Goal: Task Accomplishment & Management: Manage account settings

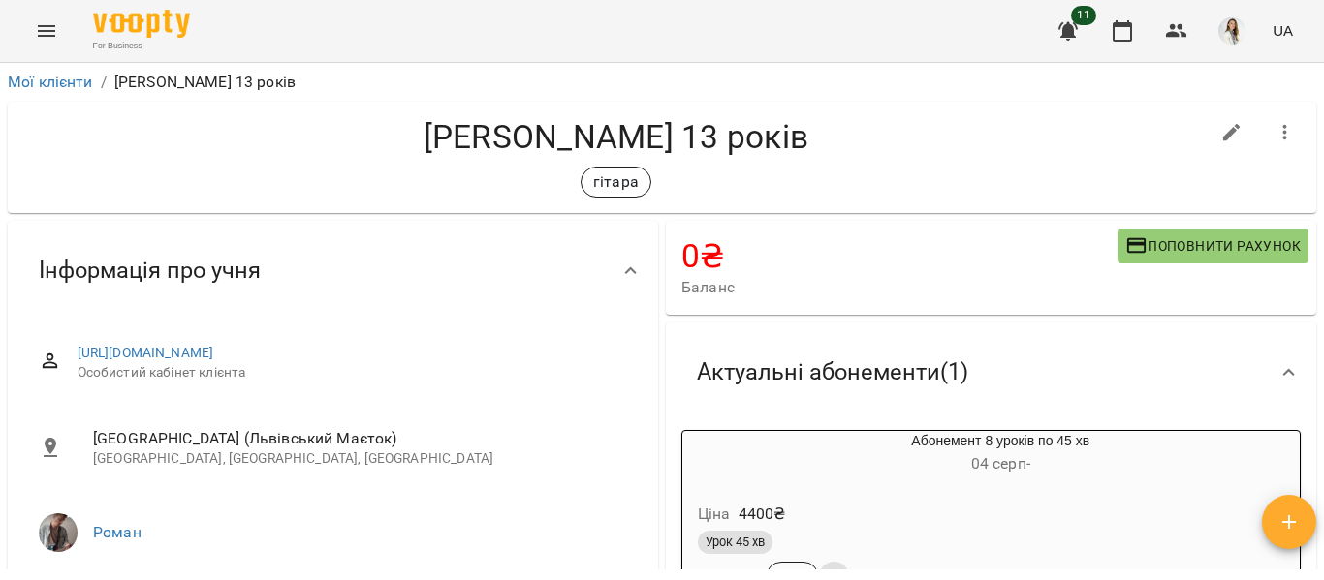
click at [45, 38] on icon "Menu" at bounding box center [46, 30] width 23 height 23
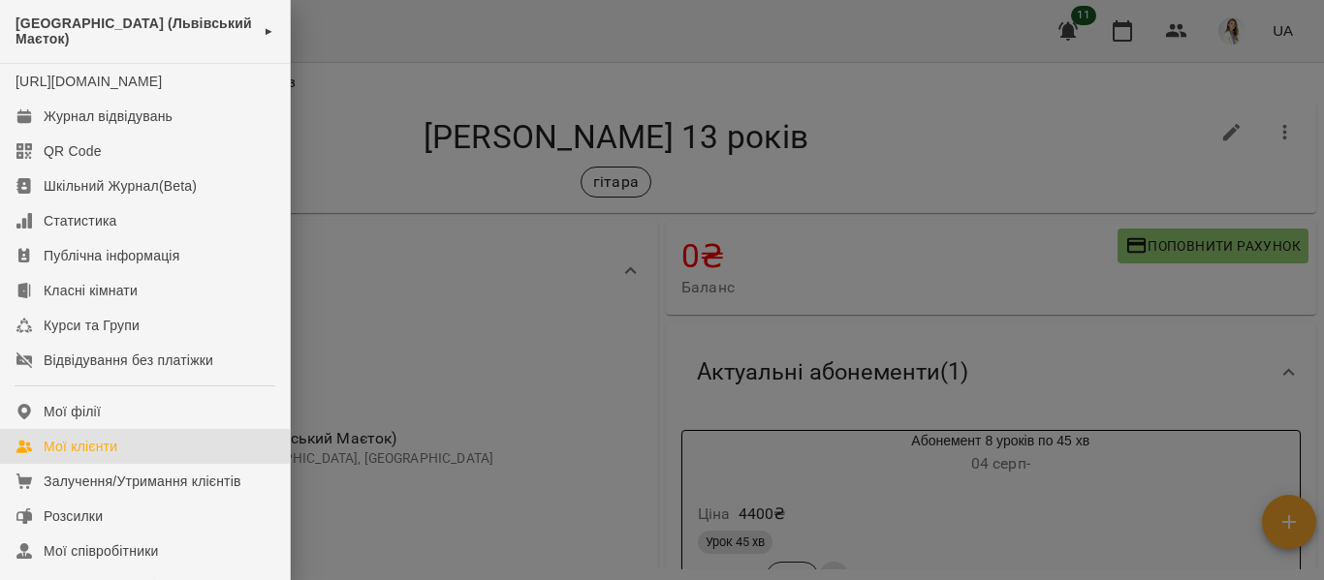
click at [99, 456] on div "Мої клієнти" at bounding box center [81, 446] width 74 height 19
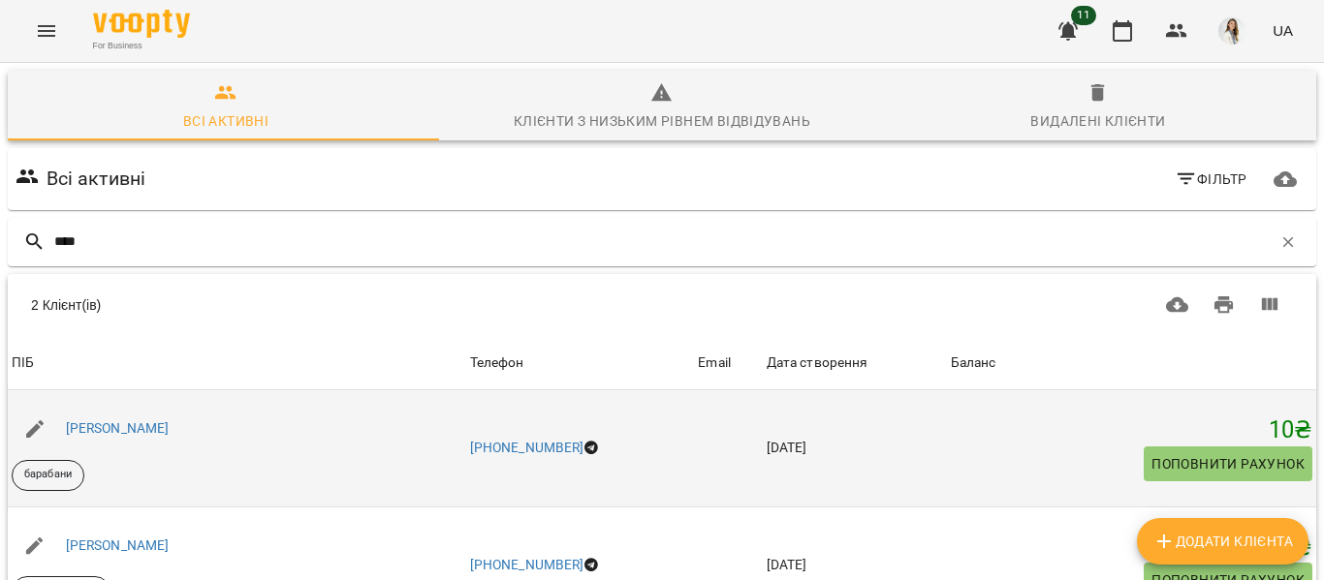
scroll to position [163, 0]
type input "****"
click at [288, 402] on div "[PERSON_NAME]" at bounding box center [237, 429] width 458 height 54
click at [99, 421] on link "[PERSON_NAME]" at bounding box center [118, 429] width 104 height 16
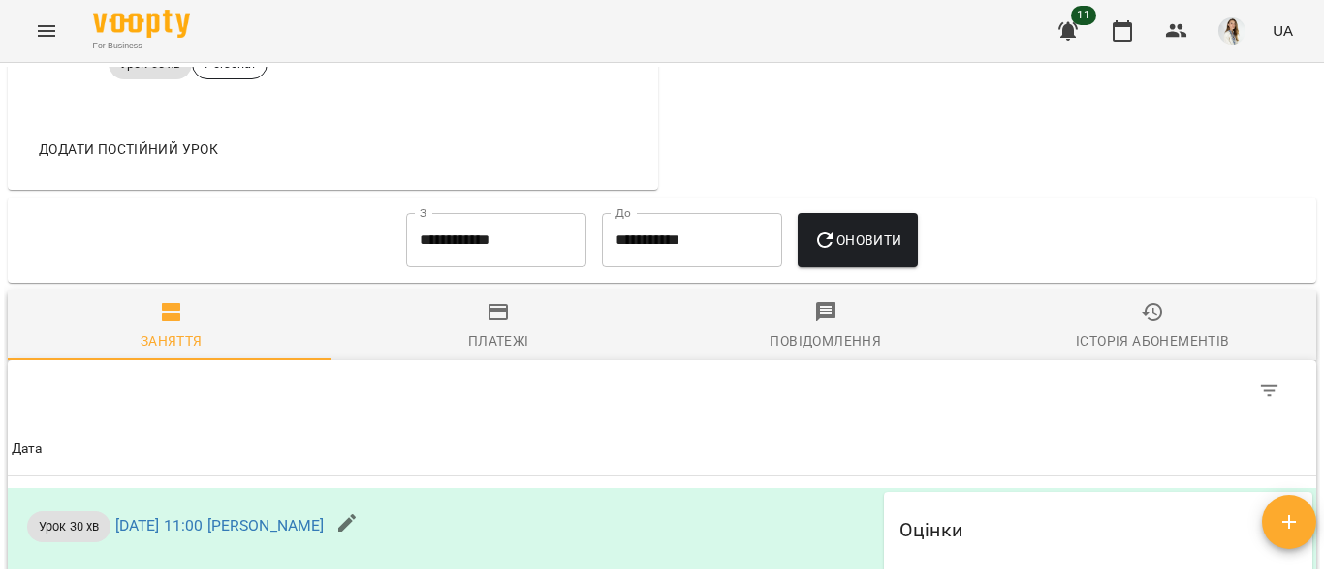
scroll to position [1127, 0]
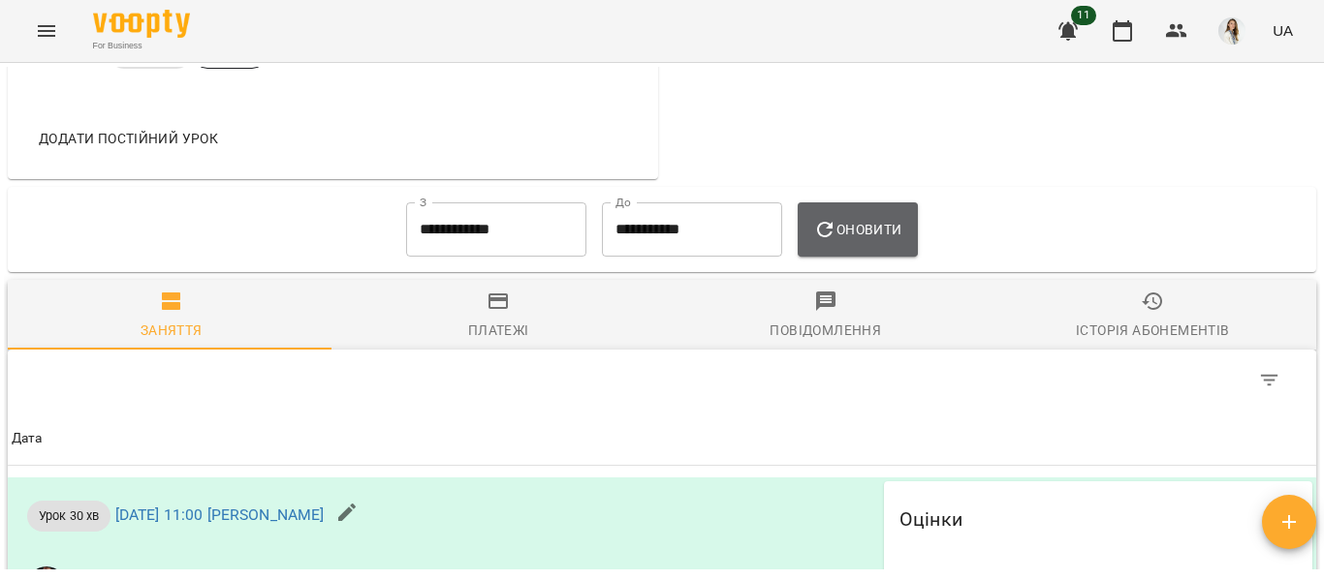
click at [880, 233] on span "Оновити" at bounding box center [857, 229] width 88 height 23
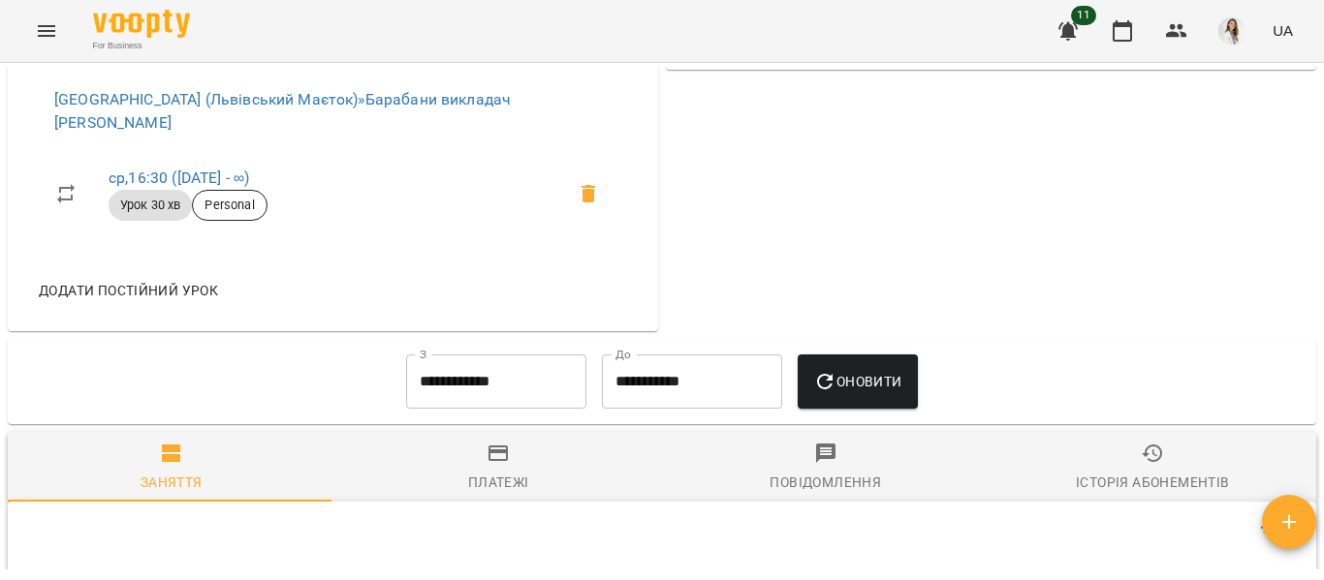
scroll to position [1050, 0]
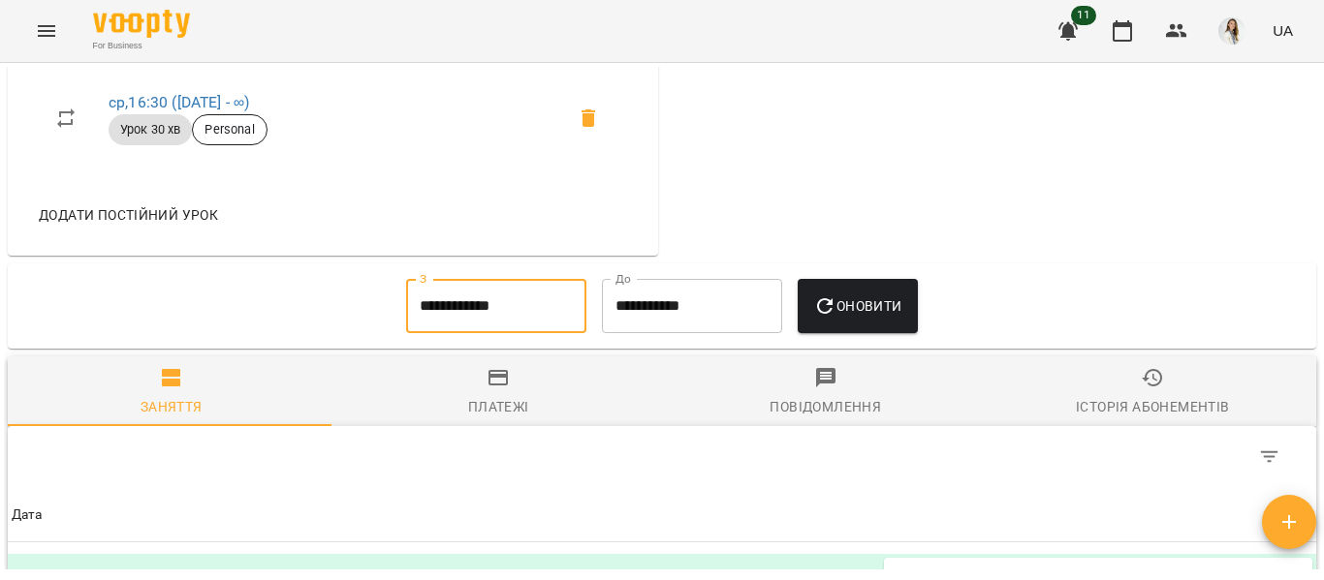
click at [497, 313] on input "**********" at bounding box center [496, 306] width 180 height 54
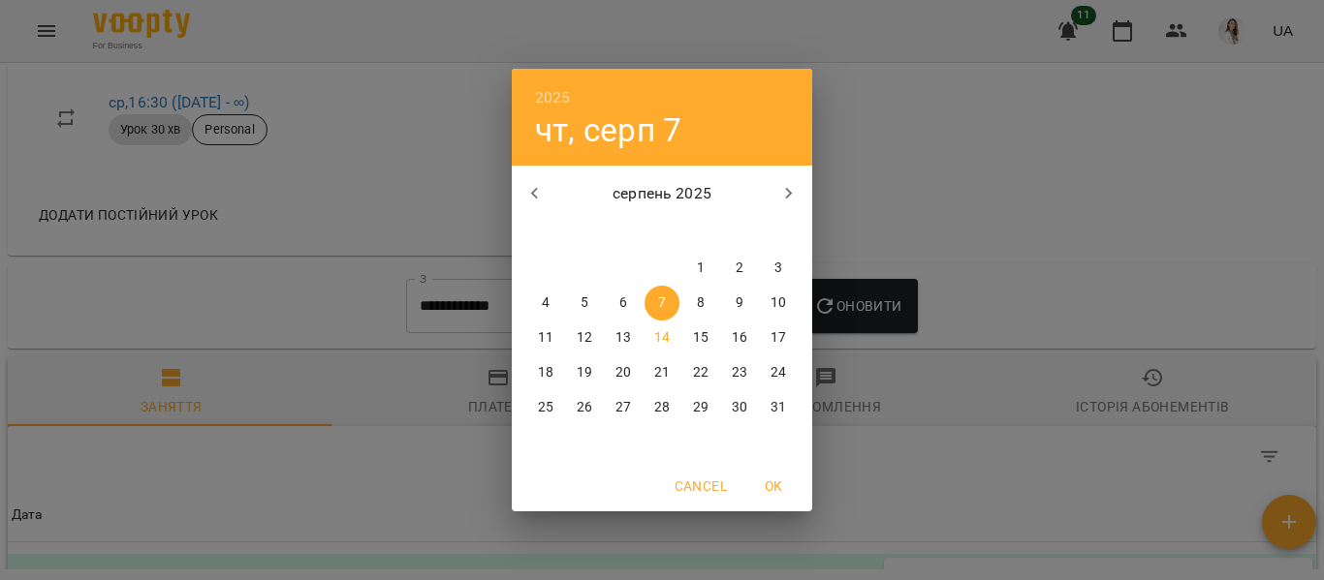
click at [530, 202] on icon "button" at bounding box center [534, 193] width 23 height 23
click at [621, 347] on p "11" at bounding box center [623, 337] width 16 height 19
type input "**********"
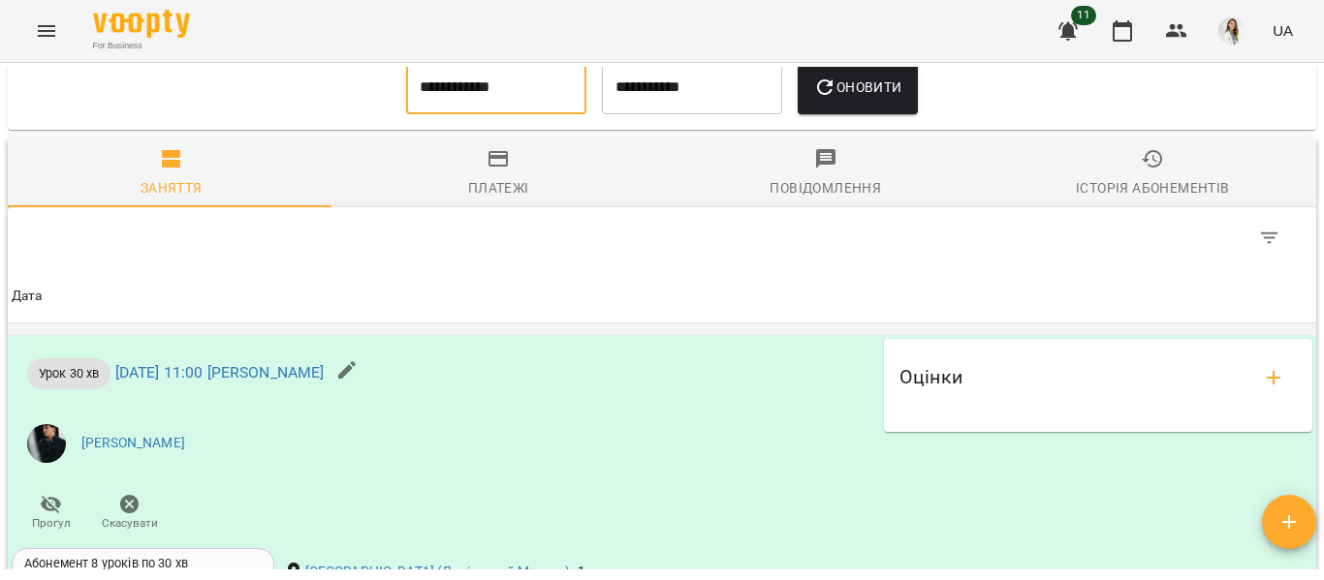
scroll to position [1203, 0]
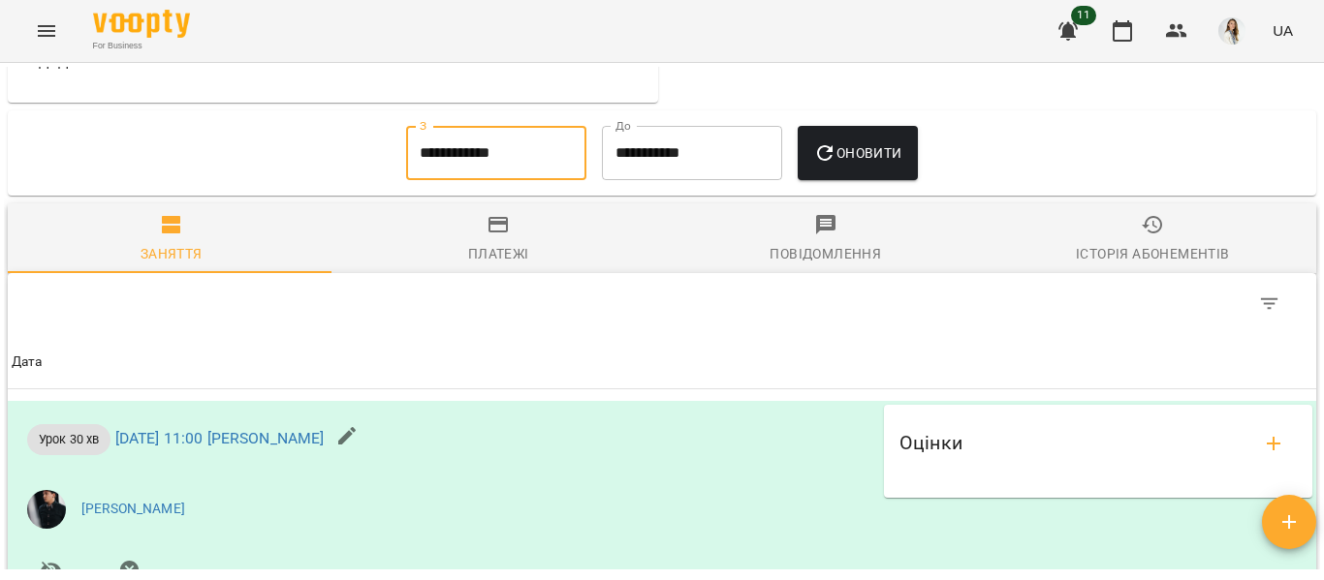
click at [863, 159] on span "Оновити" at bounding box center [857, 152] width 88 height 23
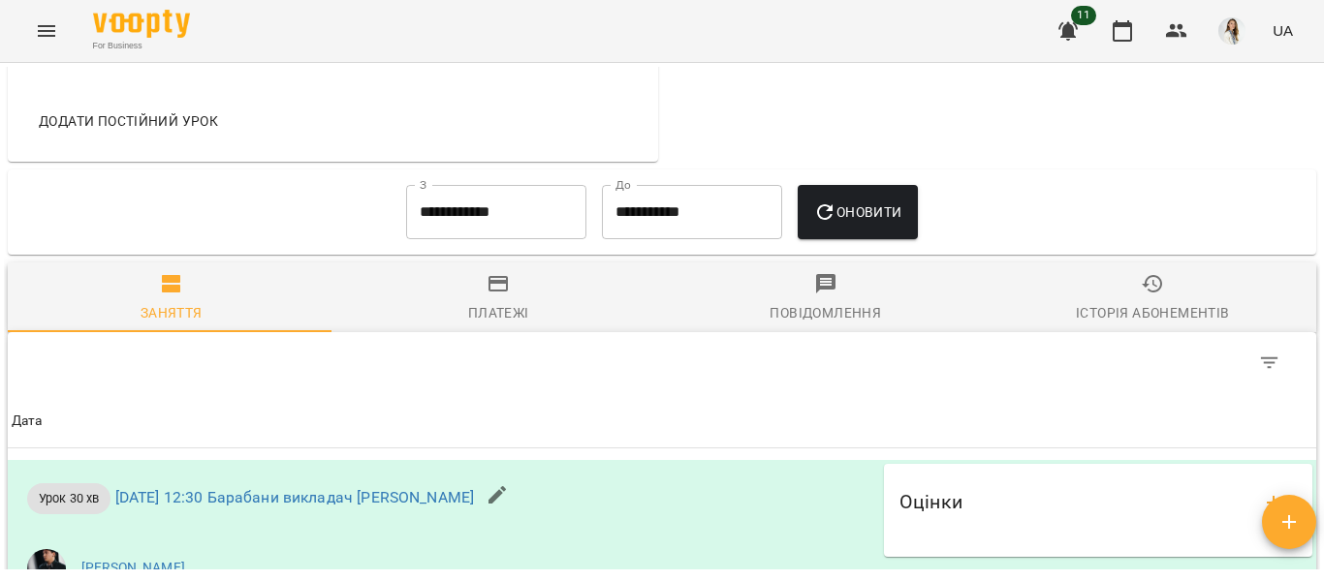
scroll to position [1085, 0]
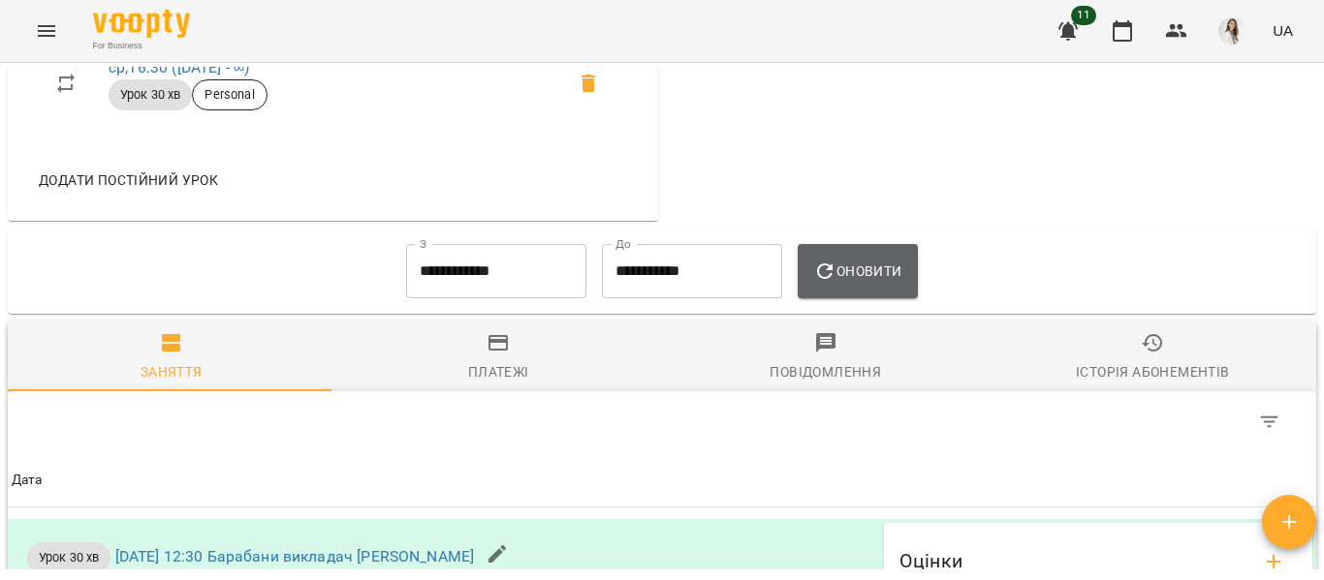
click at [874, 283] on span "Оновити" at bounding box center [857, 271] width 88 height 23
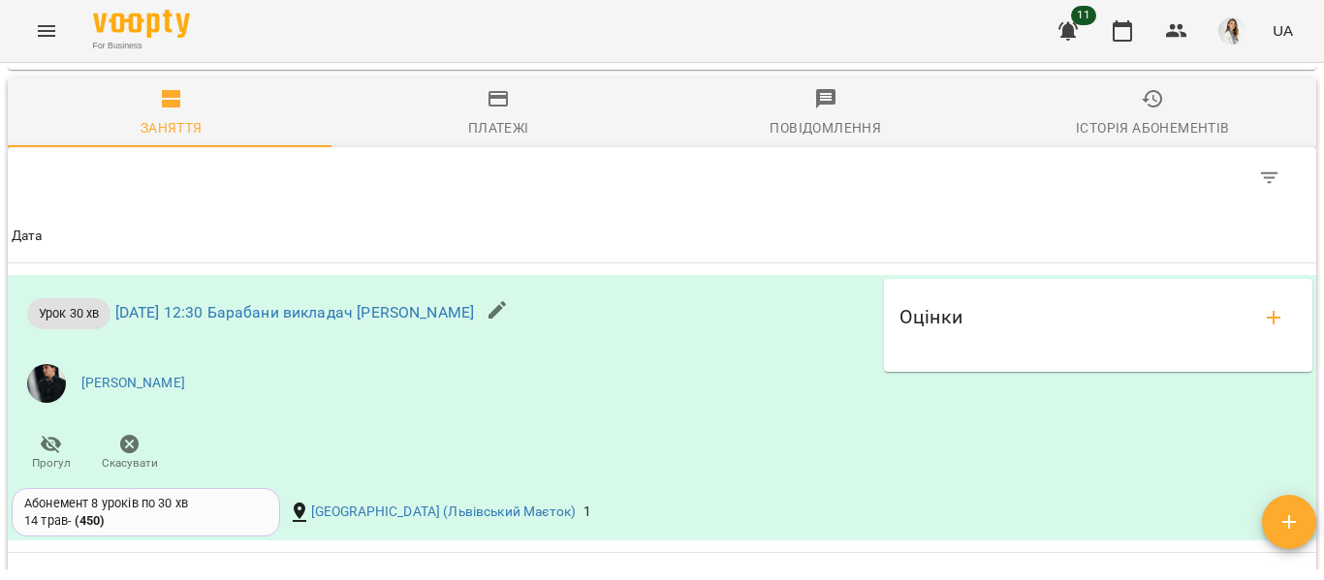
scroll to position [1318, 0]
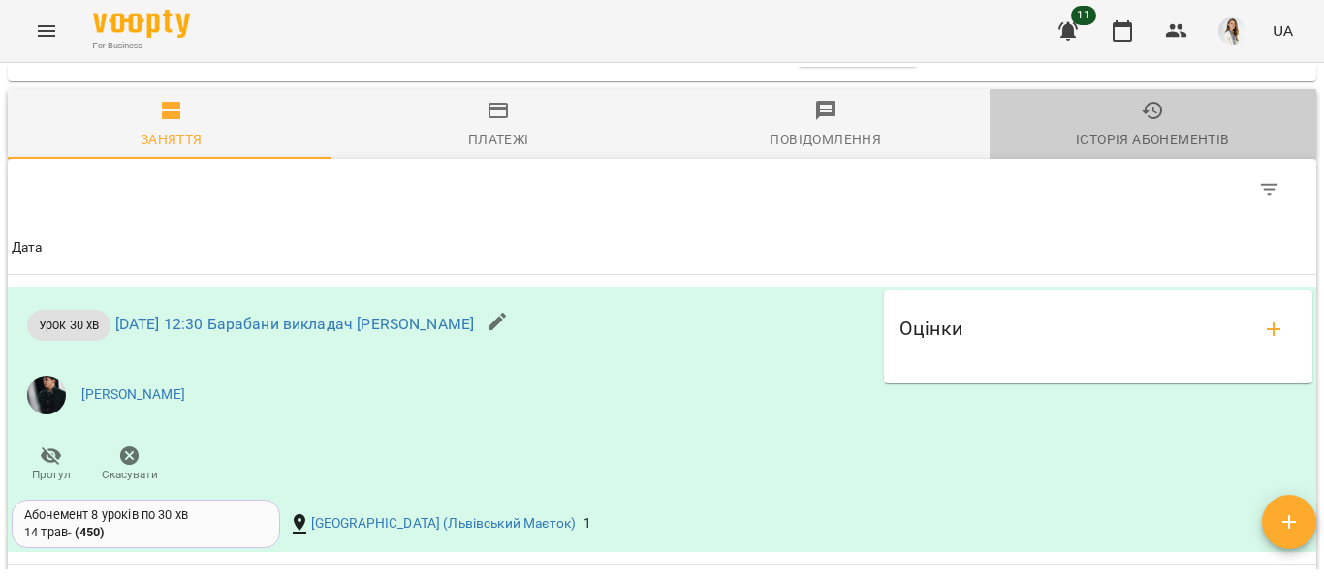
click at [1140, 131] on span "Історія абонементів" at bounding box center [1153, 125] width 304 height 52
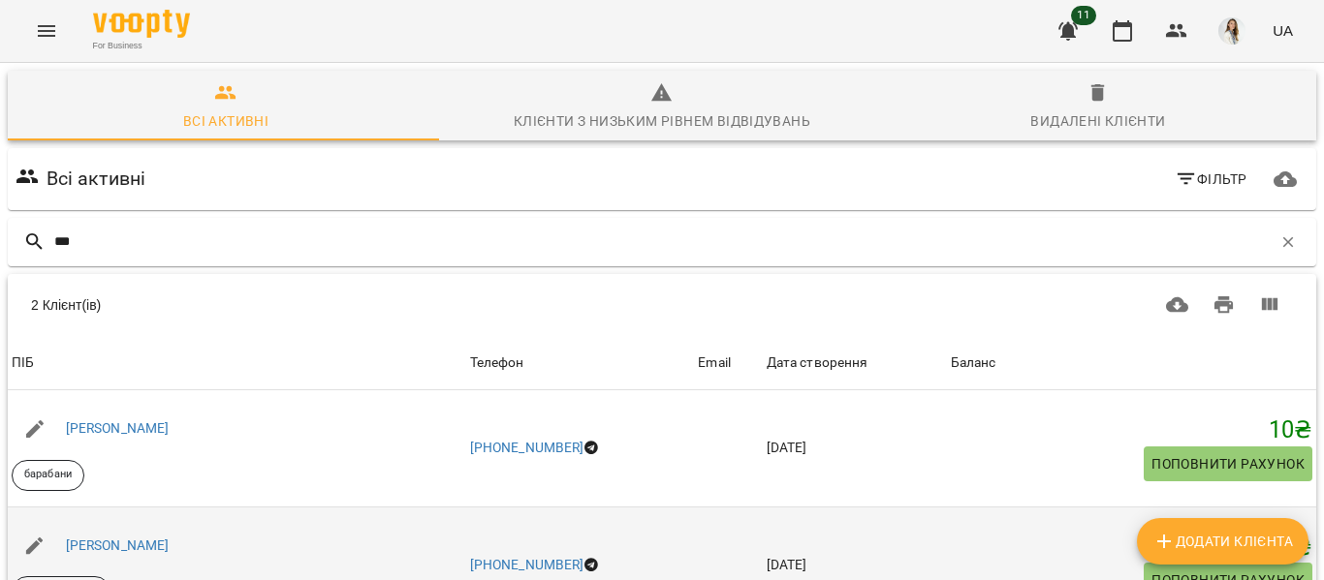
type input "***"
click at [203, 543] on div "[PERSON_NAME]" at bounding box center [237, 546] width 458 height 54
click at [109, 546] on link "[PERSON_NAME]" at bounding box center [118, 546] width 104 height 16
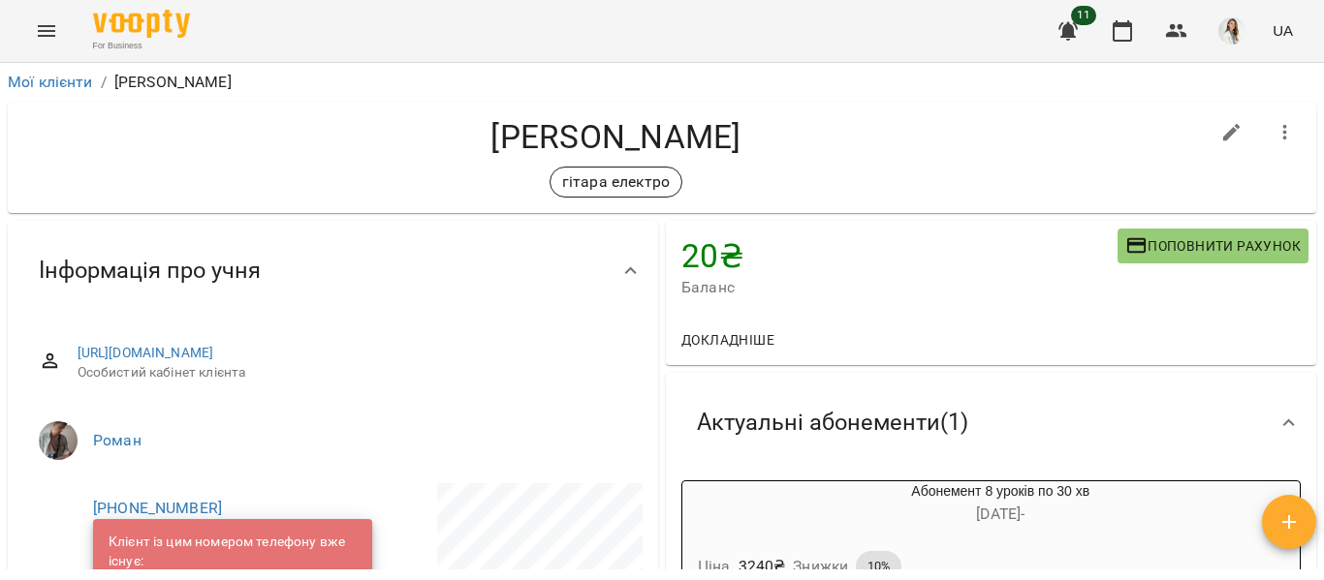
click at [416, 433] on li "Роман" at bounding box center [332, 441] width 619 height 54
click at [480, 452] on span "Роман" at bounding box center [360, 440] width 534 height 23
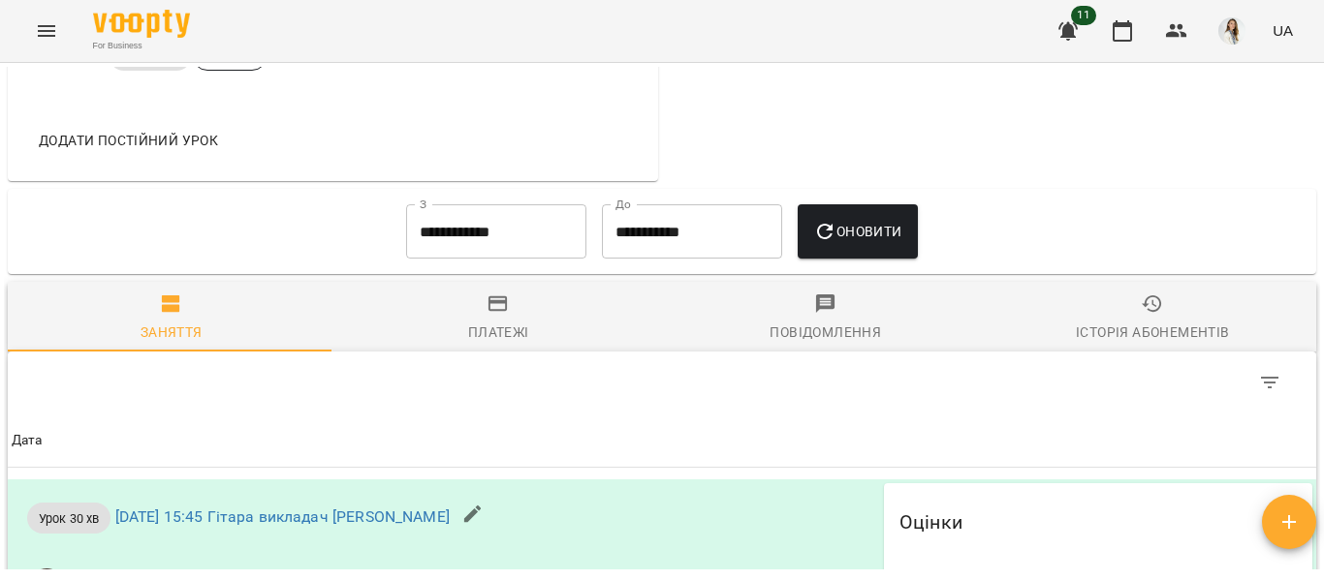
scroll to position [1279, 0]
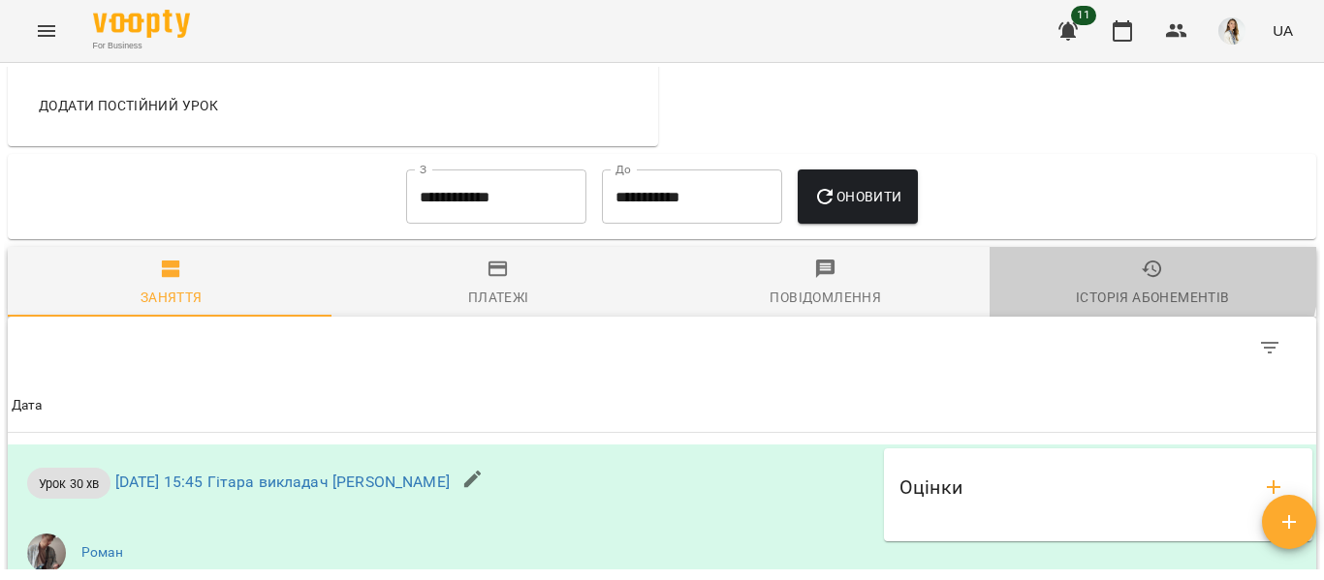
click at [1140, 281] on icon "button" at bounding box center [1151, 269] width 23 height 23
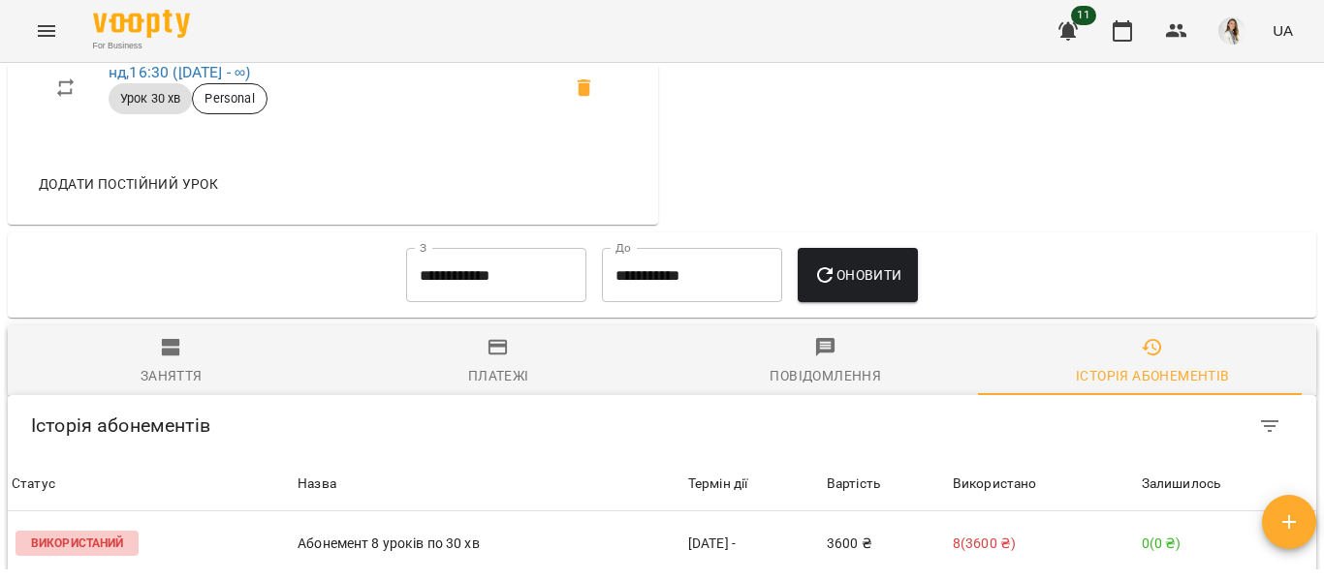
scroll to position [1198, 0]
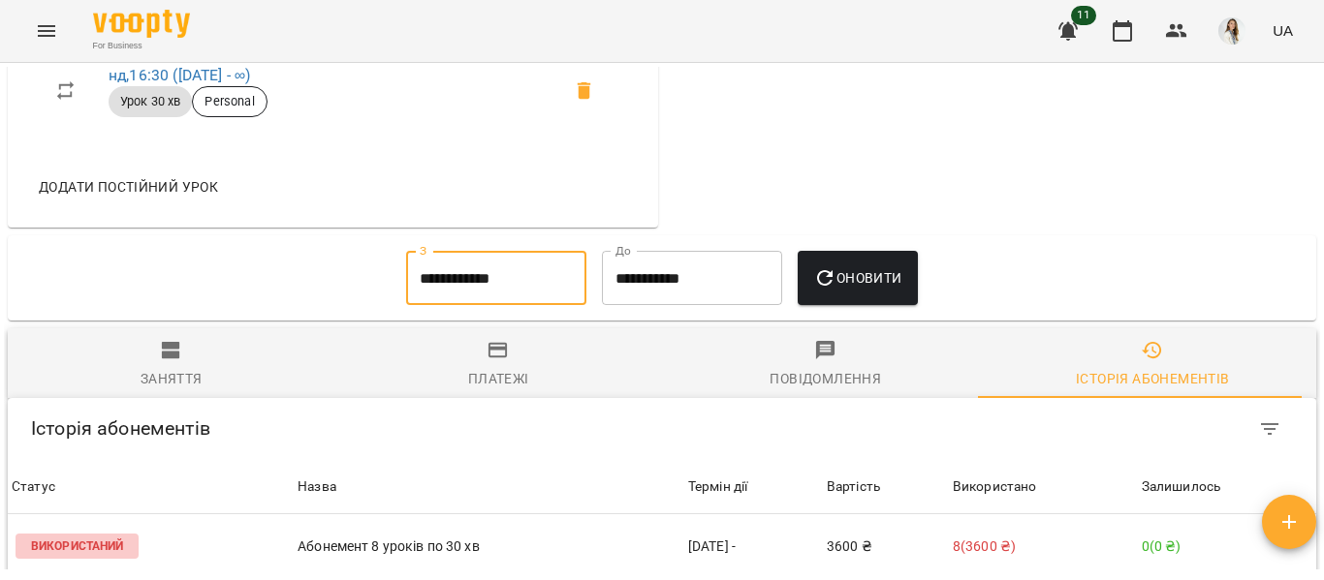
click at [518, 305] on input "**********" at bounding box center [496, 278] width 180 height 54
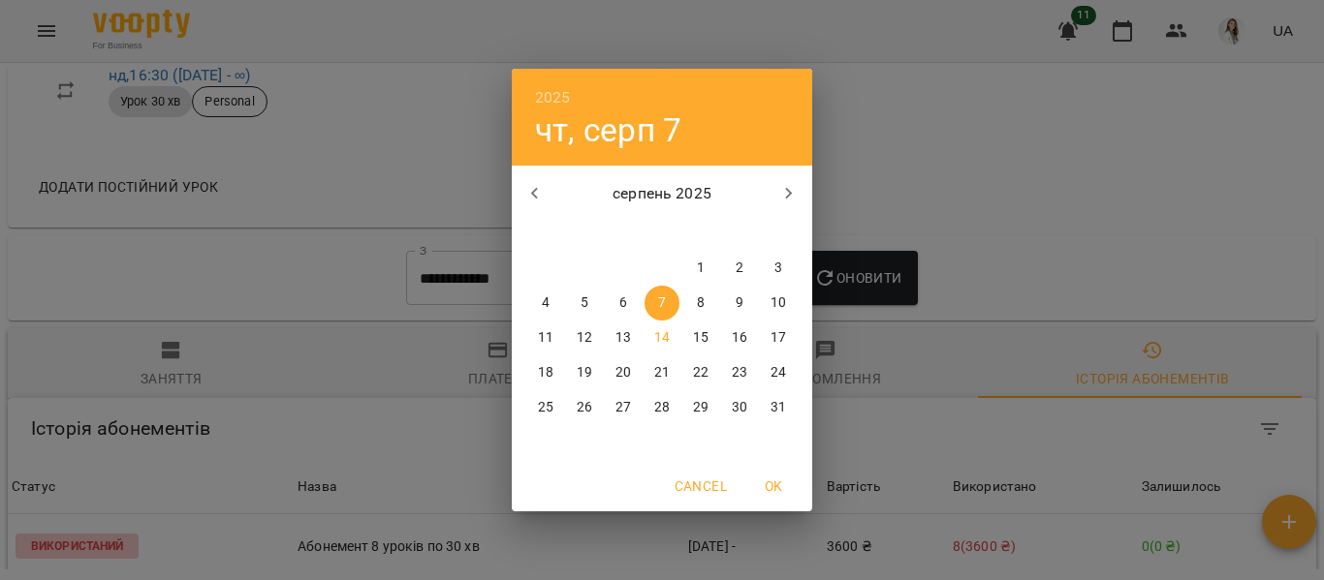
click at [539, 182] on icon "button" at bounding box center [534, 193] width 23 height 23
click at [580, 265] on p "1" at bounding box center [584, 268] width 8 height 19
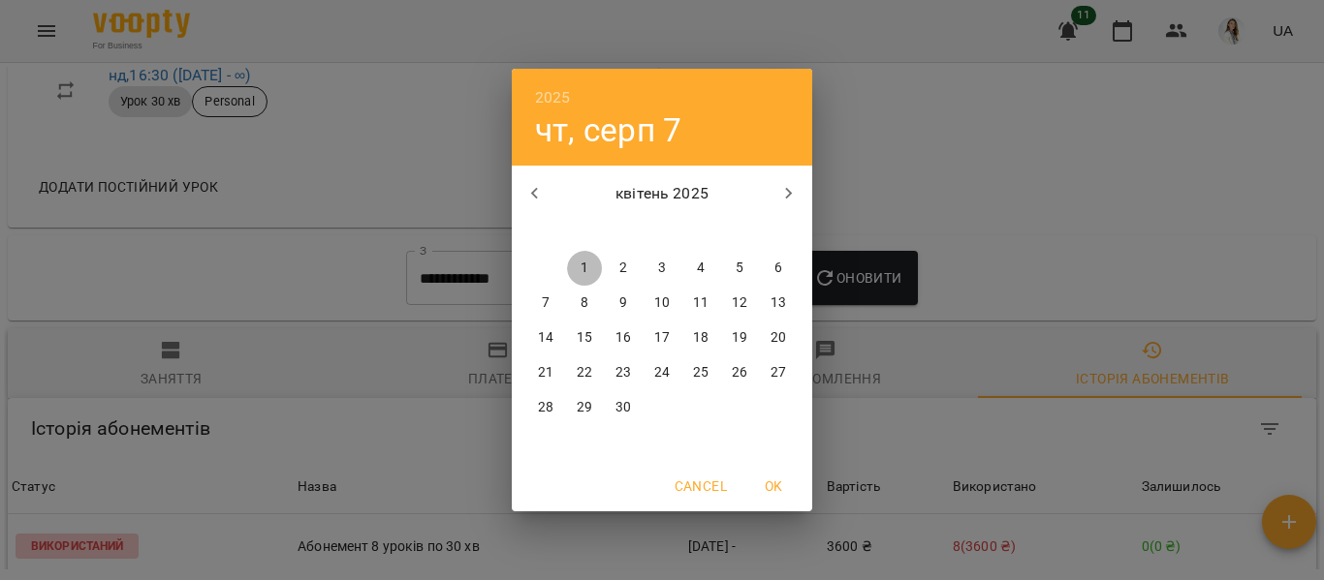
type input "**********"
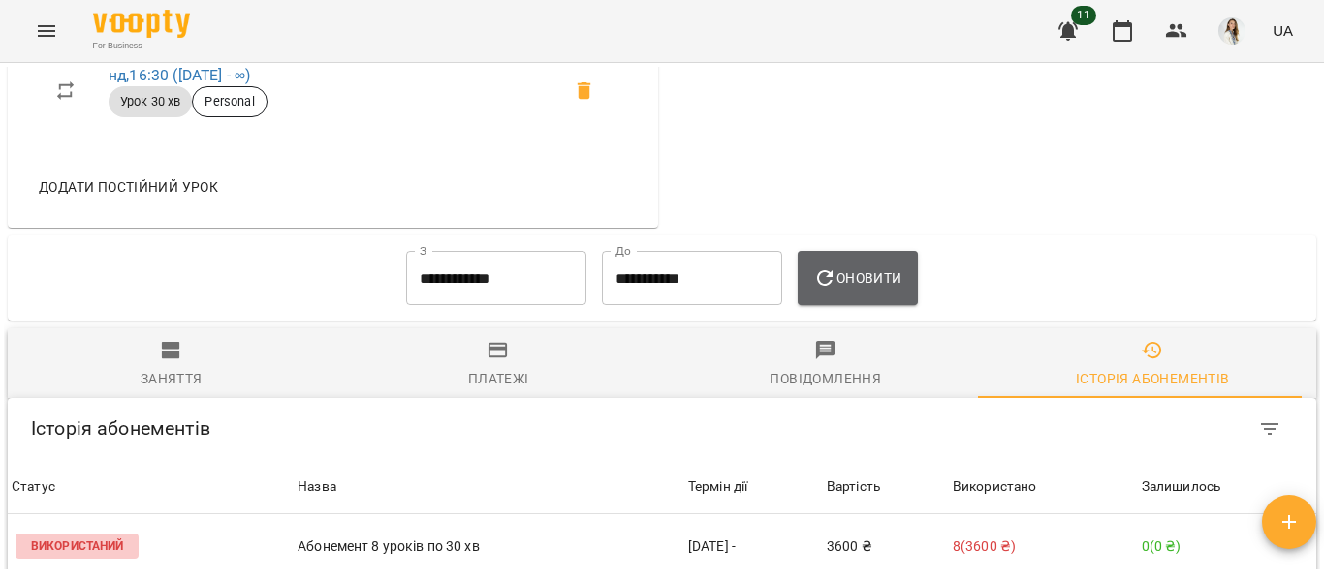
click at [854, 289] on button "Оновити" at bounding box center [856, 278] width 119 height 54
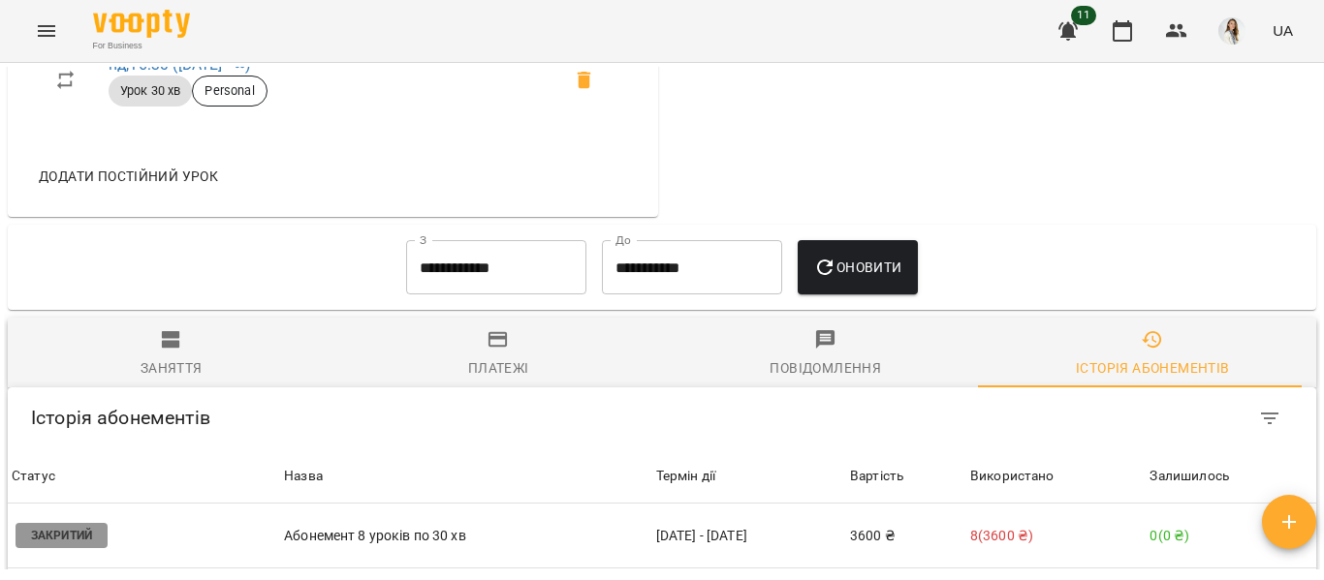
scroll to position [1203, 0]
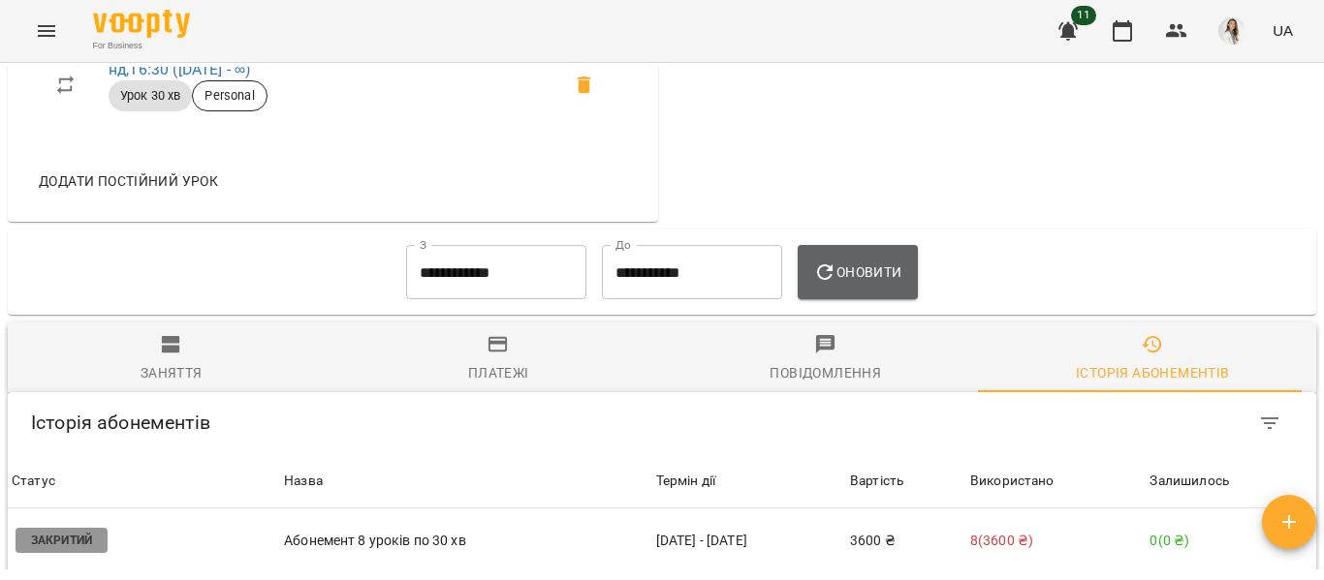
click at [854, 284] on span "Оновити" at bounding box center [857, 272] width 88 height 23
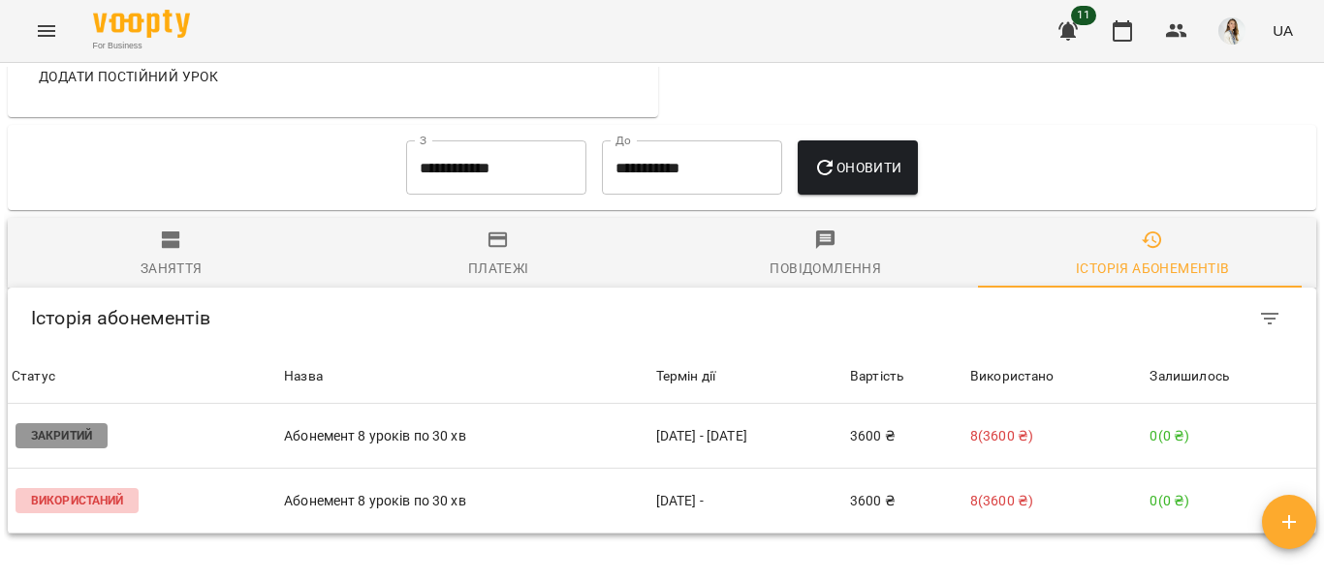
scroll to position [1297, 0]
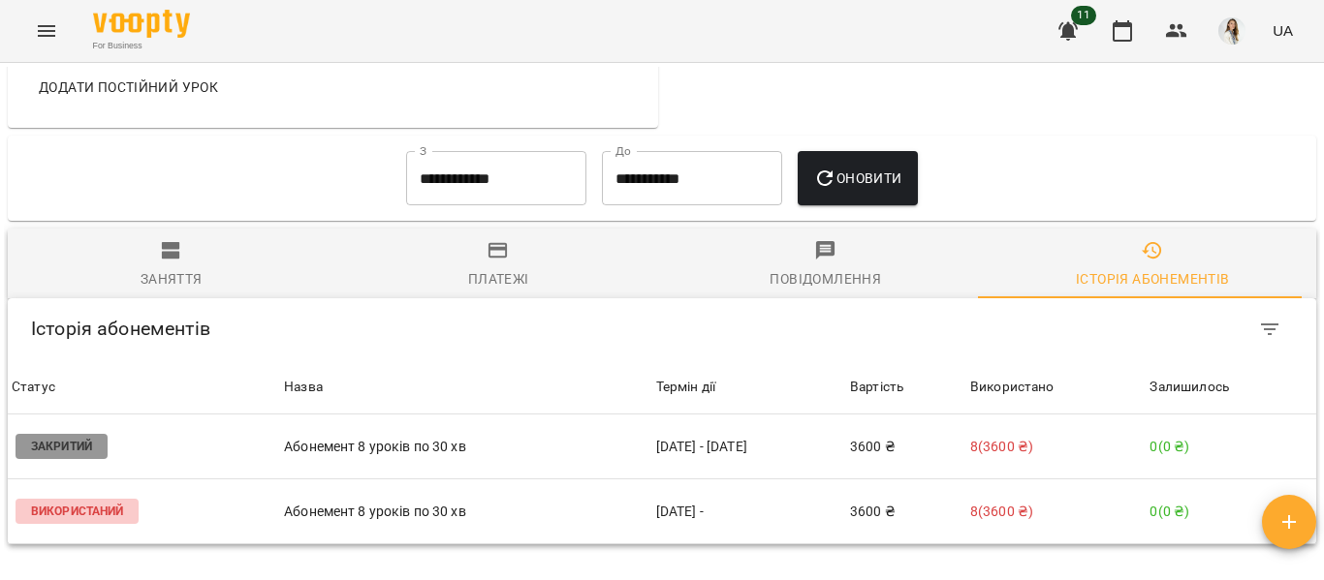
click at [871, 190] on span "Оновити" at bounding box center [857, 178] width 88 height 23
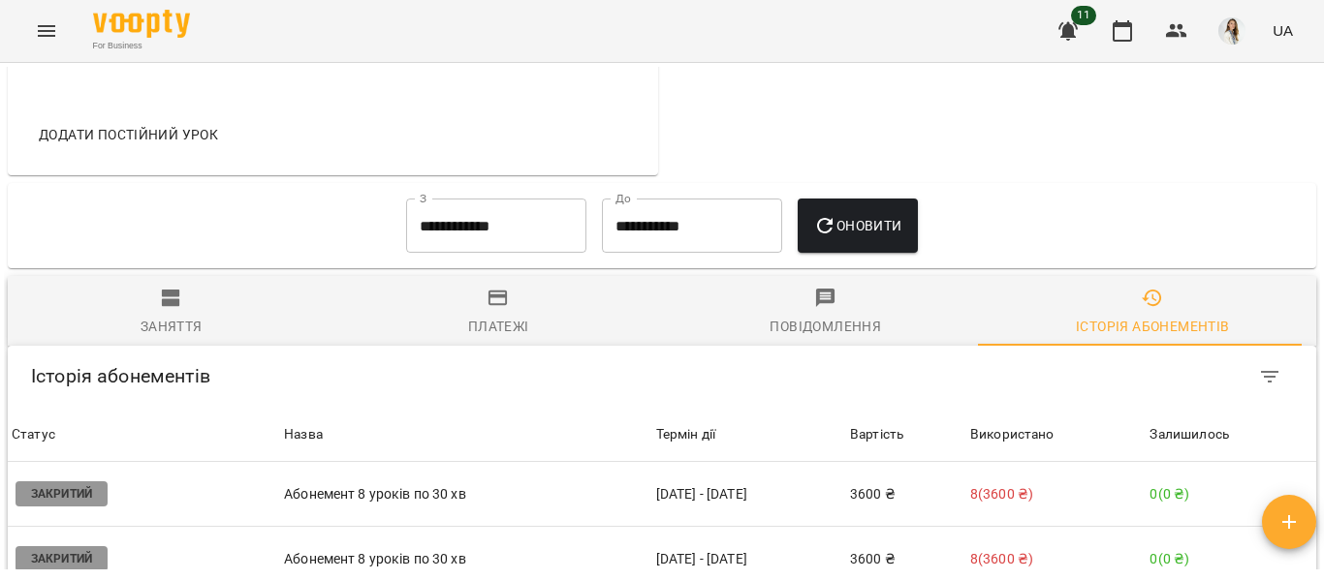
scroll to position [1248, 0]
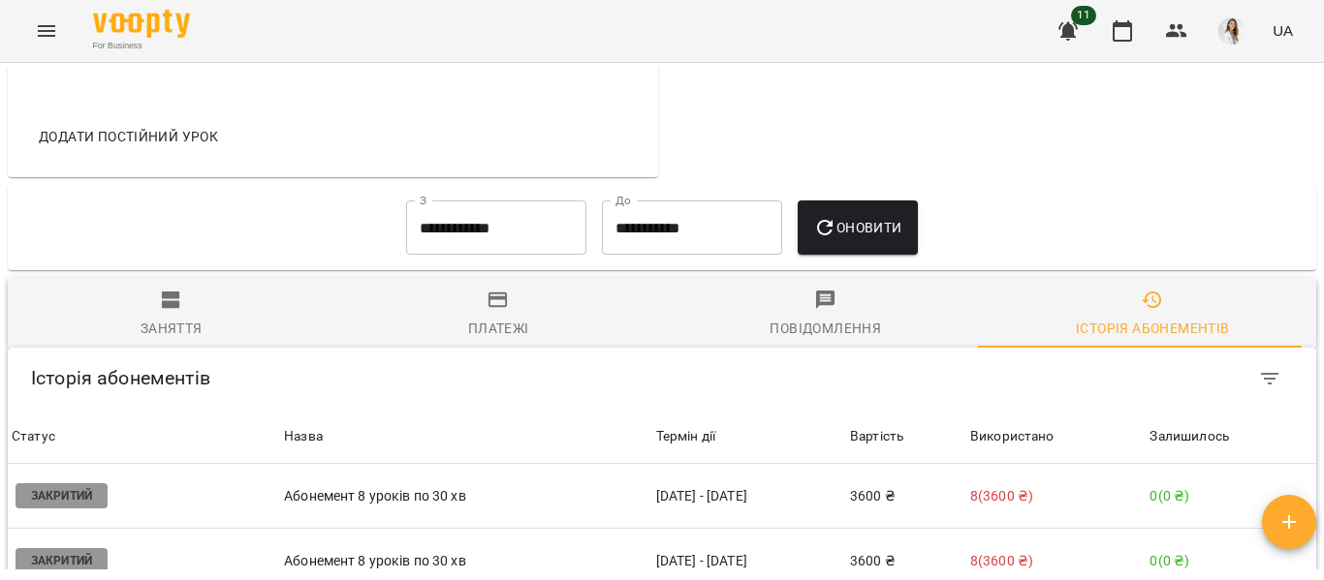
click at [872, 239] on span "Оновити" at bounding box center [857, 227] width 88 height 23
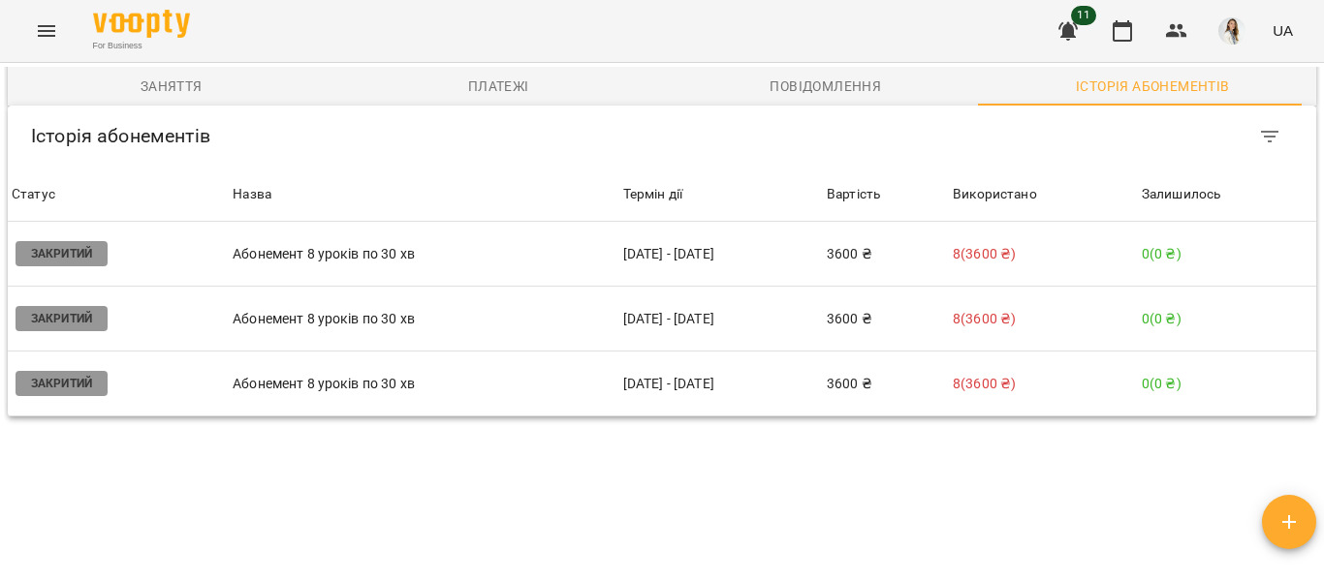
scroll to position [1545, 0]
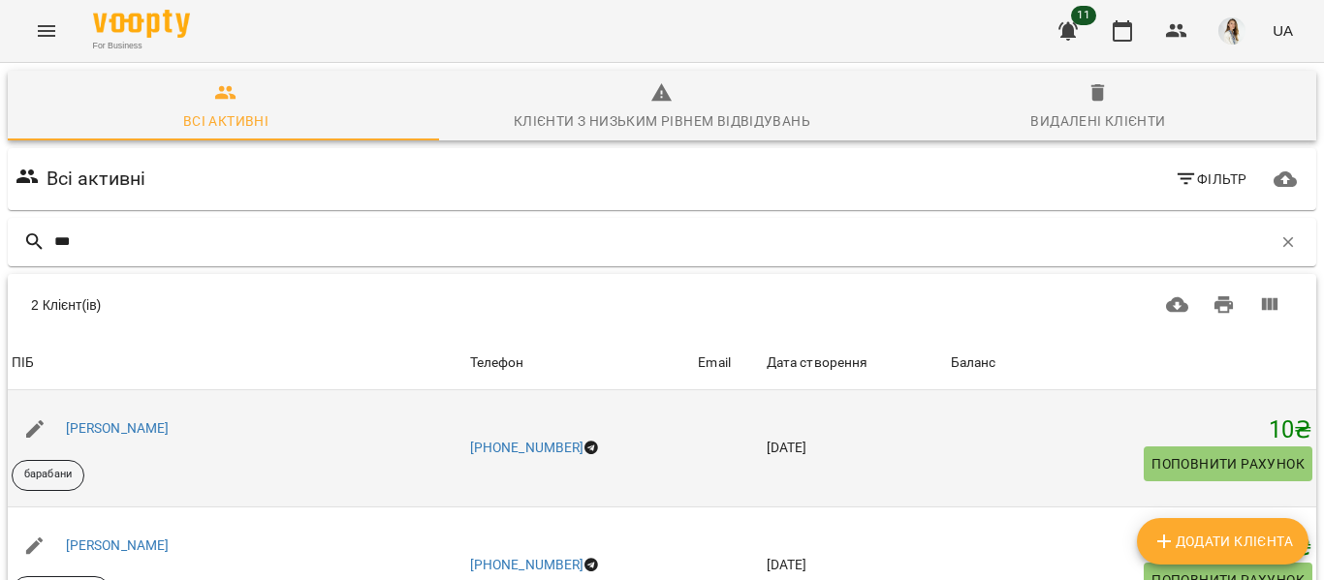
type input "***"
click at [170, 423] on div "[PERSON_NAME]" at bounding box center [237, 429] width 458 height 54
click at [241, 456] on div "[PERSON_NAME] барабани" at bounding box center [237, 448] width 458 height 93
drag, startPoint x: 240, startPoint y: 456, endPoint x: 206, endPoint y: 471, distance: 36.9
click at [206, 471] on div "[PERSON_NAME] барабани" at bounding box center [237, 448] width 458 height 93
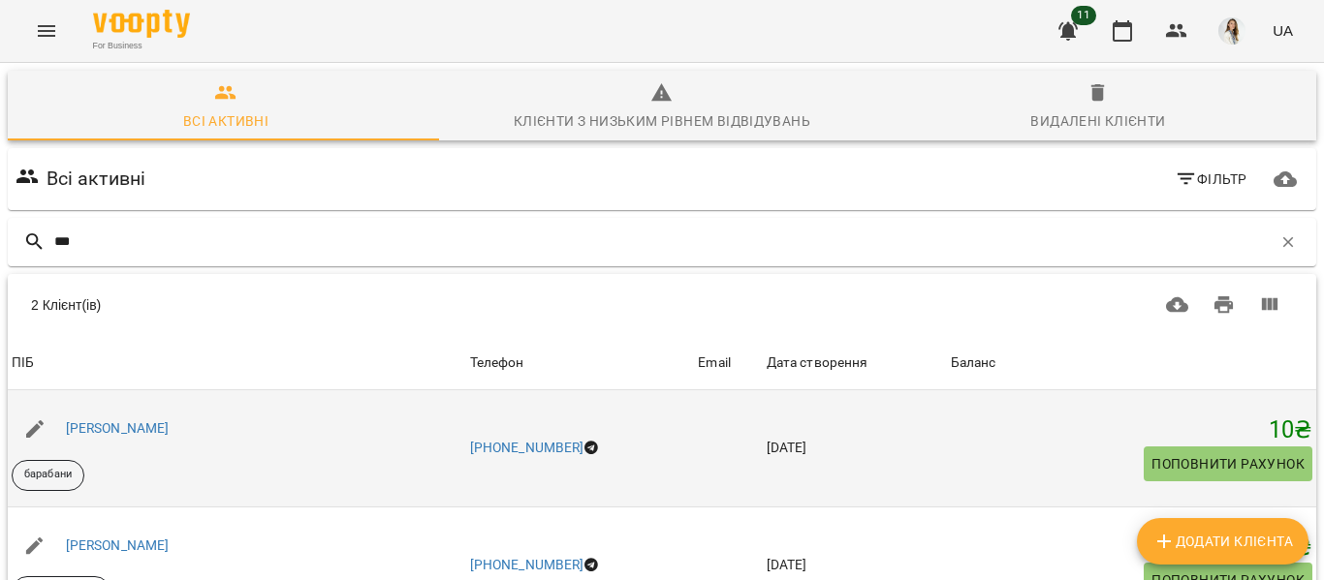
click at [247, 457] on div "[PERSON_NAME] барабани" at bounding box center [237, 448] width 458 height 93
drag, startPoint x: 247, startPoint y: 457, endPoint x: 206, endPoint y: 468, distance: 42.1
click at [206, 468] on div "[PERSON_NAME] барабани" at bounding box center [237, 448] width 458 height 93
click at [206, 466] on div "[PERSON_NAME] барабани" at bounding box center [237, 448] width 458 height 93
click at [137, 433] on link "[PERSON_NAME]" at bounding box center [118, 429] width 104 height 16
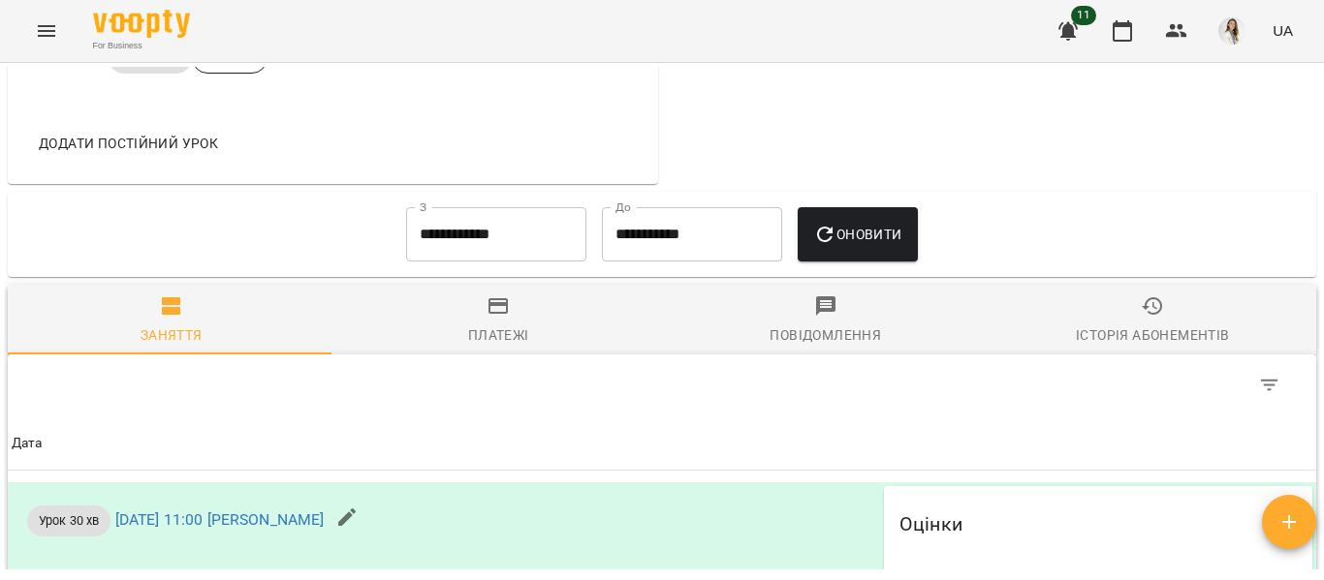
scroll to position [1125, 0]
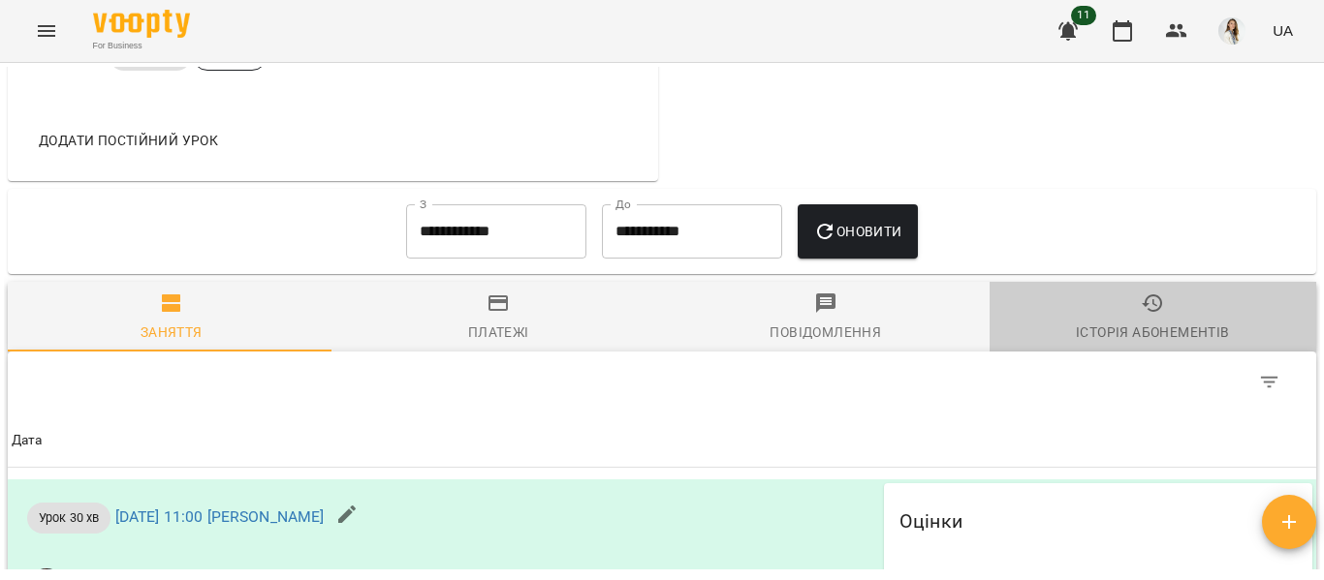
click at [1140, 302] on icon "button" at bounding box center [1151, 303] width 23 height 23
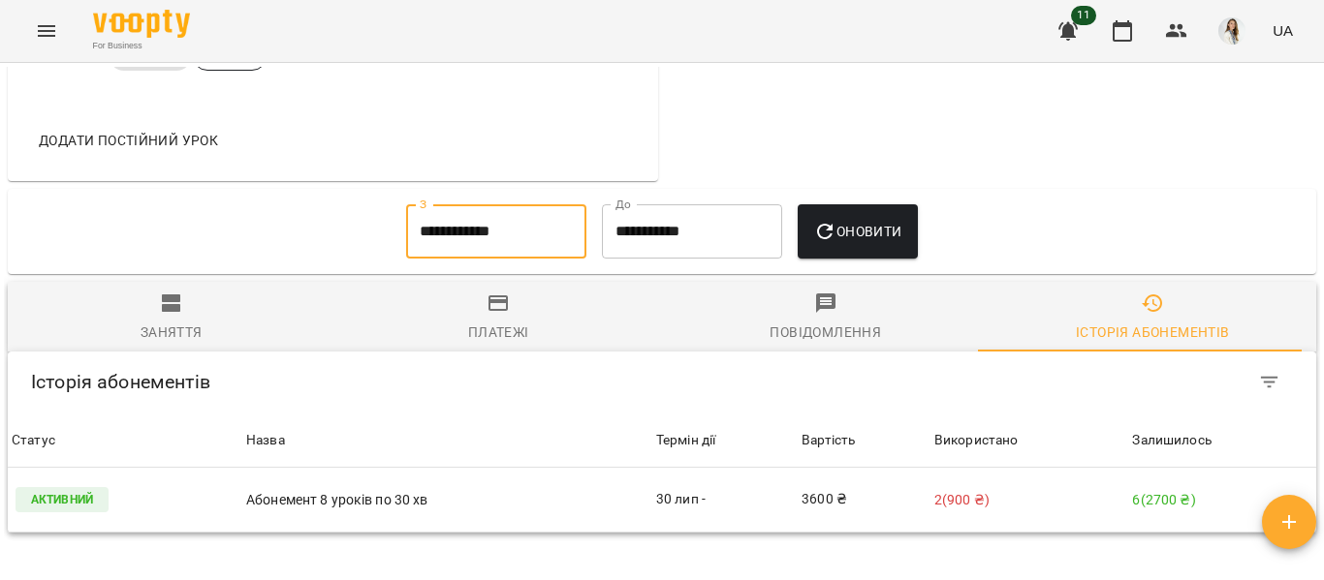
click at [532, 255] on input "**********" at bounding box center [496, 231] width 180 height 54
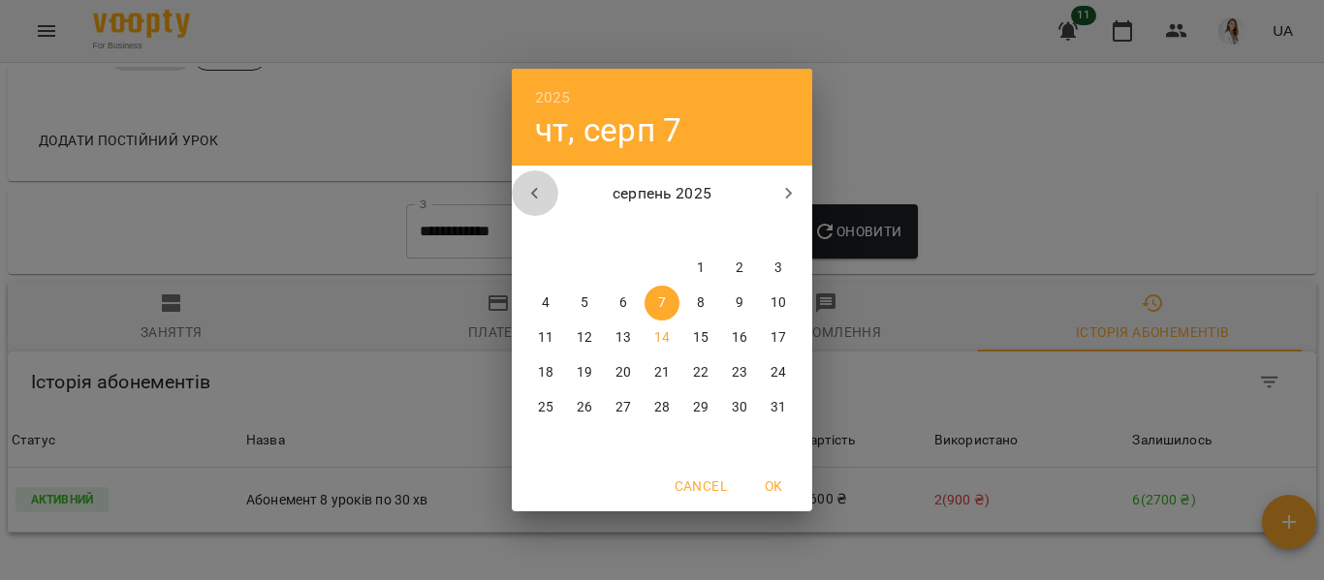
click at [539, 193] on icon "button" at bounding box center [534, 193] width 23 height 23
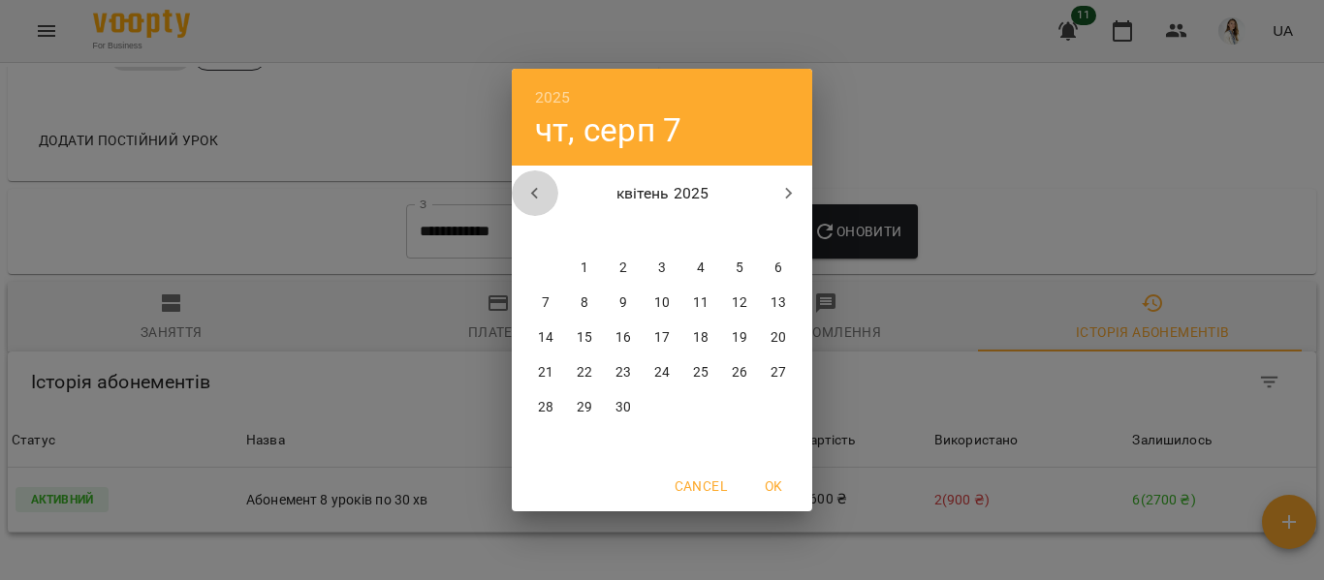
click at [539, 193] on icon "button" at bounding box center [534, 193] width 23 height 23
click at [625, 268] on p "1" at bounding box center [623, 268] width 8 height 19
type input "**********"
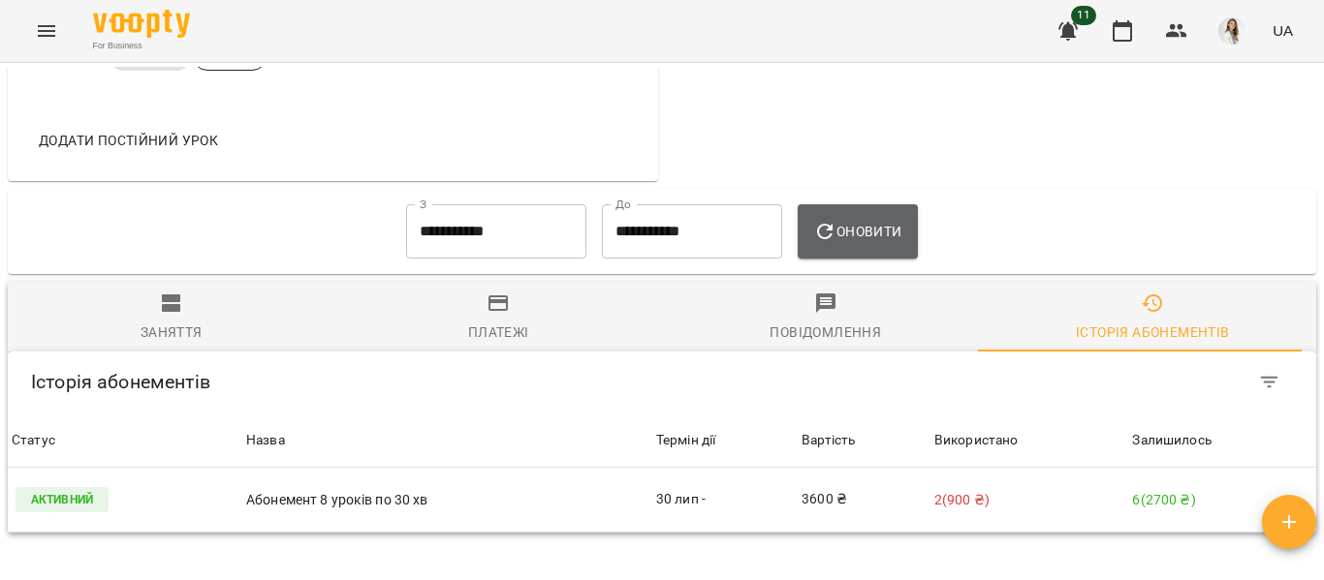
click at [866, 228] on span "Оновити" at bounding box center [857, 231] width 88 height 23
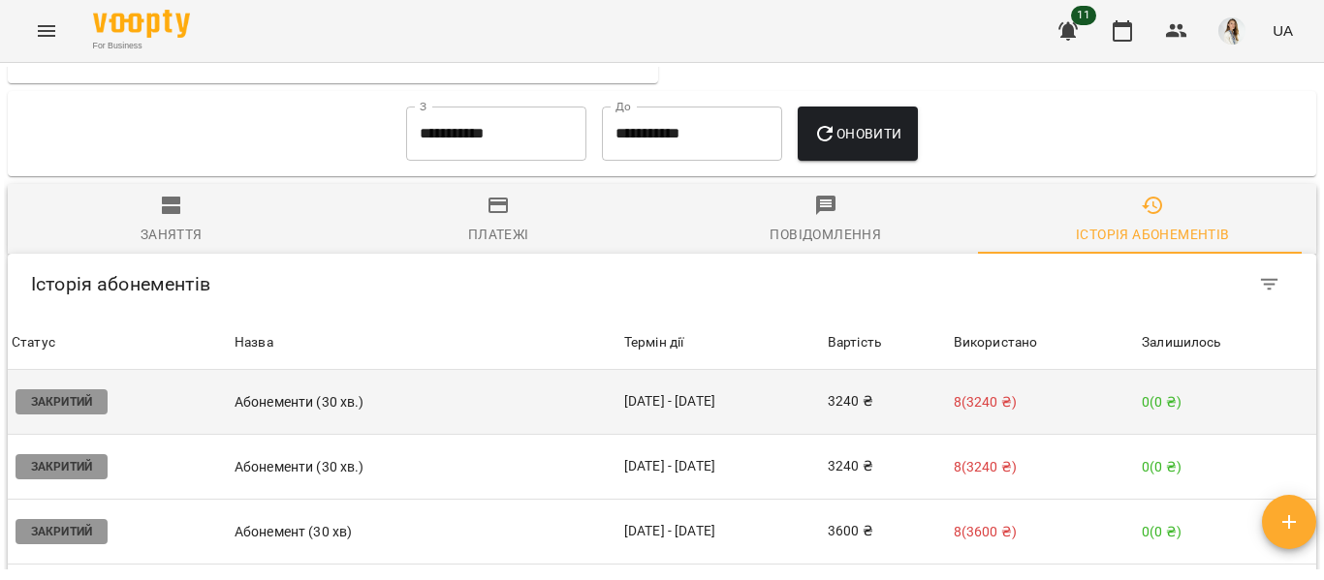
scroll to position [1320, 0]
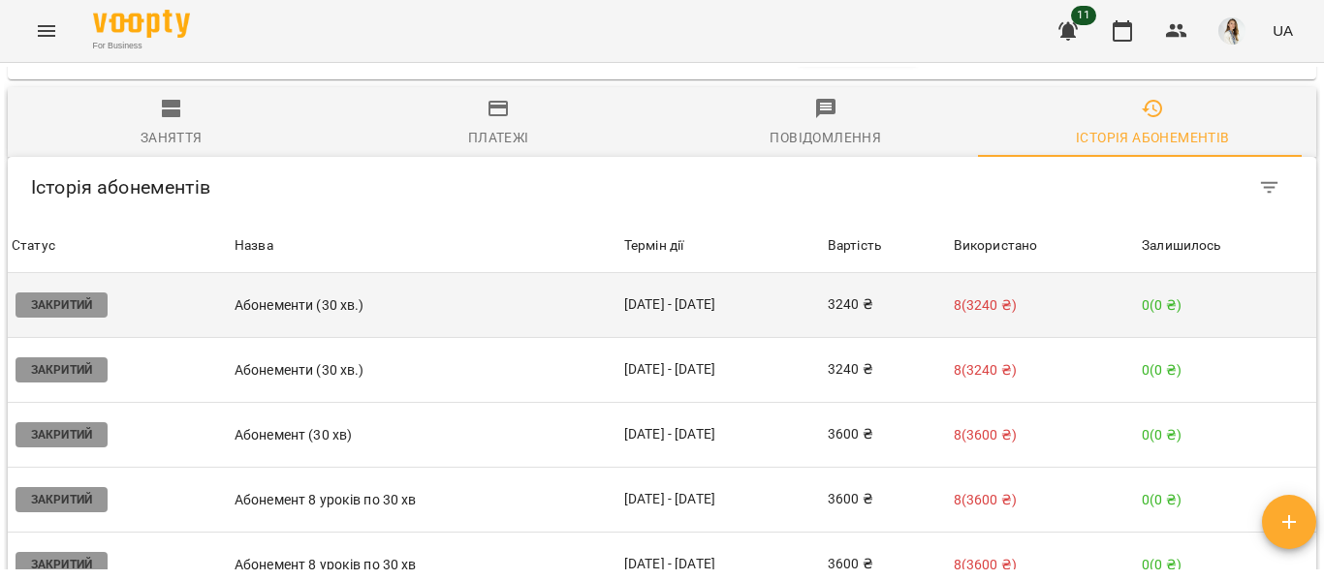
click at [684, 318] on td "[DATE] - [DATE]" at bounding box center [721, 305] width 203 height 65
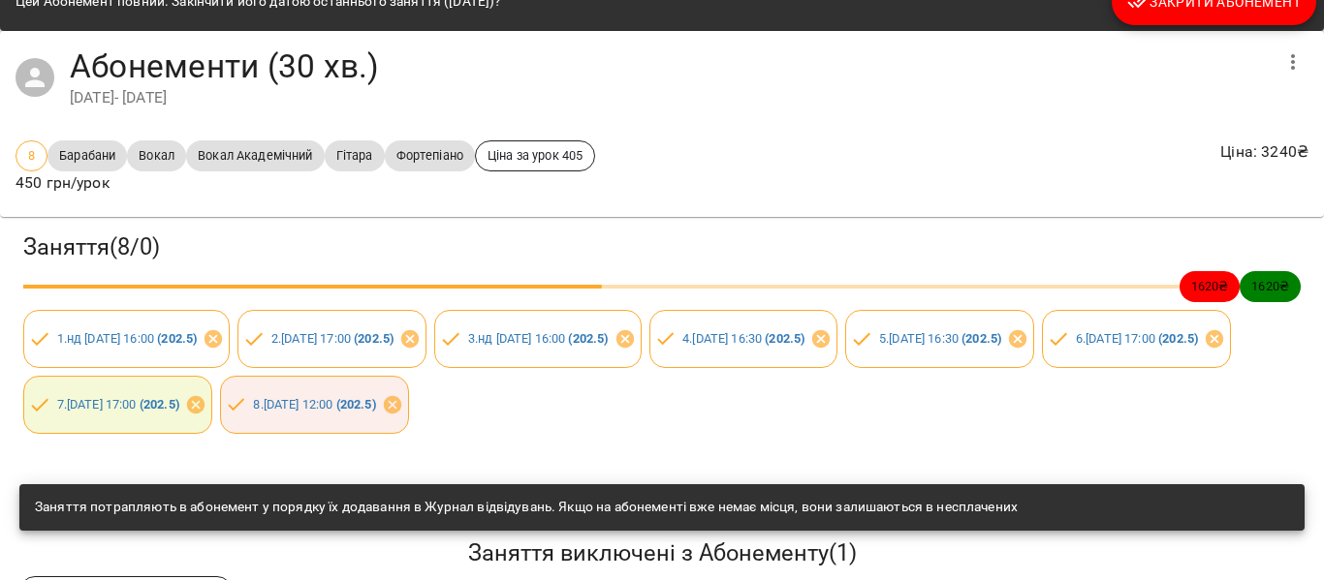
scroll to position [58, 0]
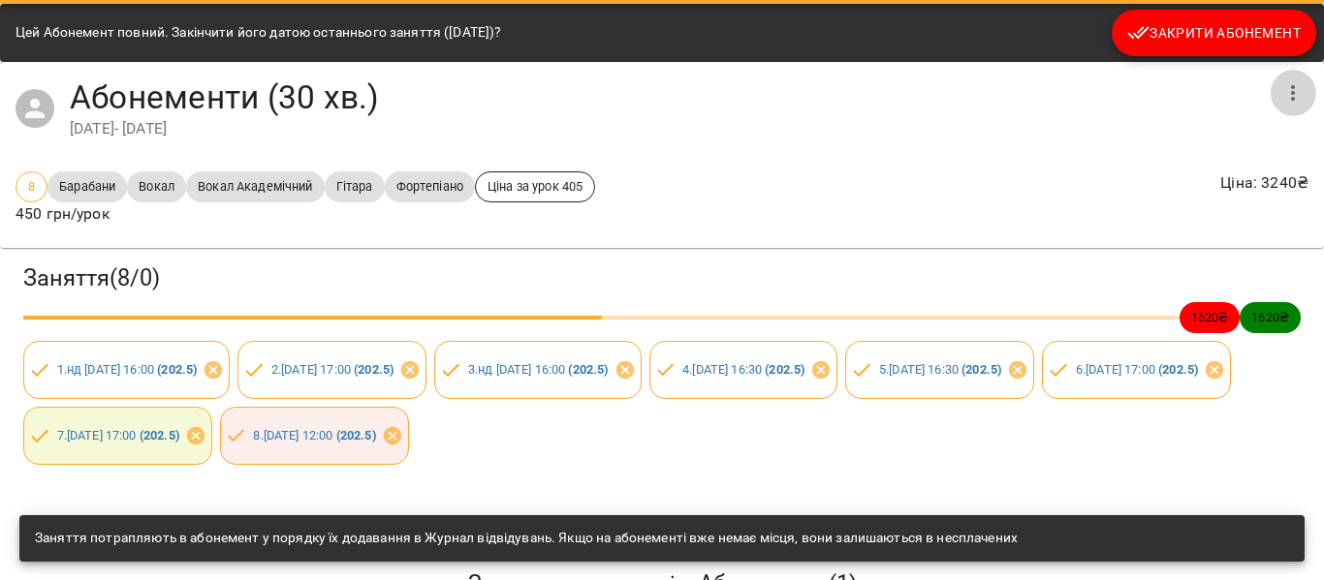
click at [1281, 82] on icon "button" at bounding box center [1292, 92] width 23 height 23
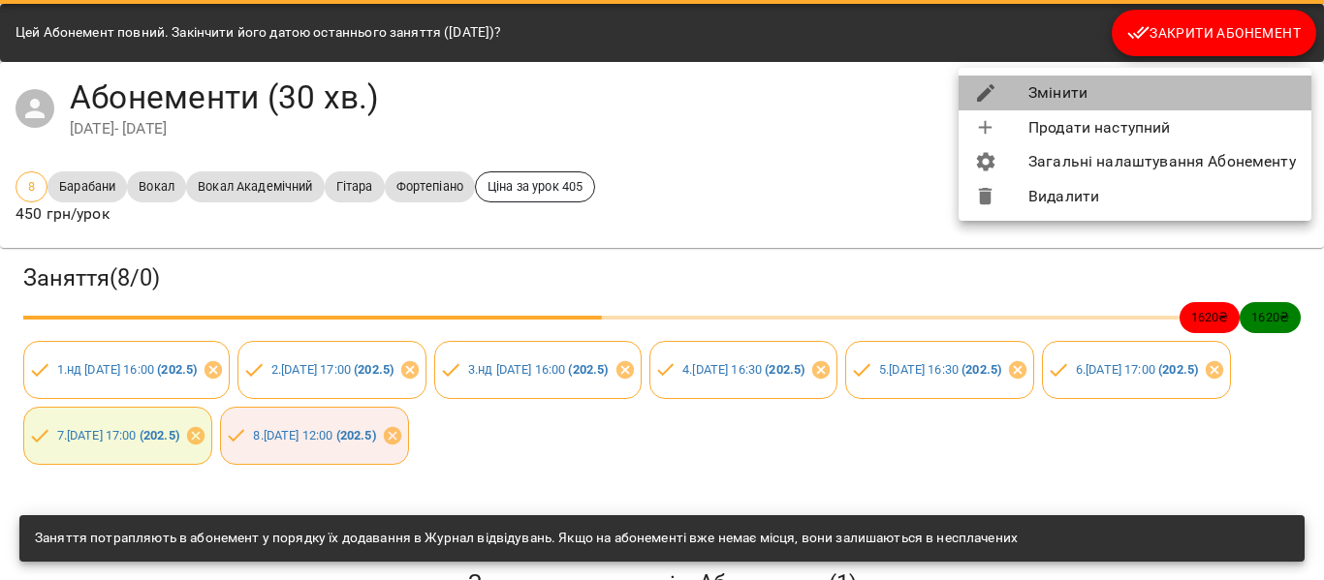
click at [1205, 91] on li "Змінити" at bounding box center [1134, 93] width 353 height 35
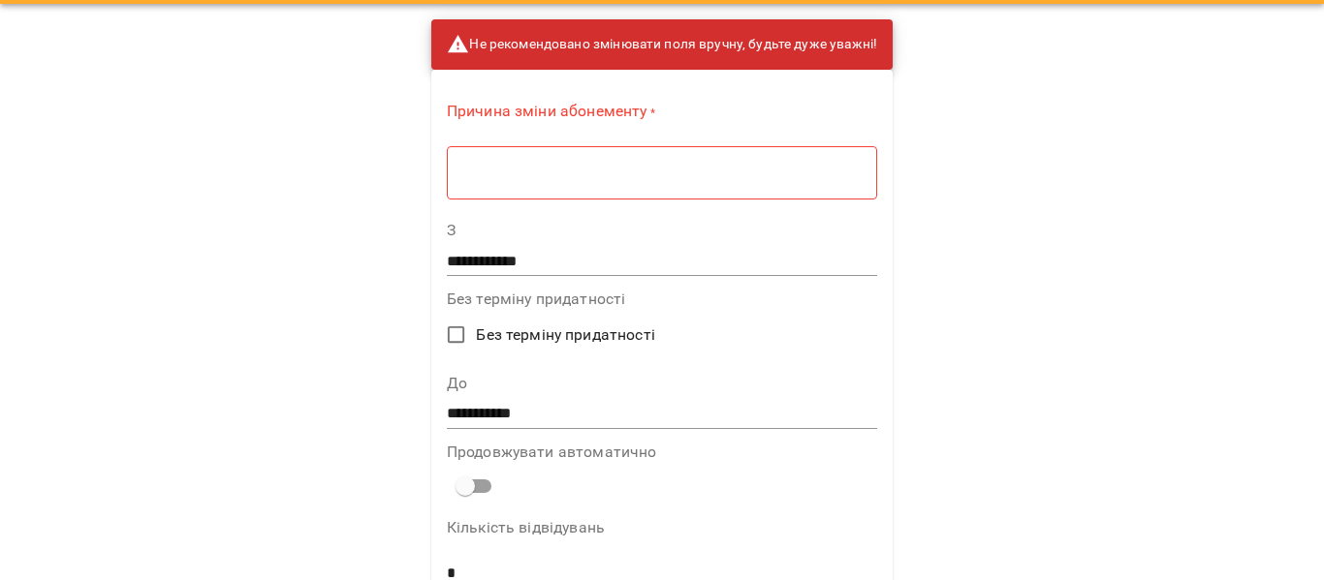
click at [449, 187] on div "* ​" at bounding box center [662, 172] width 430 height 54
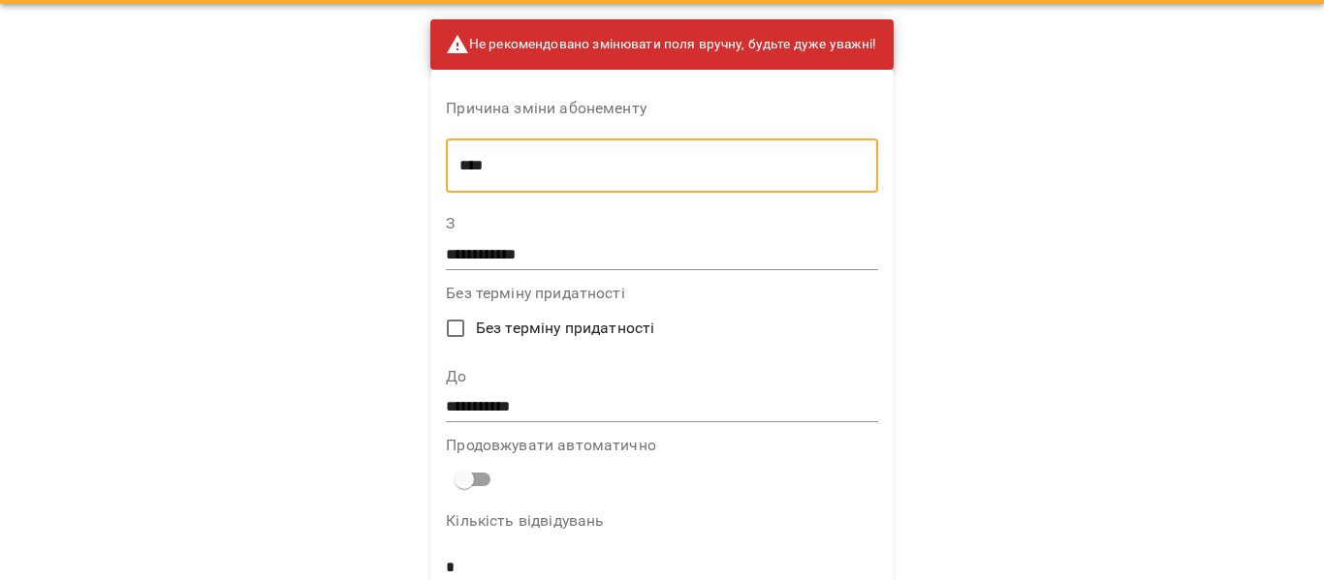
type textarea "****"
click at [455, 251] on input "**********" at bounding box center [661, 254] width 431 height 31
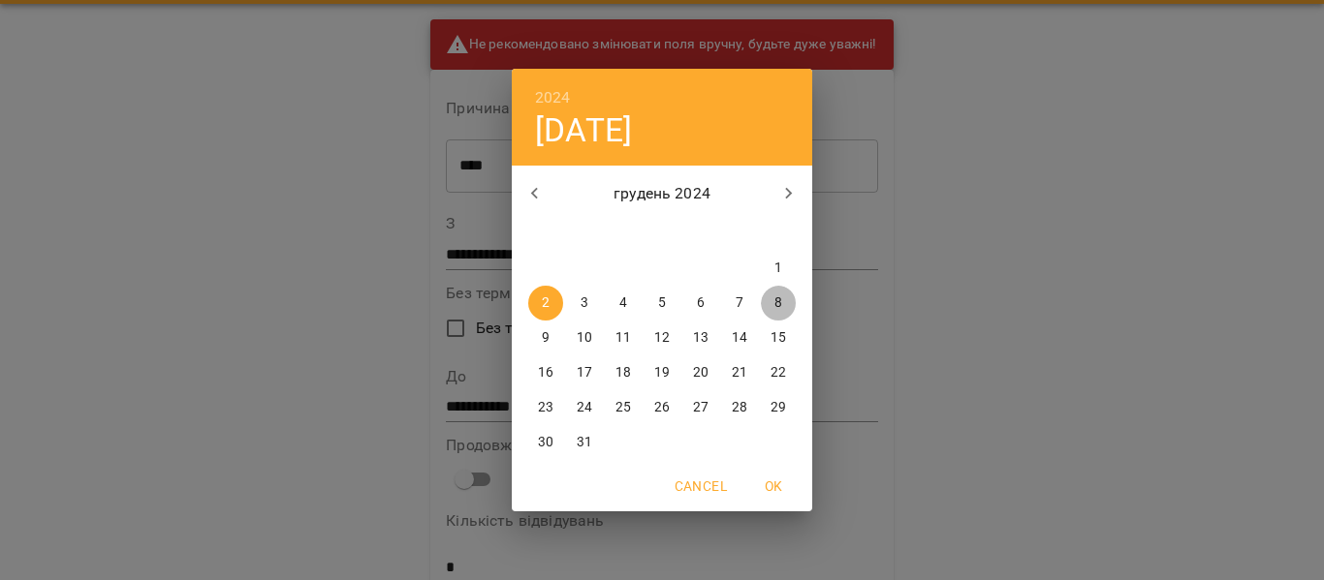
click at [773, 301] on span "8" at bounding box center [778, 303] width 35 height 19
type input "**********"
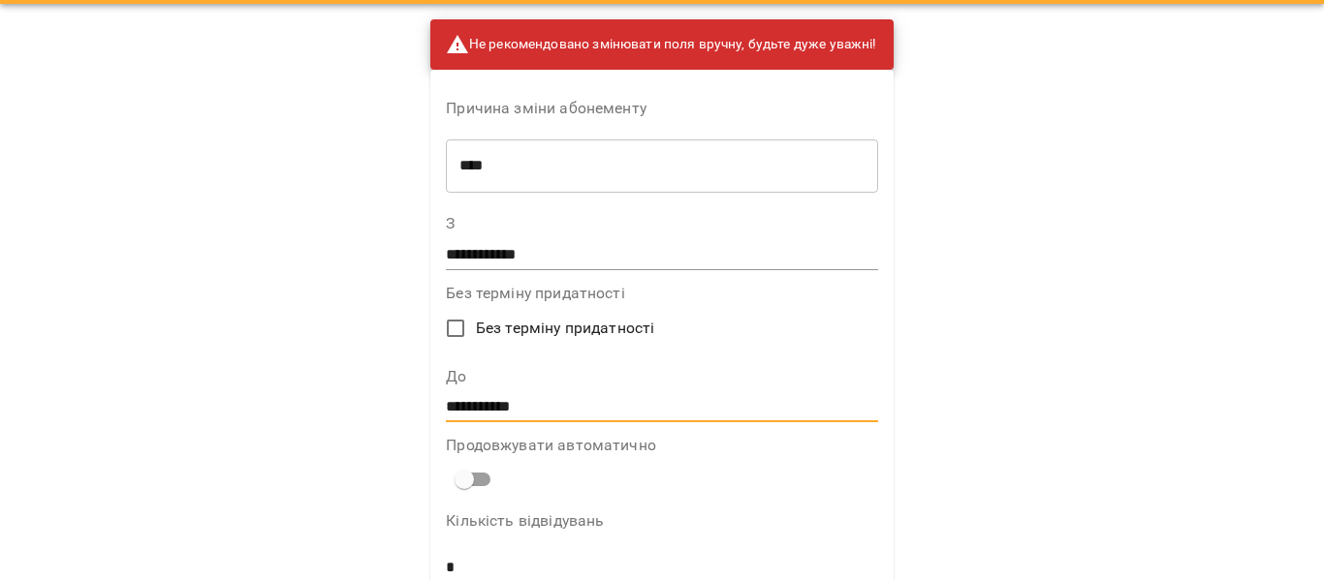
click at [454, 407] on input "**********" at bounding box center [661, 407] width 431 height 31
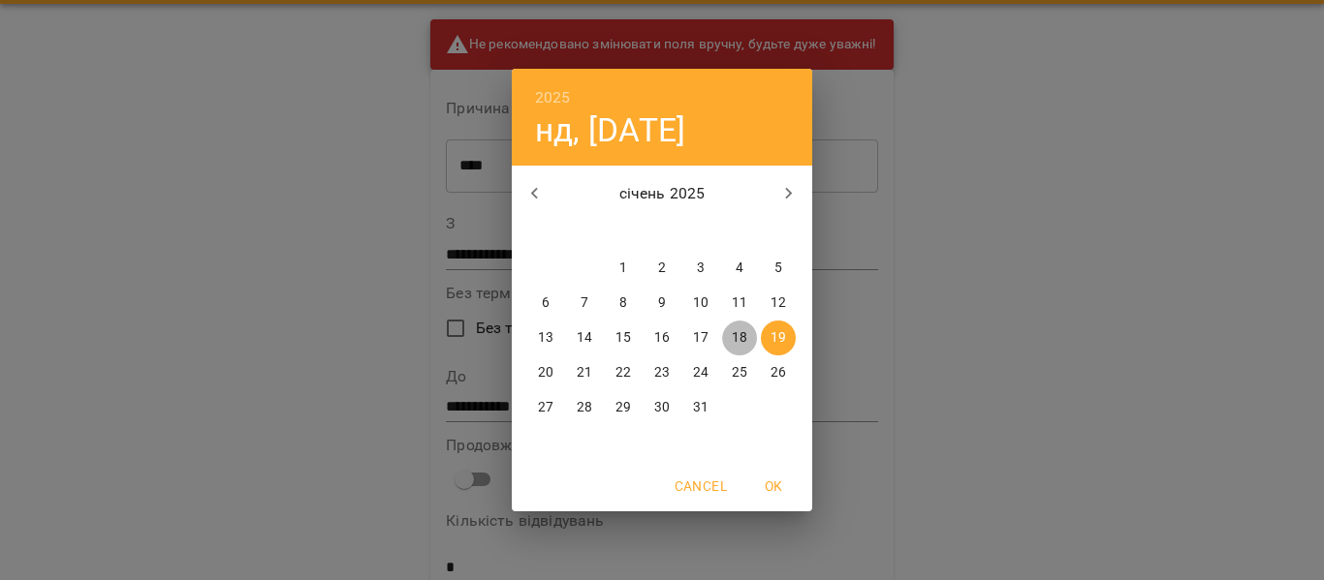
click at [736, 334] on p "18" at bounding box center [740, 337] width 16 height 19
type input "**********"
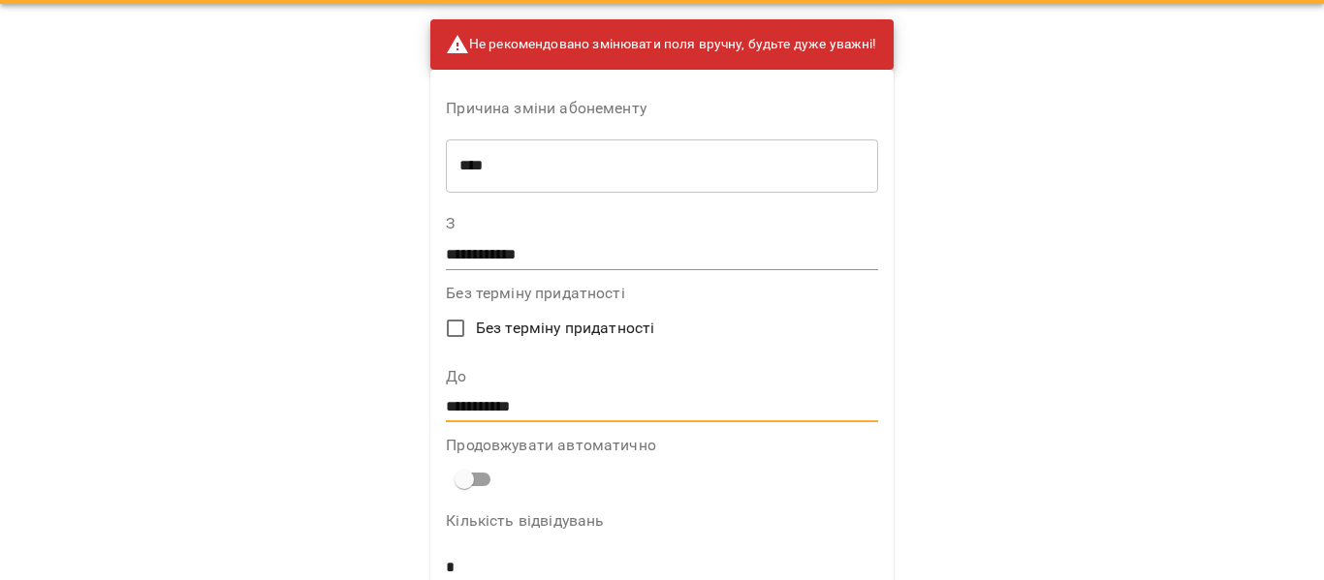
click at [1008, 403] on div "**********" at bounding box center [662, 290] width 1324 height 580
click at [985, 347] on div "**********" at bounding box center [662, 290] width 1324 height 580
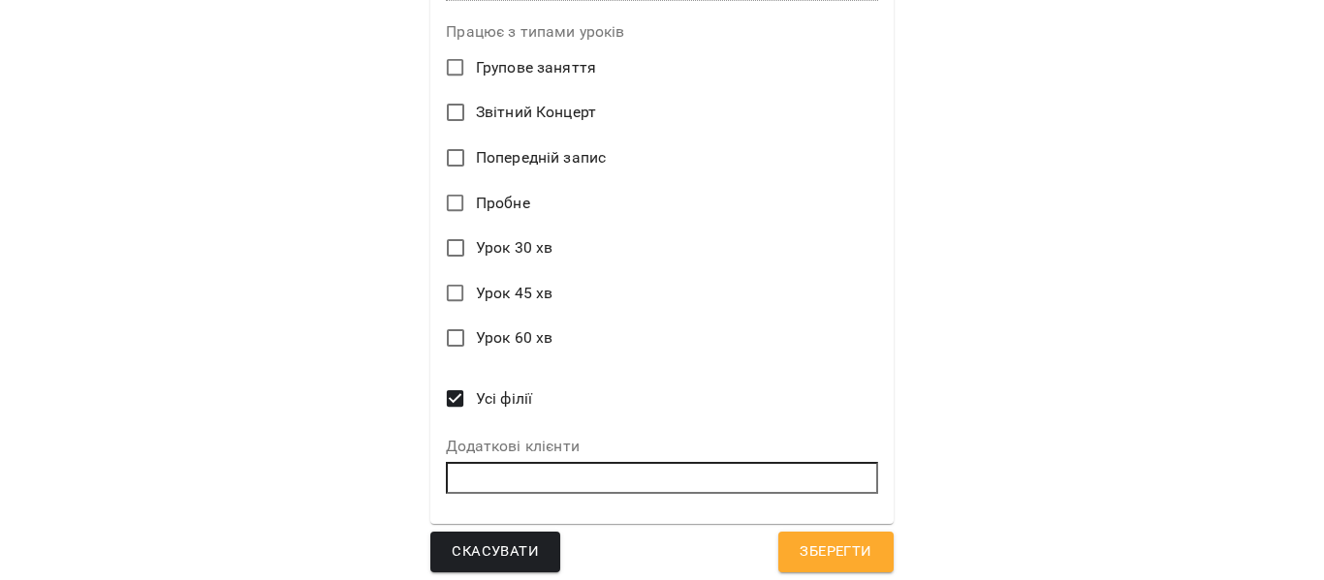
scroll to position [832, 0]
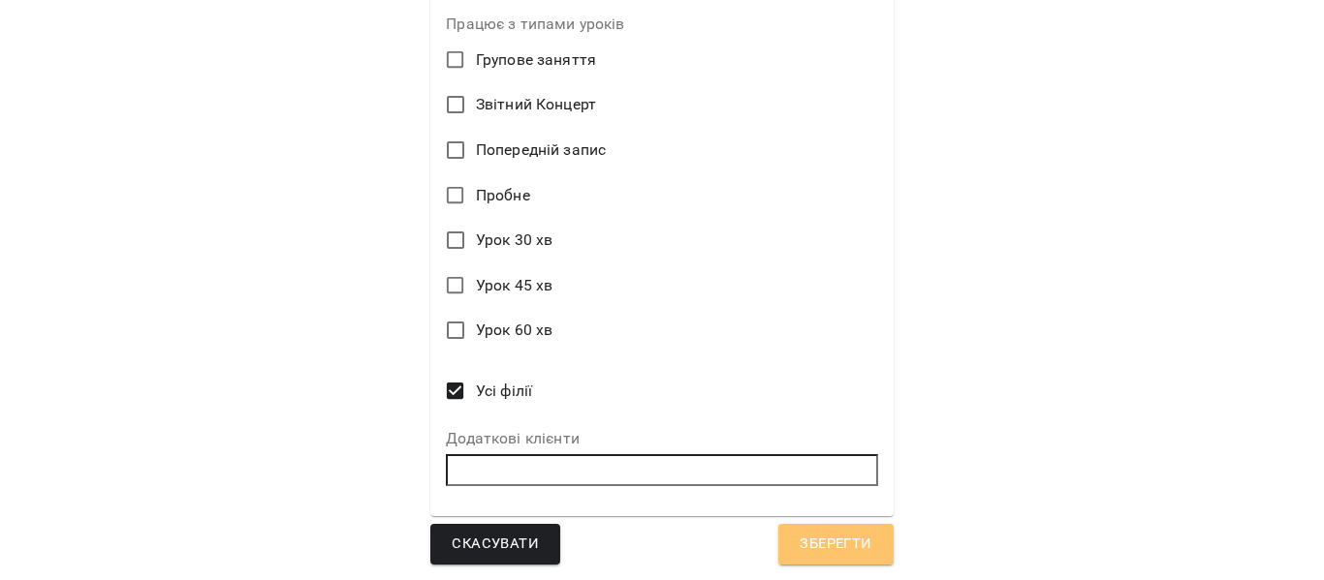
click at [823, 546] on span "Зберегти" at bounding box center [835, 544] width 72 height 25
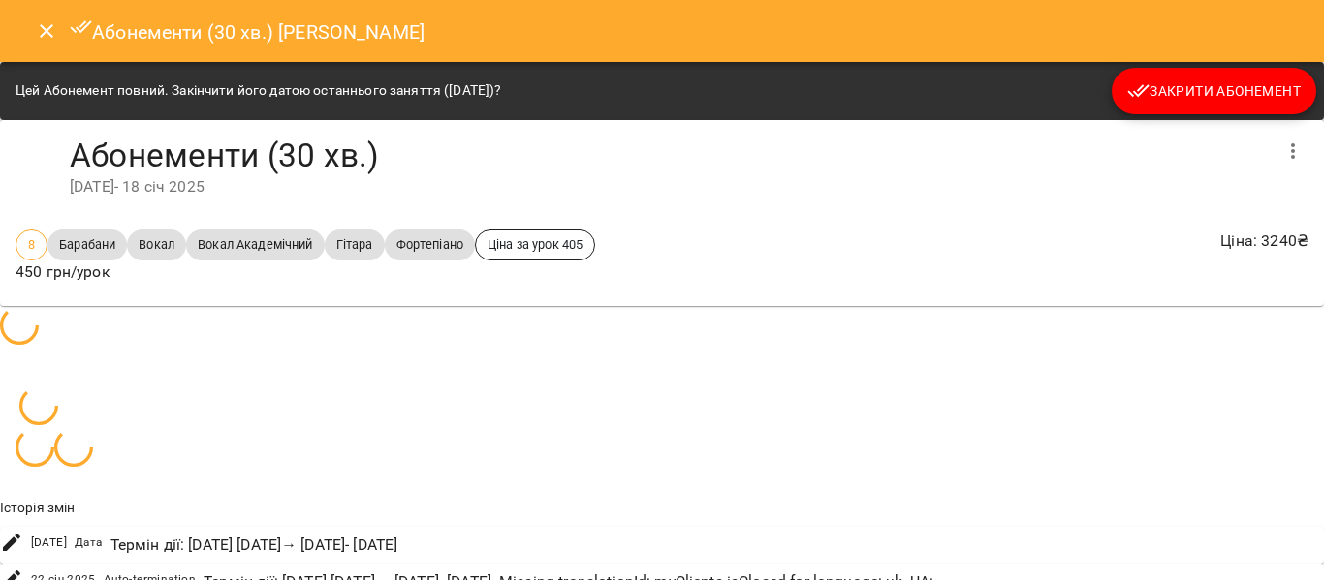
scroll to position [1418, 0]
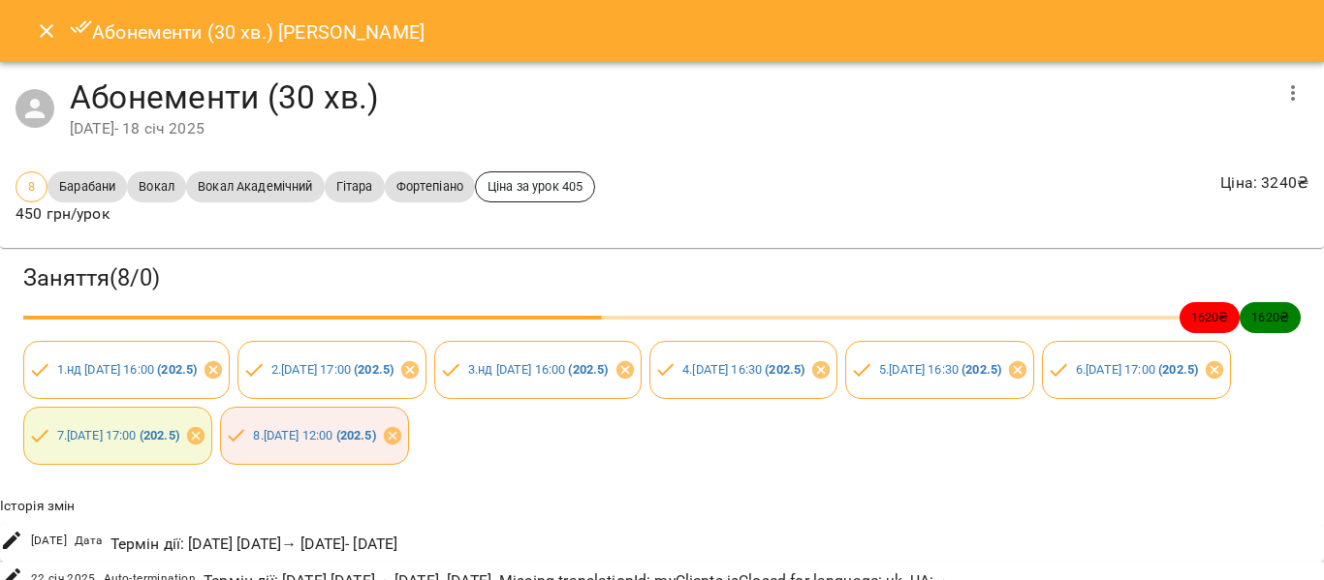
click at [43, 29] on icon "Close" at bounding box center [46, 30] width 23 height 23
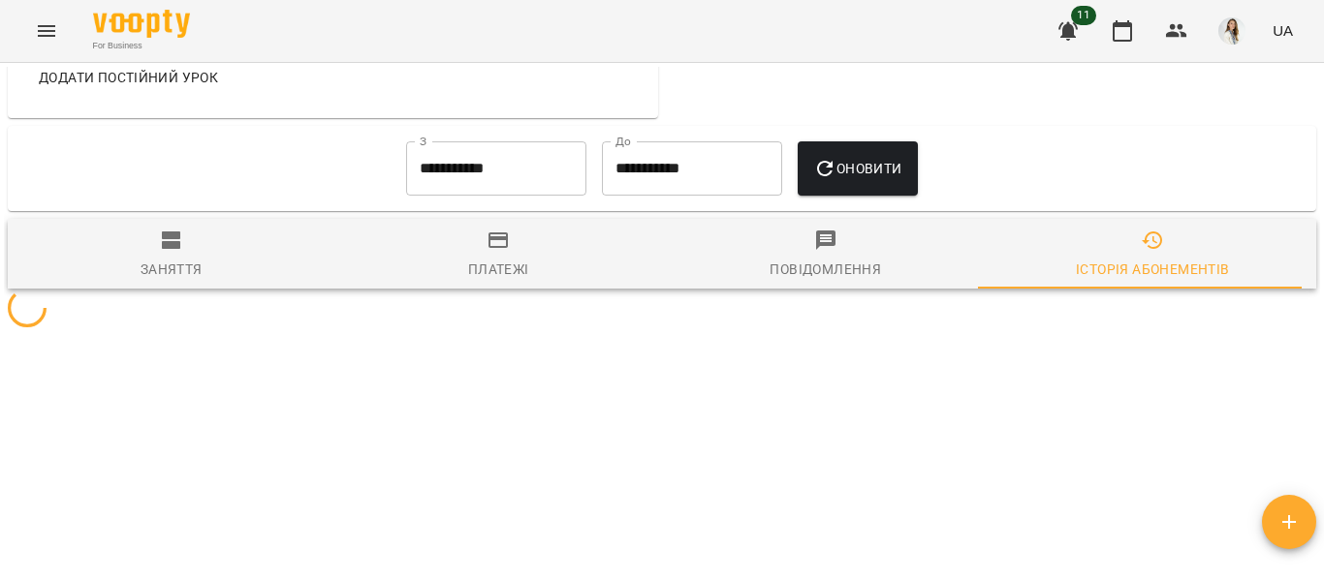
scroll to position [1193, 0]
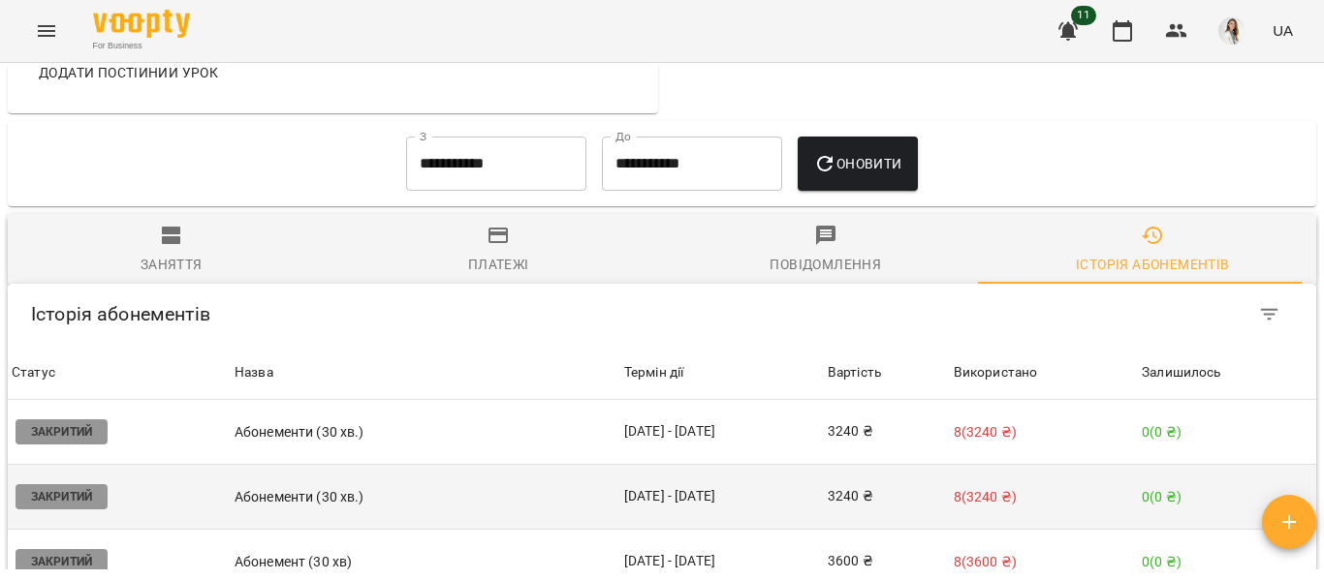
click at [527, 502] on p "Абонементи (30 хв.)" at bounding box center [425, 497] width 382 height 20
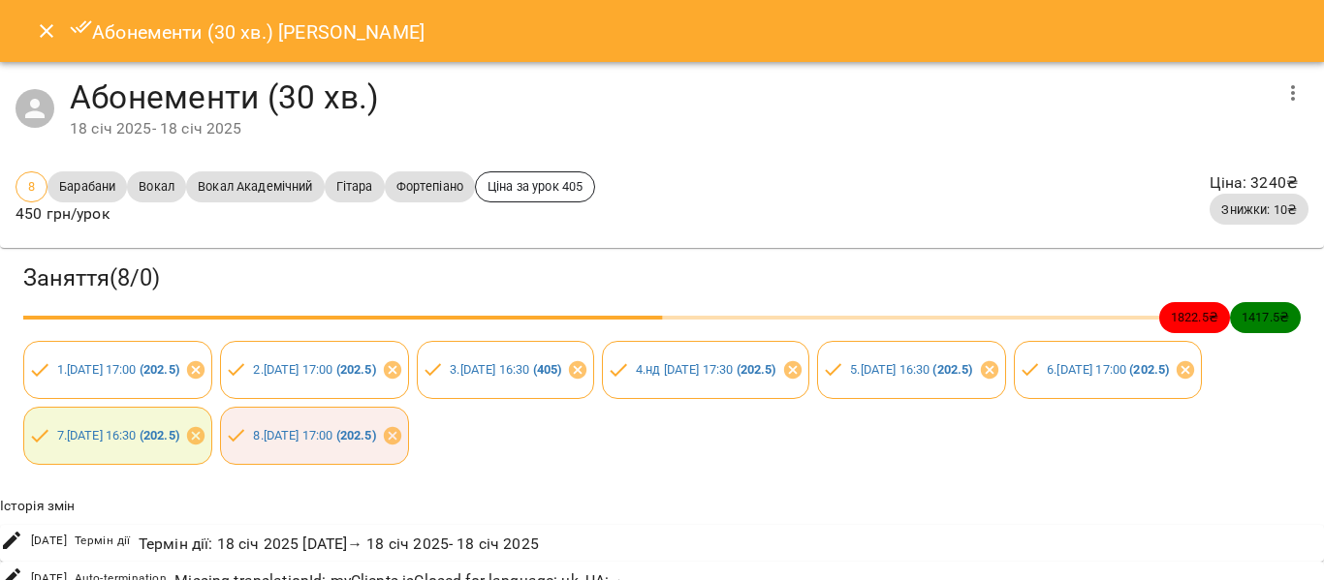
click at [38, 35] on icon "Close" at bounding box center [46, 30] width 23 height 23
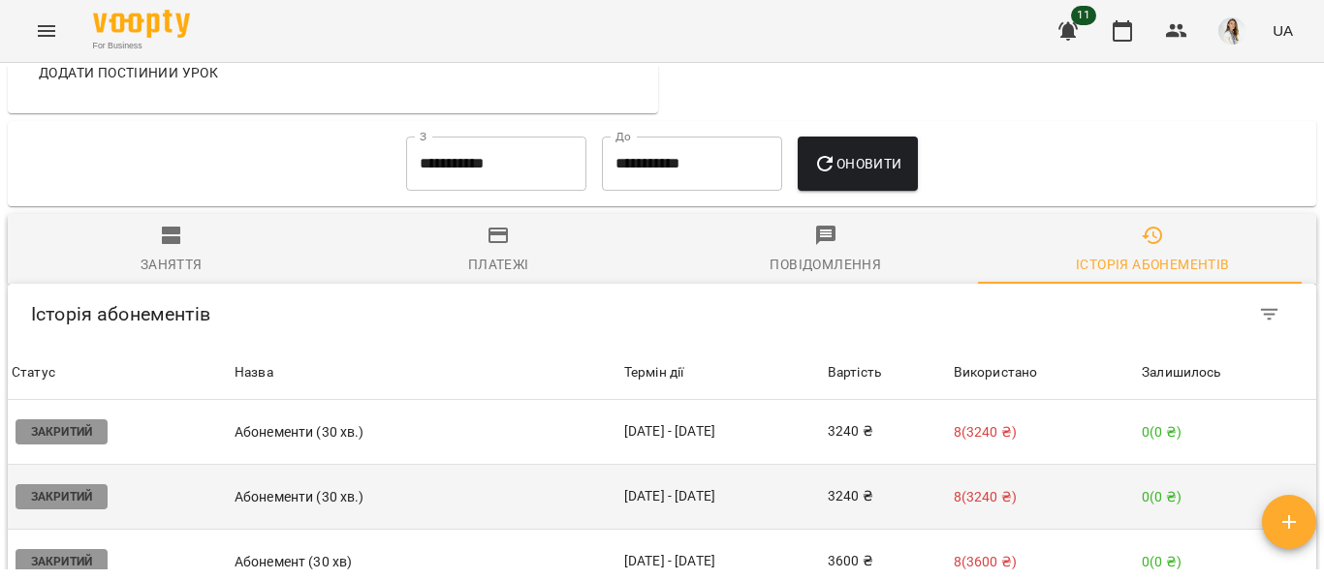
click at [632, 507] on td "[DATE] - [DATE]" at bounding box center [721, 497] width 203 height 65
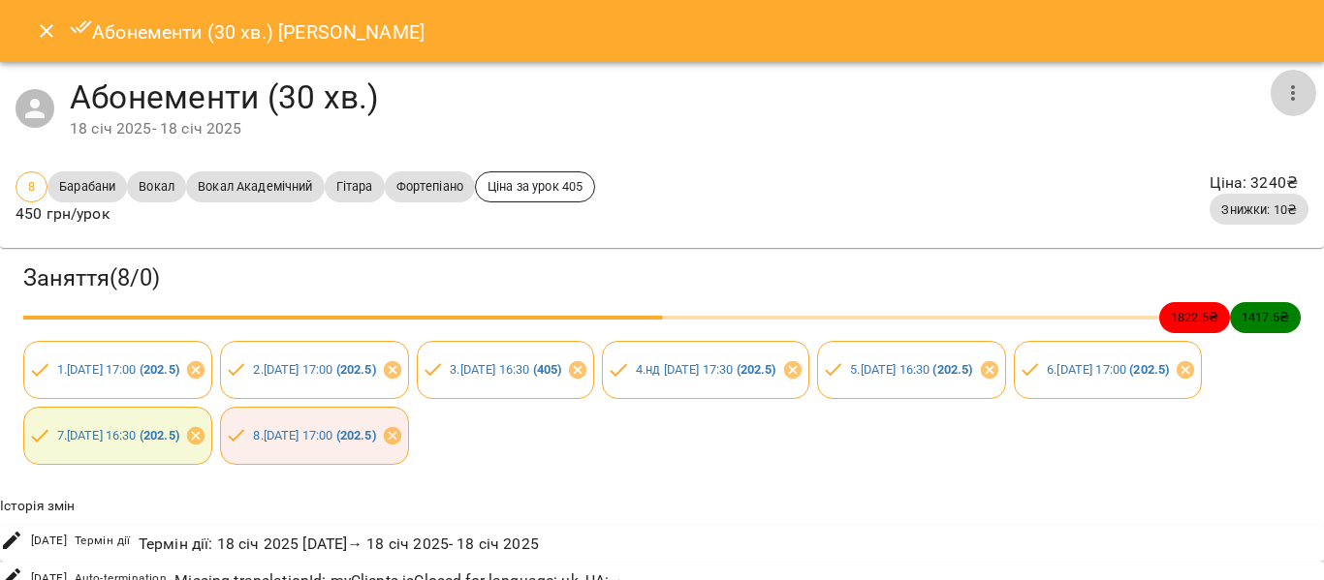
click at [1291, 86] on icon "button" at bounding box center [1293, 93] width 4 height 16
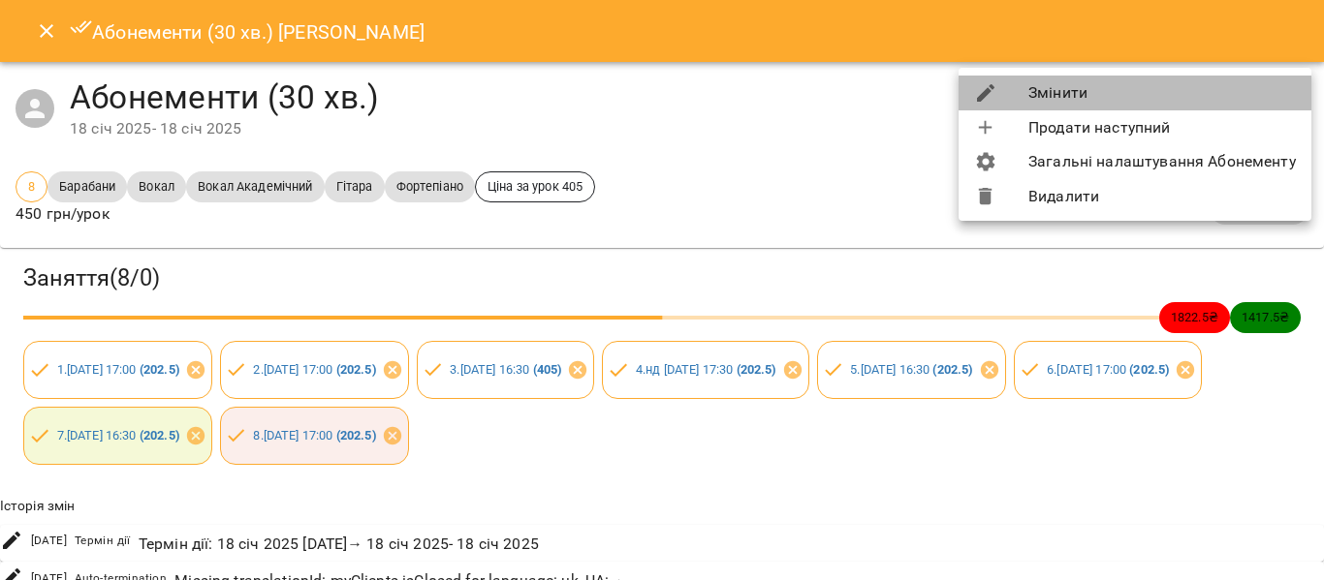
click at [1191, 94] on li "Змінити" at bounding box center [1134, 93] width 353 height 35
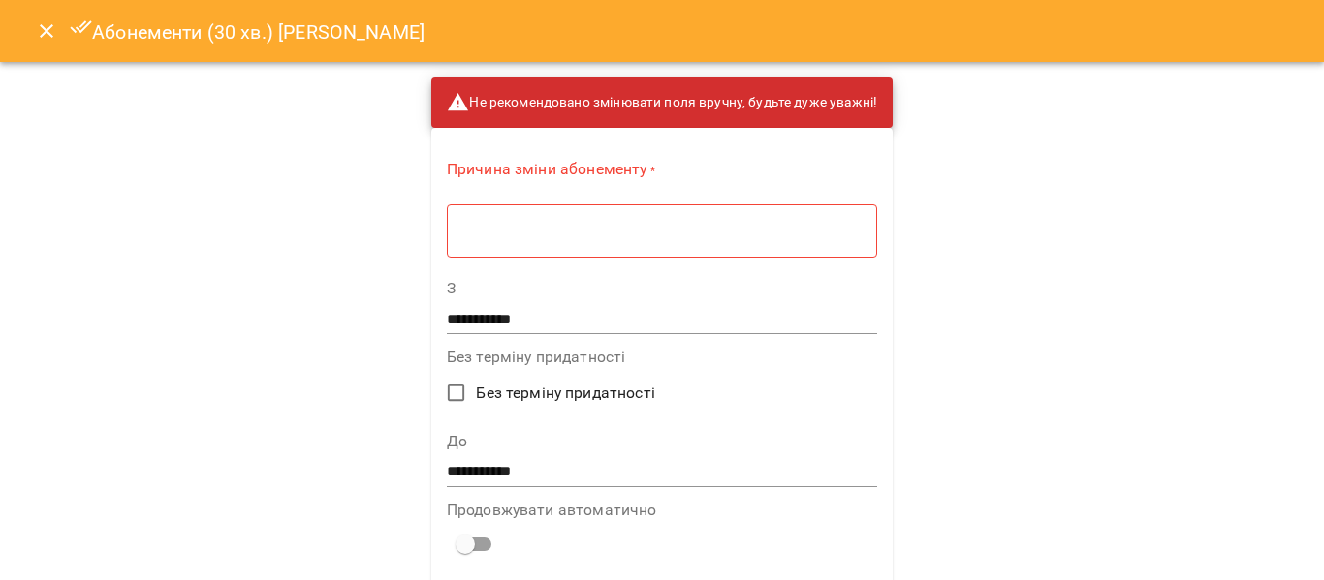
click at [455, 323] on input "**********" at bounding box center [662, 319] width 430 height 31
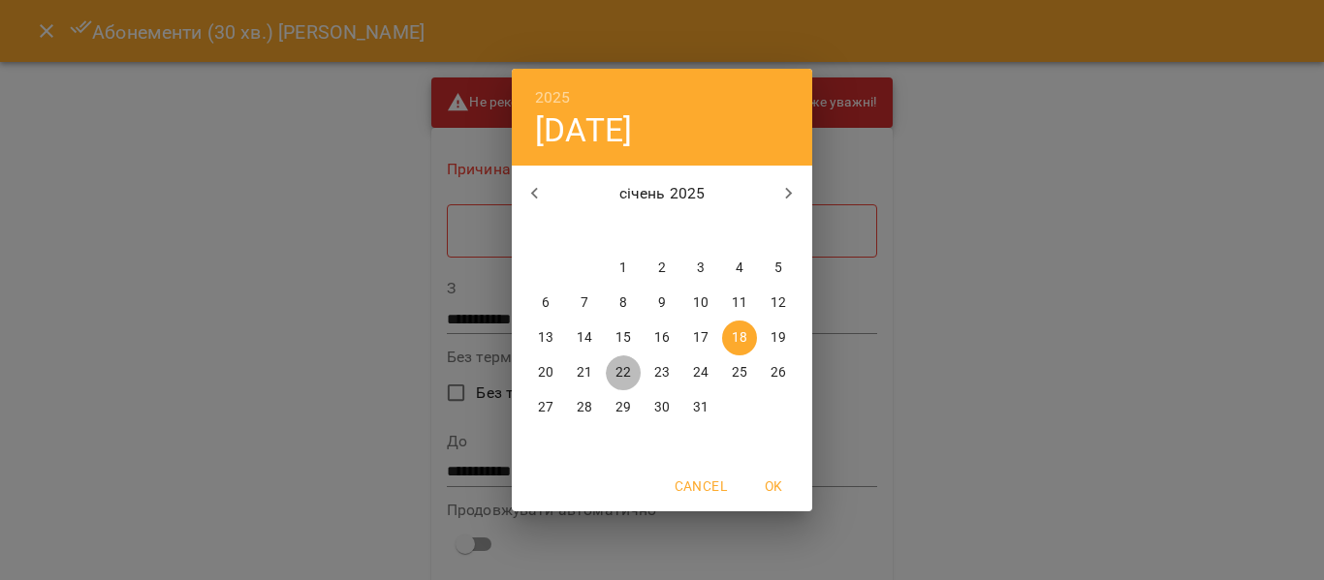
click at [625, 372] on p "22" at bounding box center [623, 372] width 16 height 19
type input "**********"
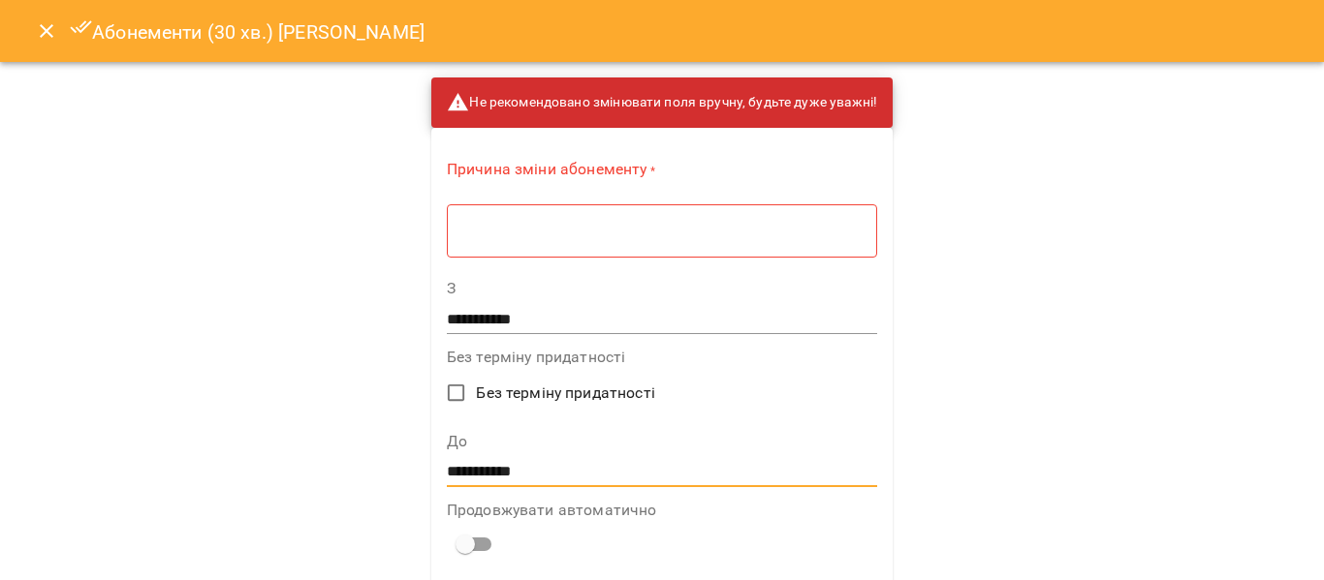
click at [456, 476] on input "**********" at bounding box center [662, 471] width 430 height 31
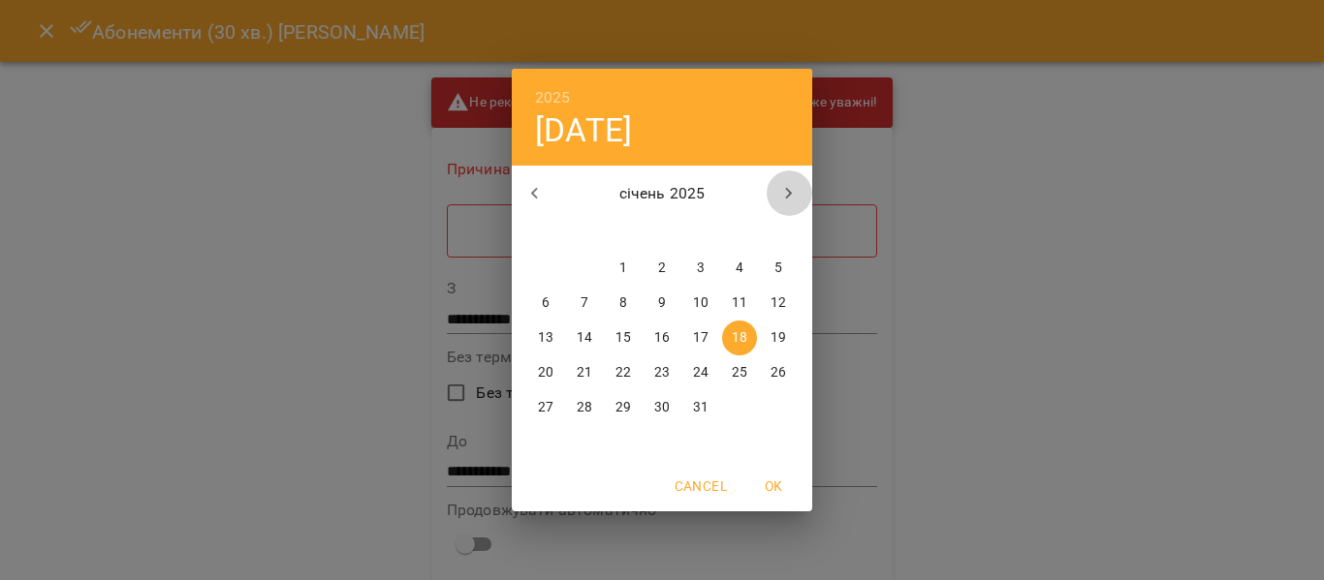
click at [783, 195] on icon "button" at bounding box center [788, 193] width 23 height 23
click at [614, 371] on span "19" at bounding box center [623, 372] width 35 height 19
type input "**********"
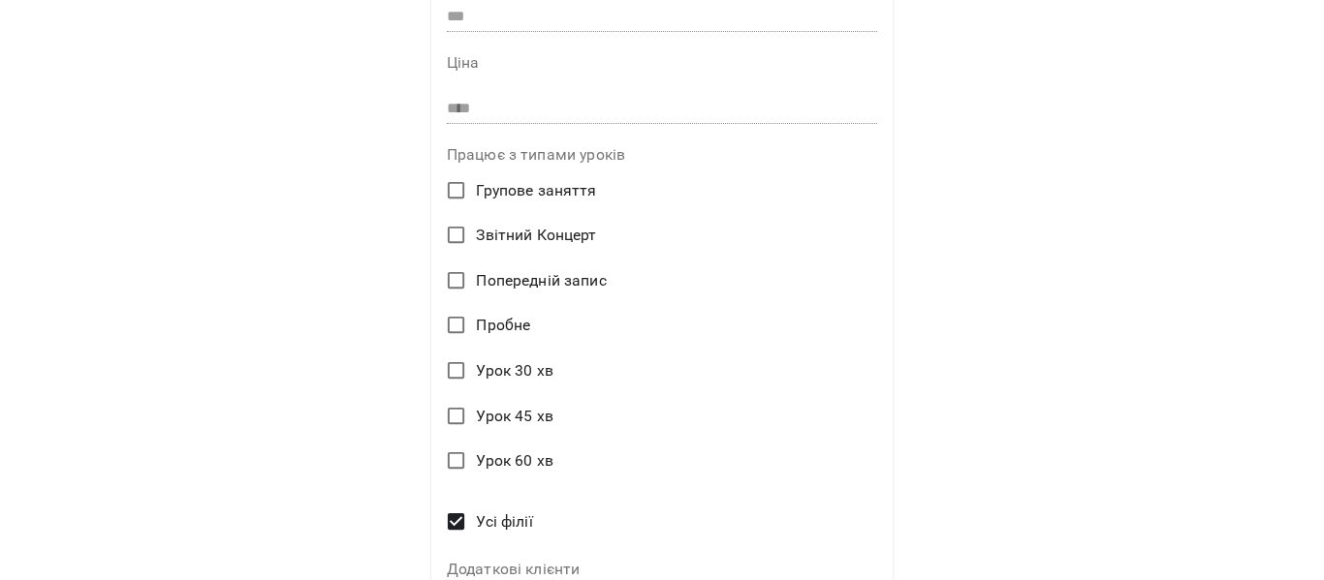
scroll to position [839, 0]
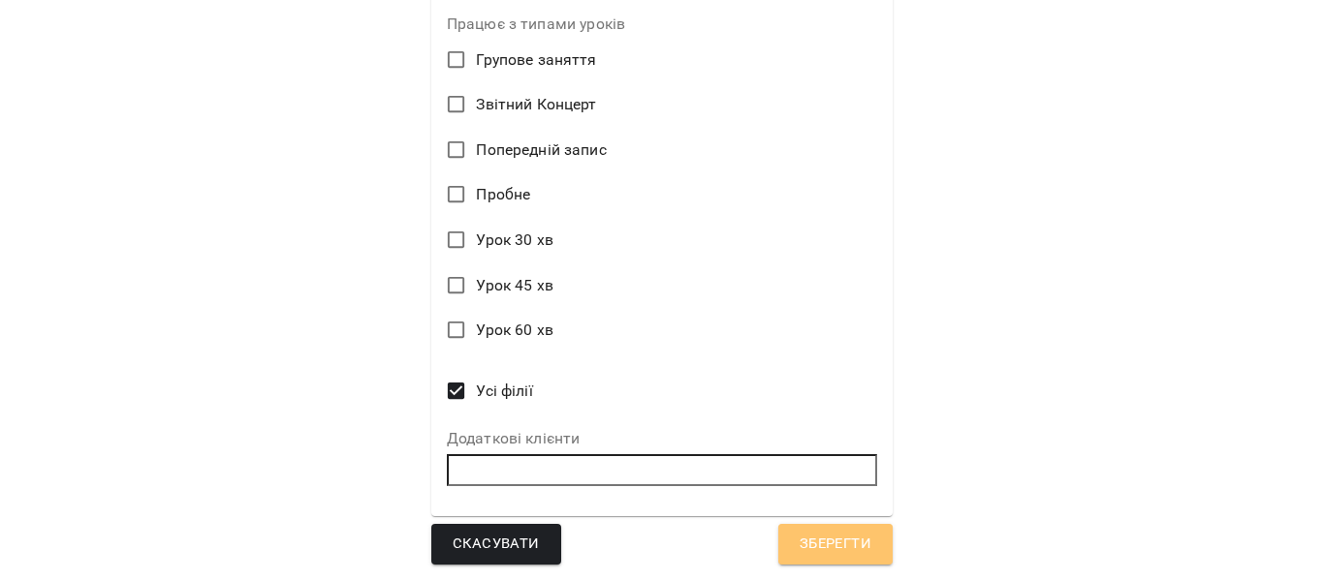
click at [809, 553] on span "Зберегти" at bounding box center [835, 544] width 72 height 25
click at [823, 548] on span "Зберегти" at bounding box center [835, 544] width 72 height 25
click at [1124, 318] on div "**********" at bounding box center [662, 290] width 1324 height 580
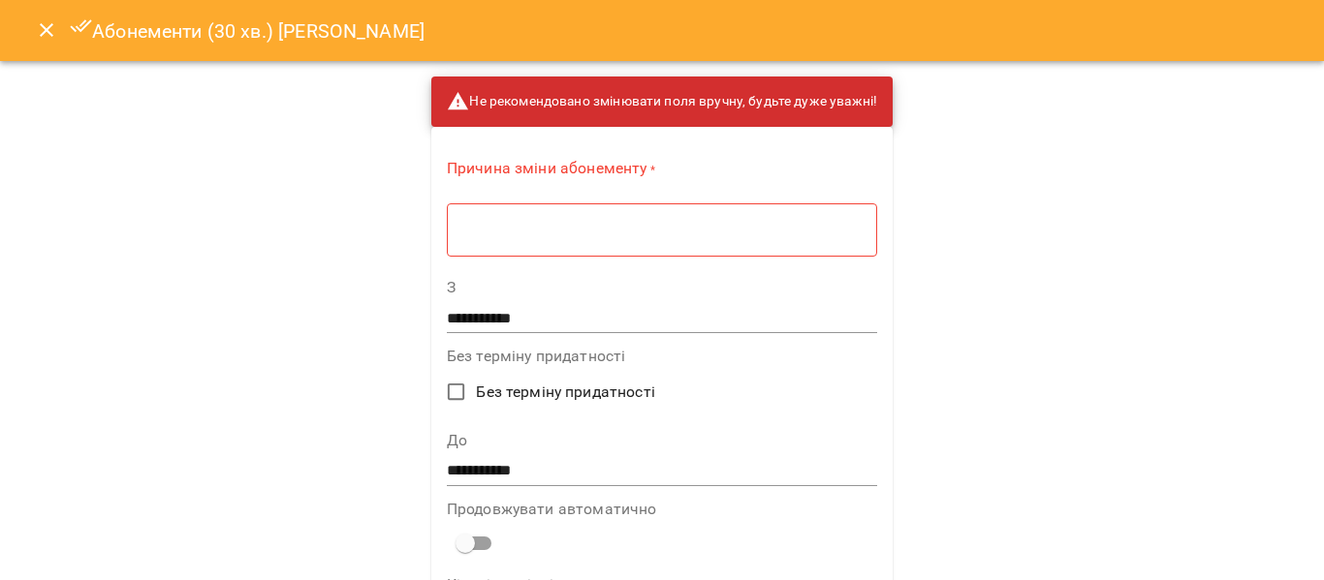
scroll to position [0, 0]
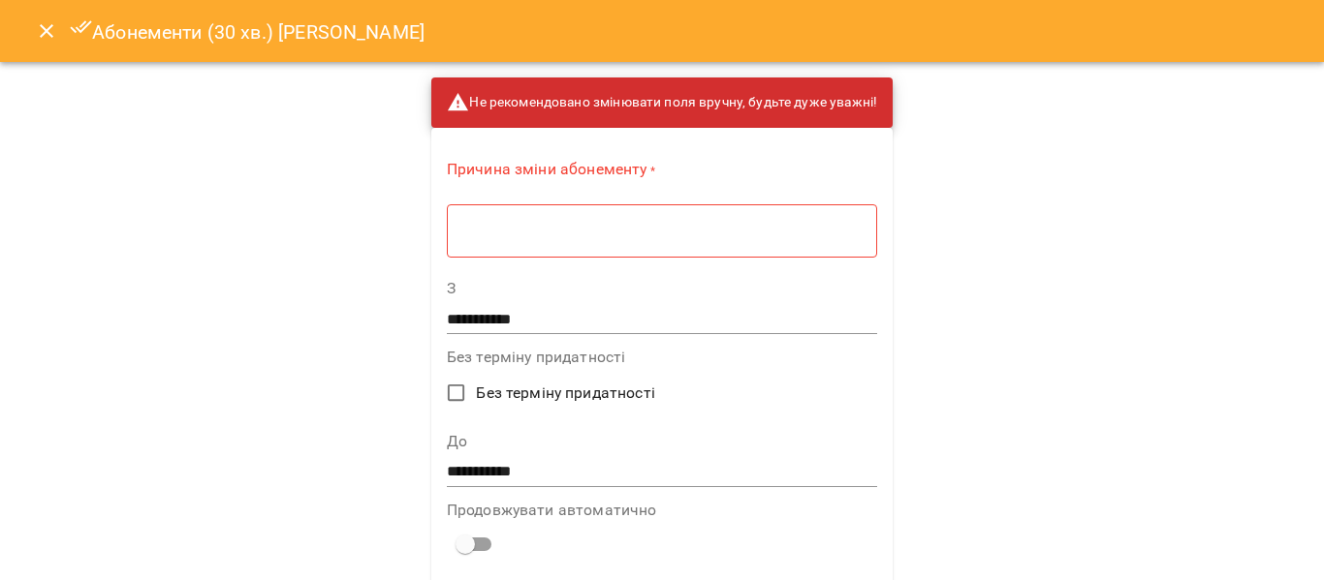
click at [452, 242] on div "* ​" at bounding box center [662, 230] width 430 height 54
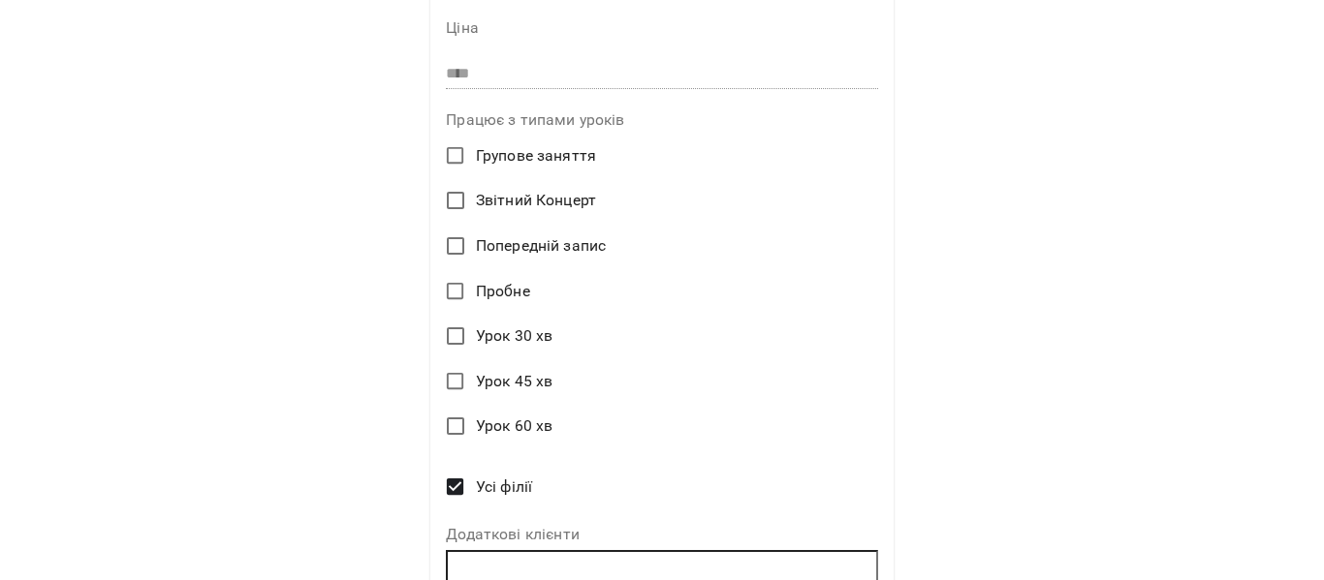
scroll to position [799, 0]
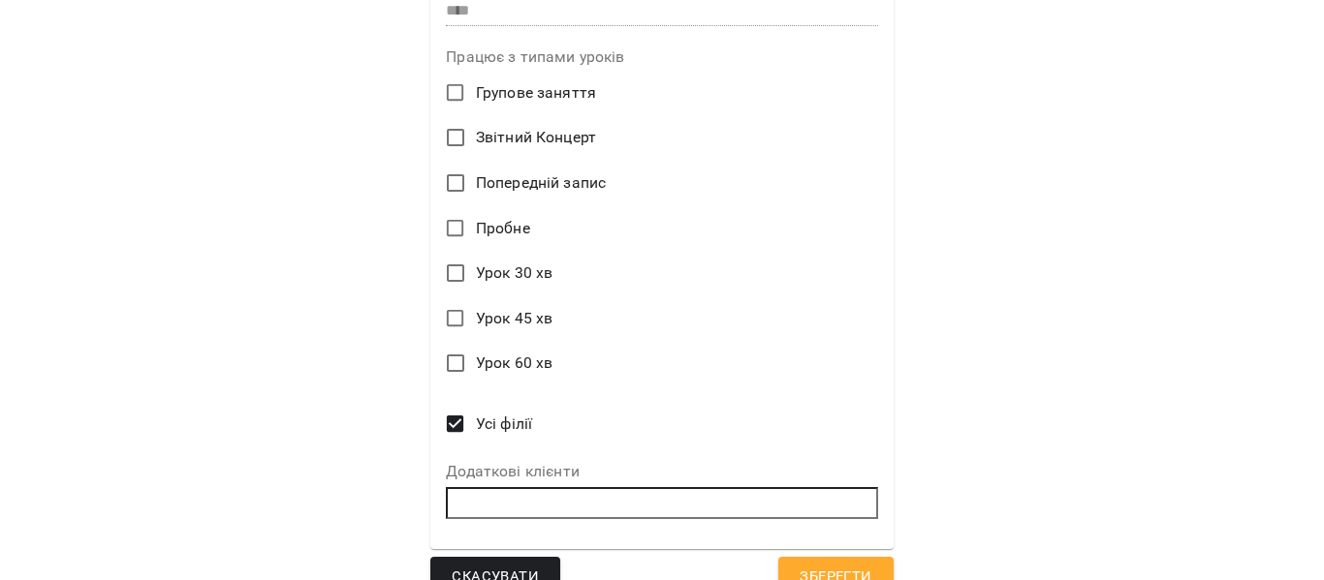
type textarea "****"
click at [842, 571] on span "Зберегти" at bounding box center [835, 577] width 72 height 25
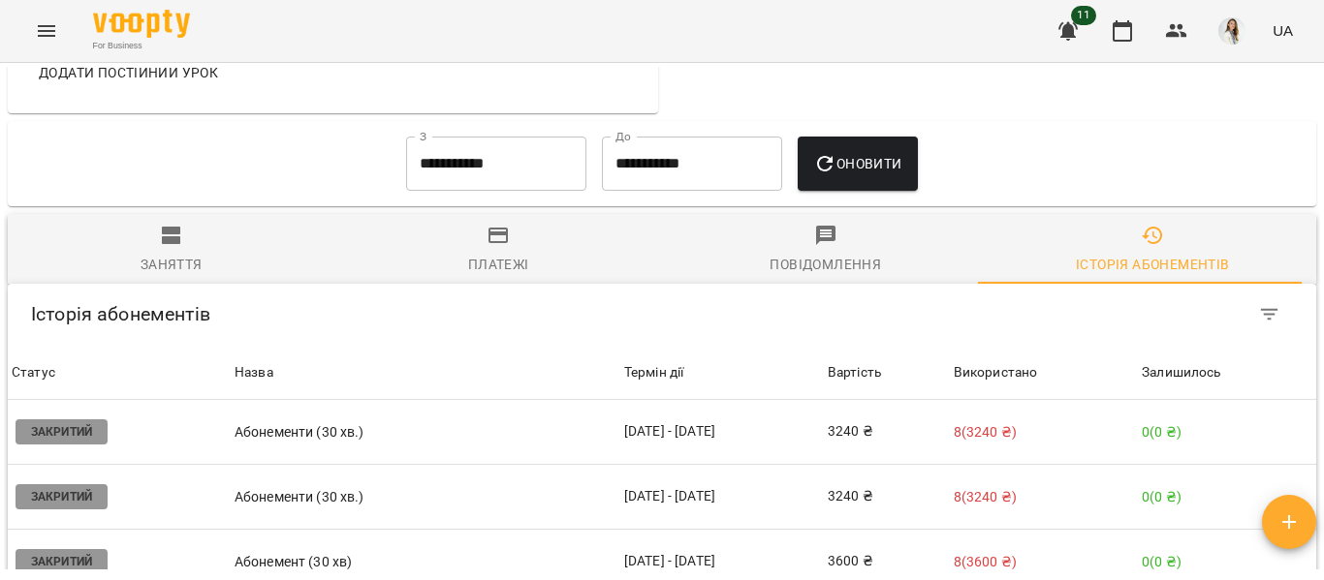
scroll to position [1418, 0]
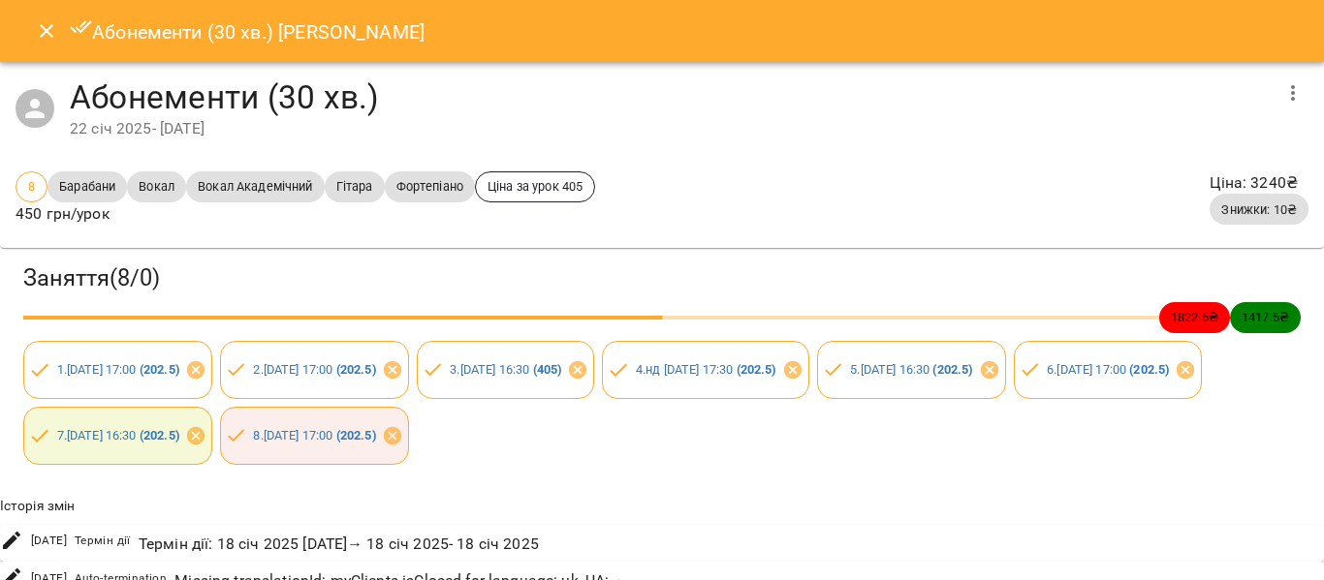
click at [46, 30] on icon "Close" at bounding box center [47, 31] width 14 height 14
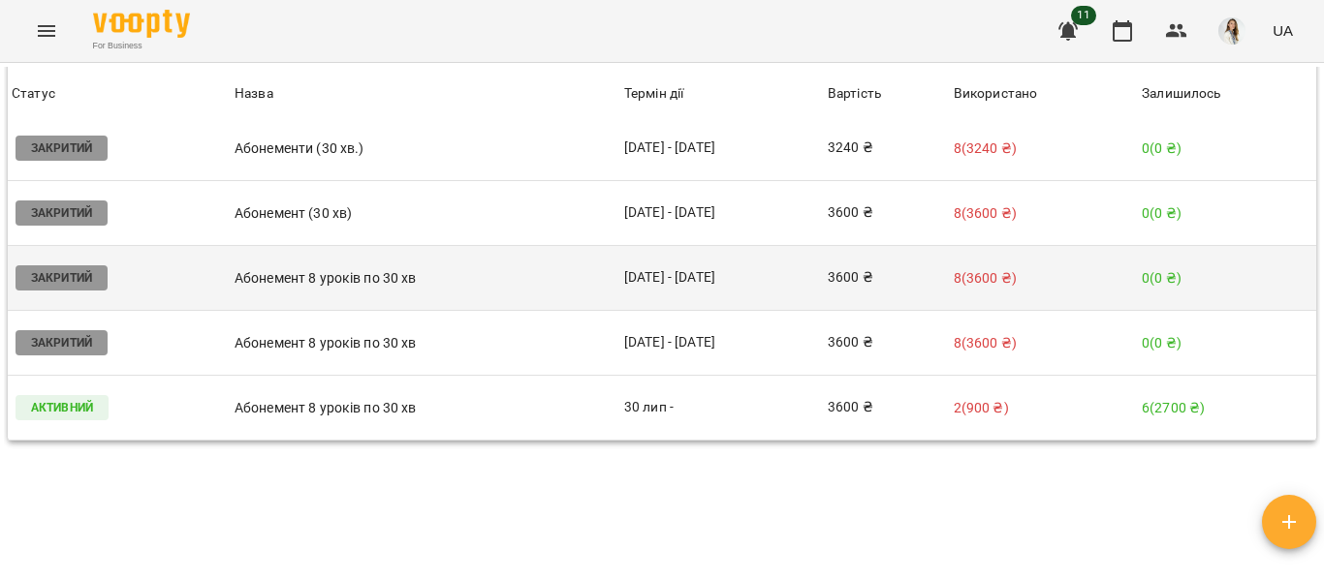
scroll to position [1551, 0]
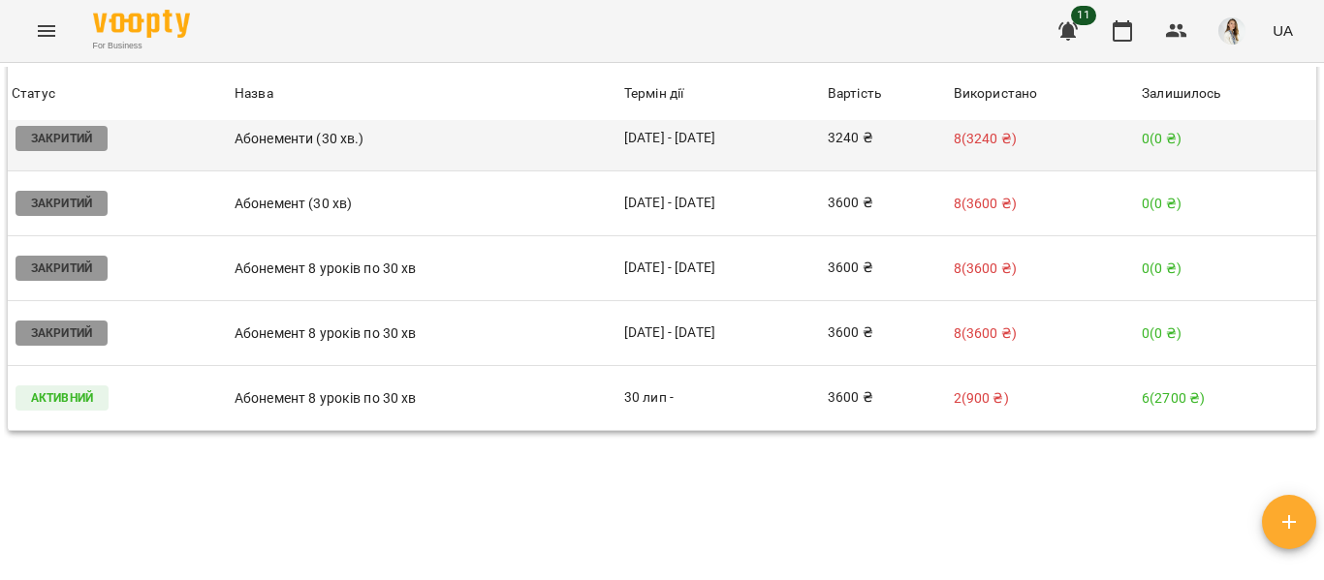
click at [577, 149] on p "Абонементи (30 хв.)" at bounding box center [425, 139] width 382 height 20
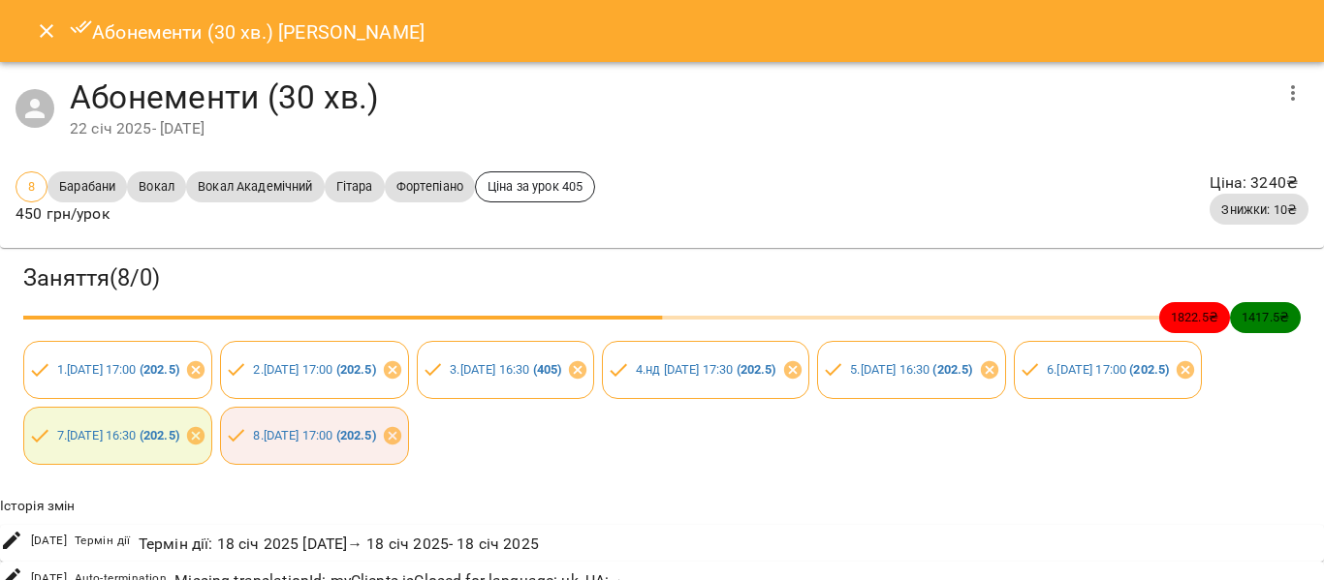
click at [47, 35] on icon "Close" at bounding box center [46, 30] width 23 height 23
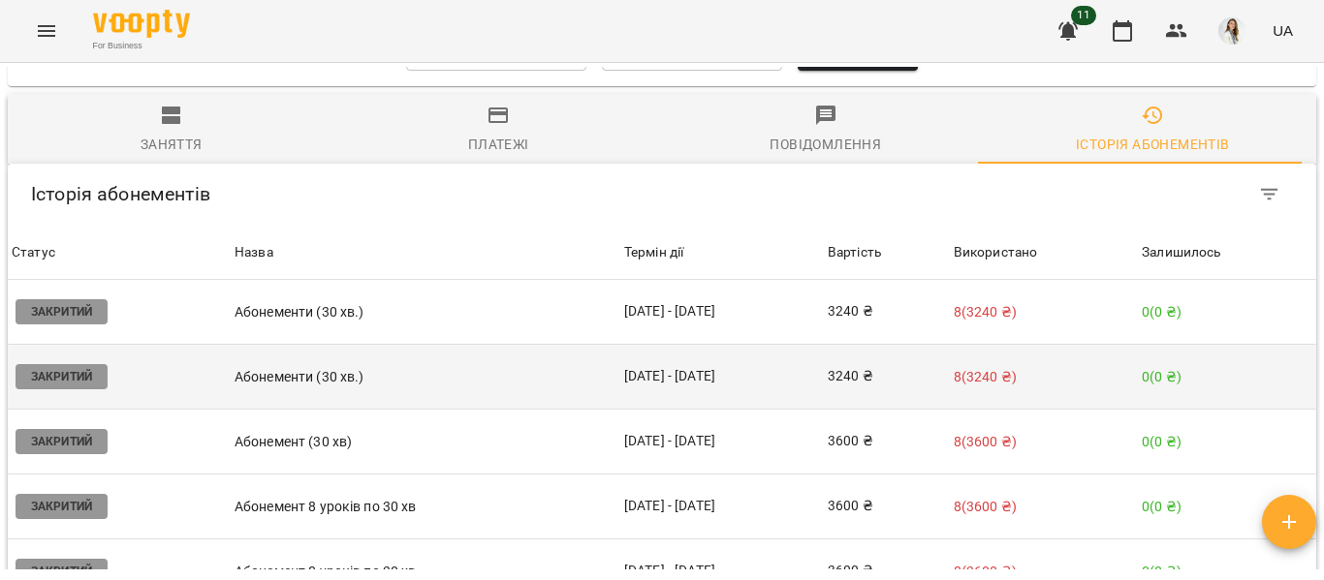
scroll to position [1288, 0]
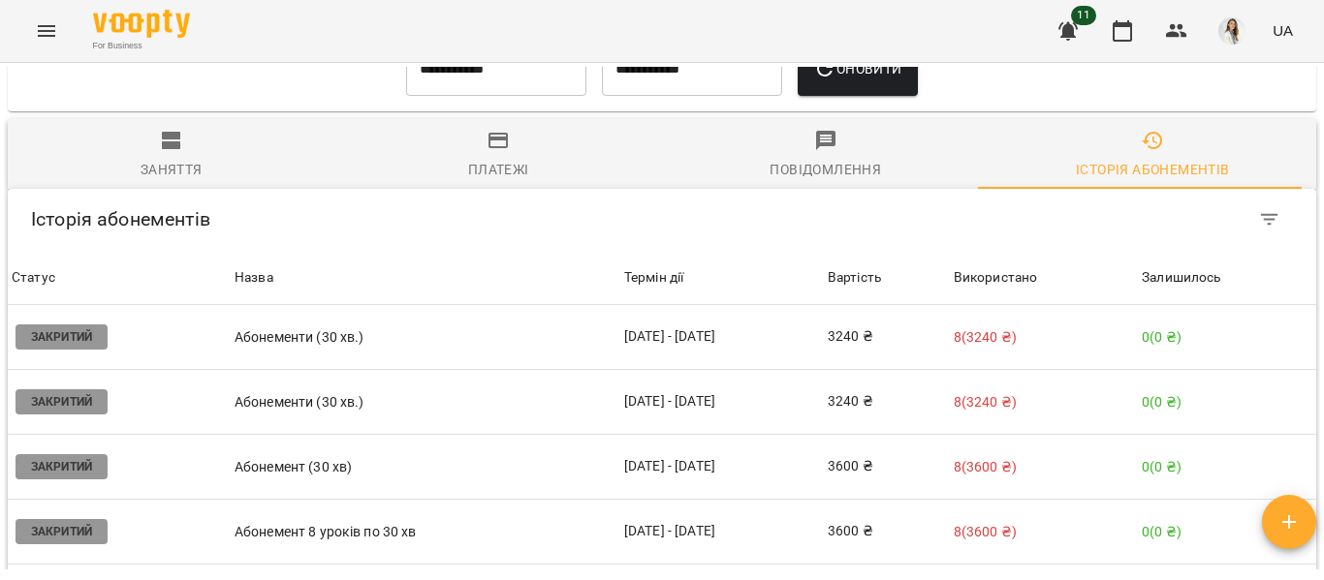
drag, startPoint x: 33, startPoint y: 6, endPoint x: 323, endPoint y: 172, distance: 334.2
click at [323, 172] on button "Заняття" at bounding box center [172, 154] width 328 height 70
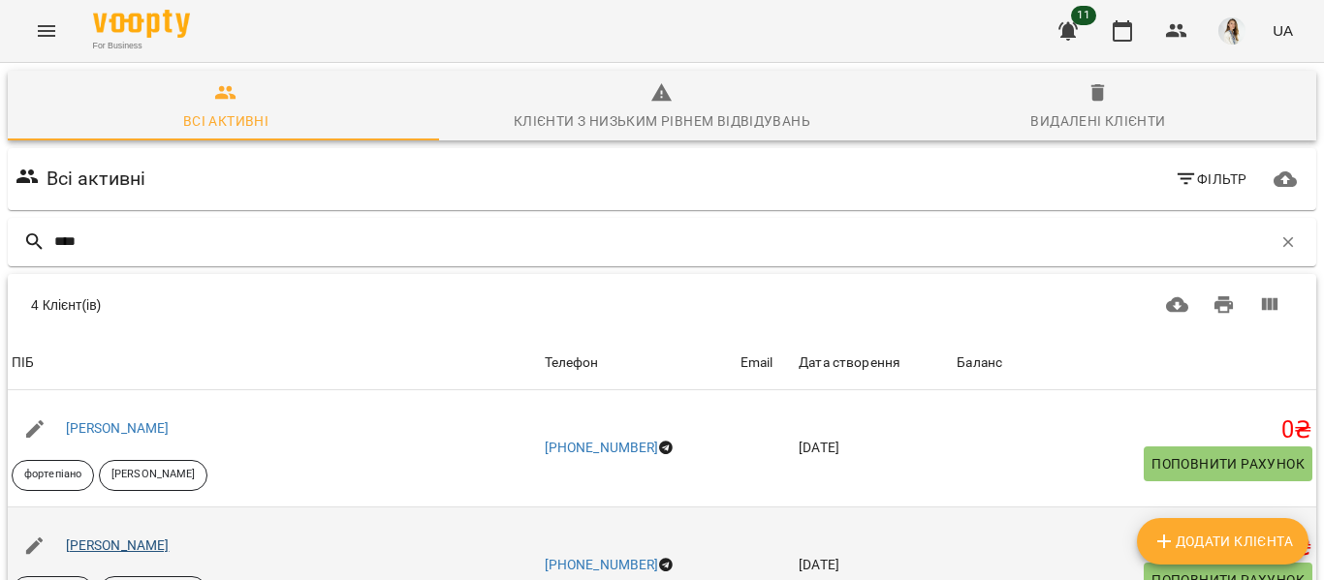
type input "****"
click at [126, 544] on link "[PERSON_NAME]" at bounding box center [118, 546] width 104 height 16
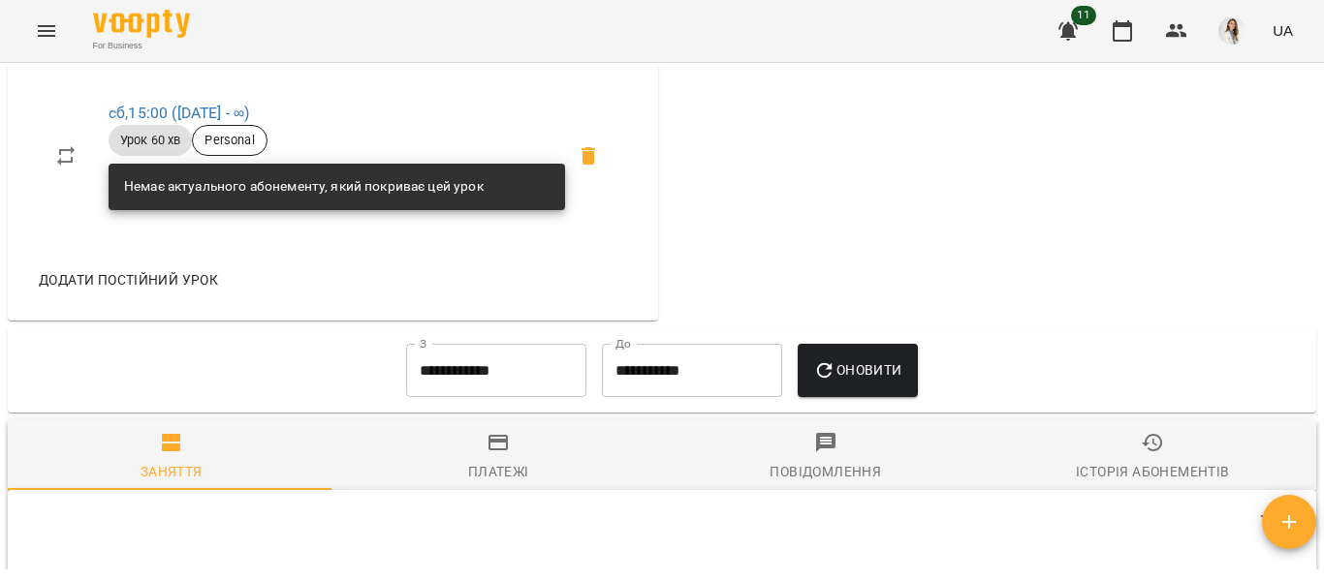
scroll to position [1205, 0]
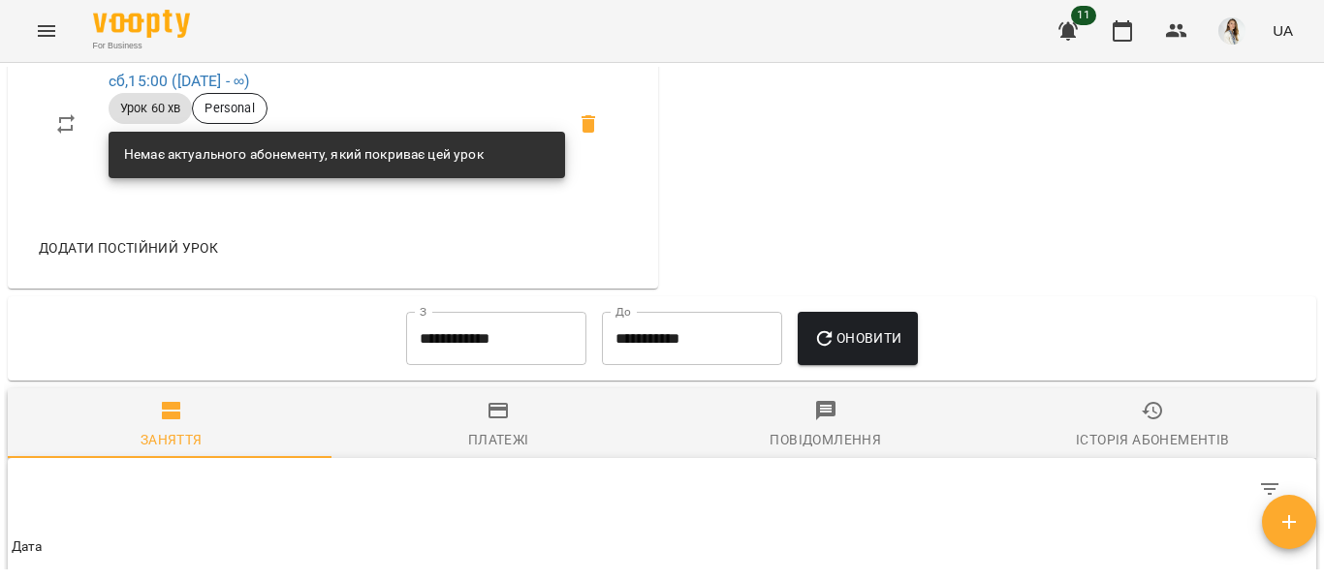
click at [566, 366] on input "**********" at bounding box center [496, 339] width 180 height 54
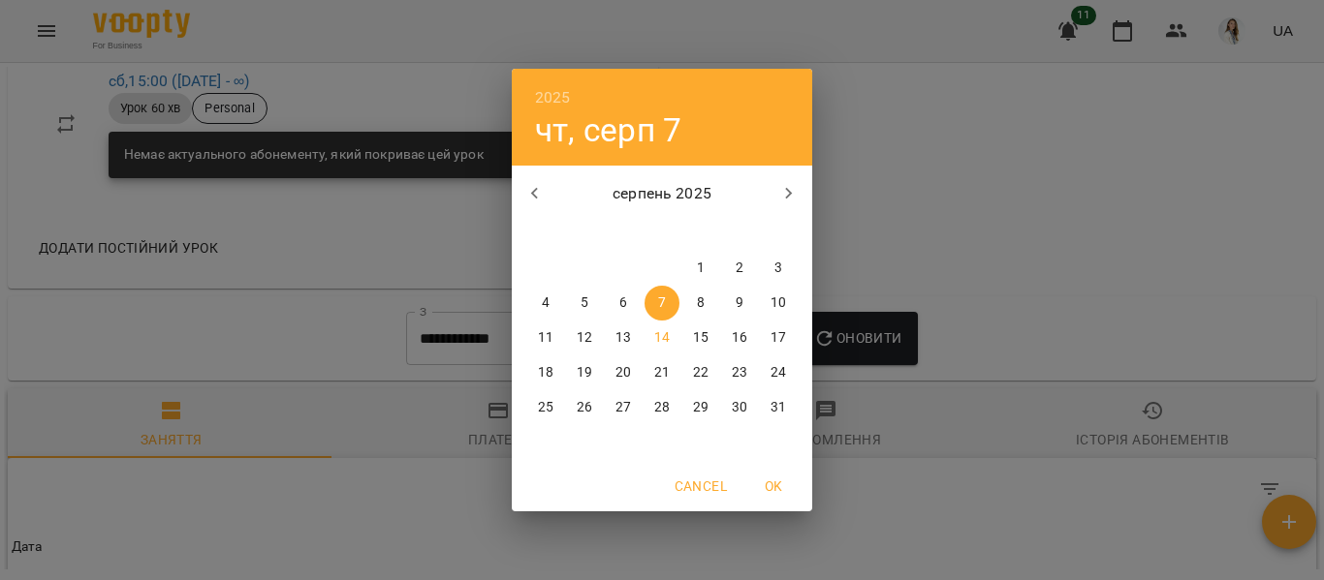
click at [535, 194] on icon "button" at bounding box center [534, 193] width 23 height 23
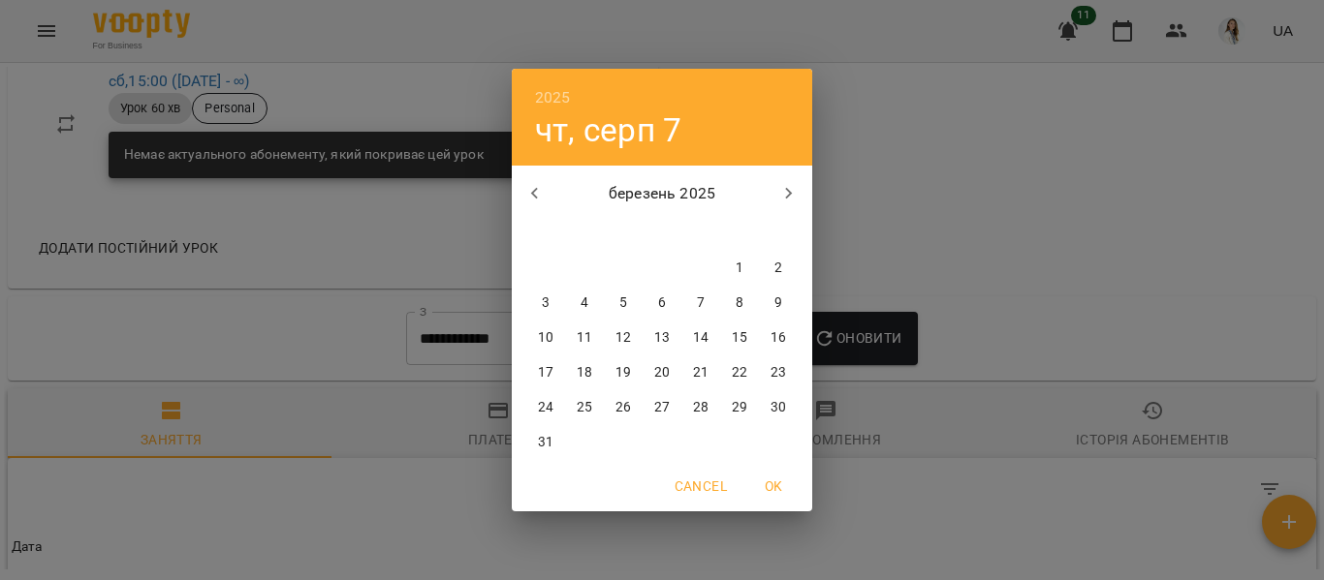
click at [535, 194] on icon "button" at bounding box center [534, 193] width 23 height 23
click at [618, 267] on span "1" at bounding box center [623, 268] width 35 height 19
type input "**********"
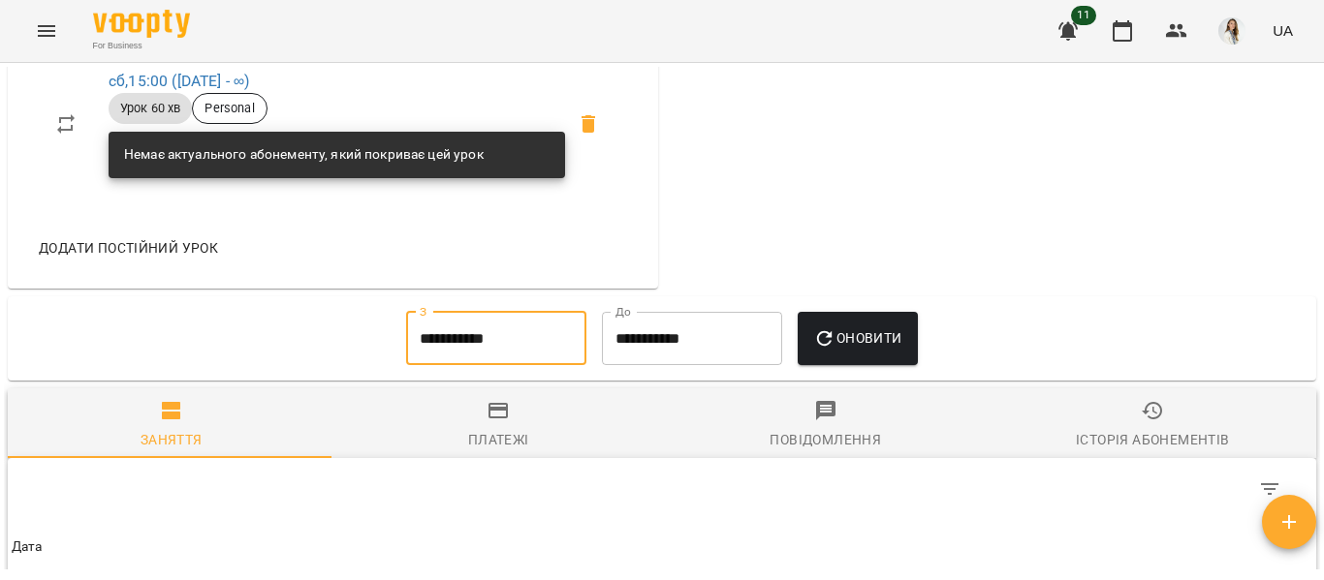
click at [875, 350] on span "Оновити" at bounding box center [857, 338] width 88 height 23
click at [1143, 452] on div "Історія абонементів" at bounding box center [1152, 439] width 153 height 23
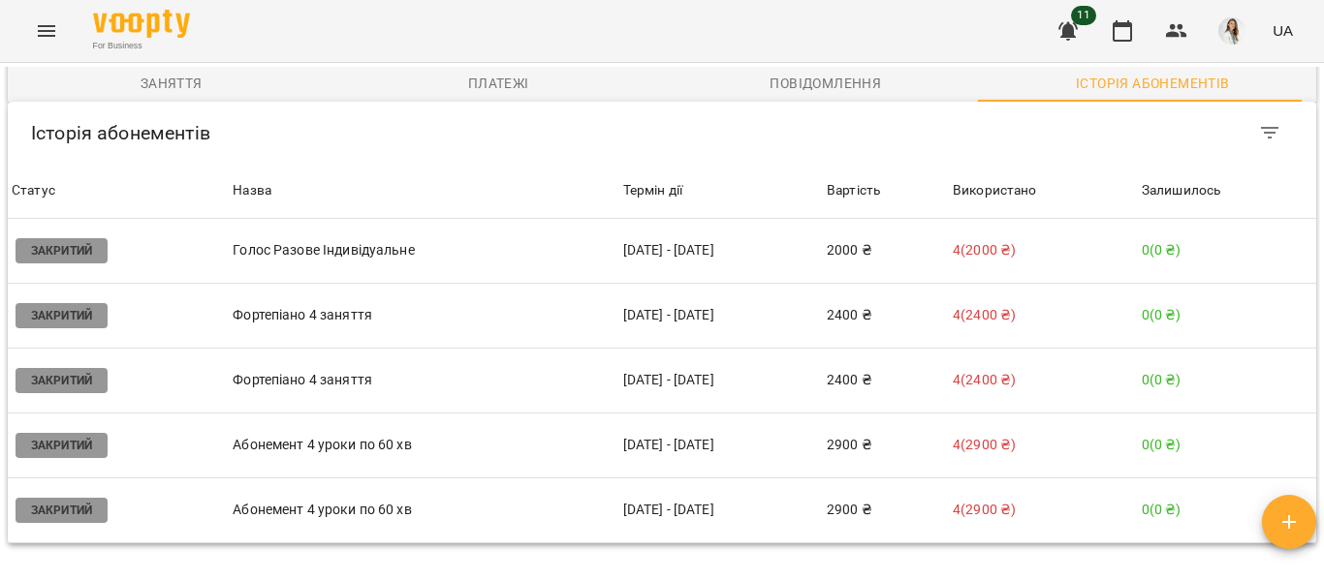
scroll to position [1637, 0]
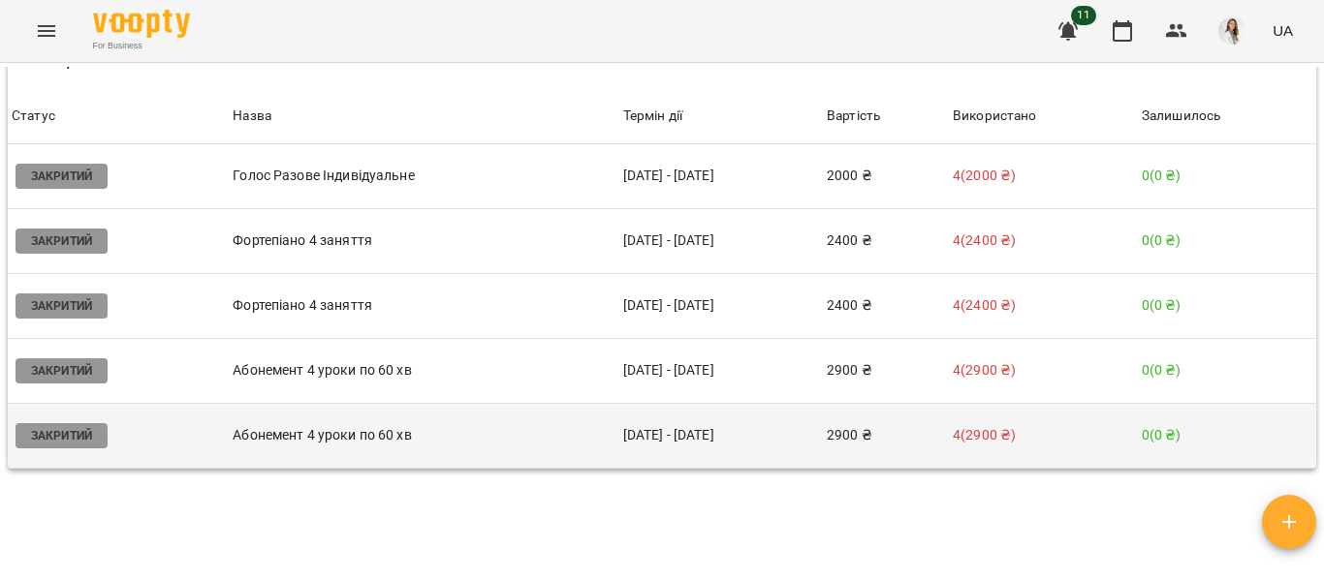
drag, startPoint x: 726, startPoint y: 426, endPoint x: 742, endPoint y: 435, distance: 18.6
click at [742, 435] on tbody "Статус Закритий Назва Голос Разове Індивідуальне Термін дії [DATE] - [DATE] Вар…" at bounding box center [662, 306] width 1308 height 325
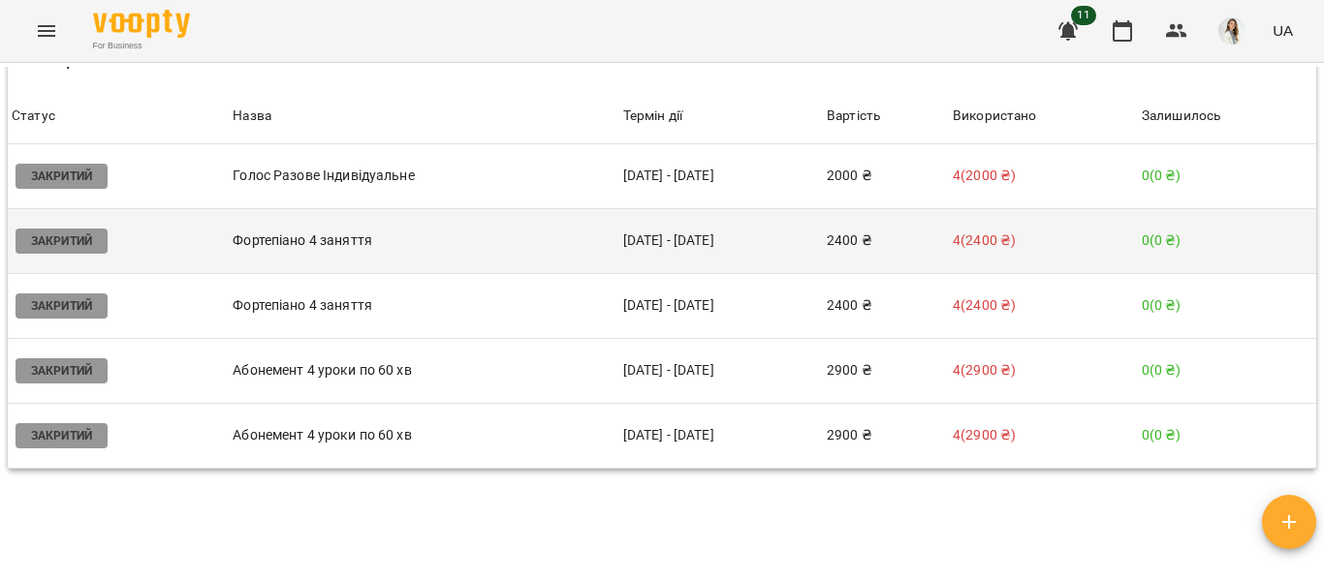
click at [664, 271] on td "[DATE] - [DATE]" at bounding box center [720, 240] width 203 height 65
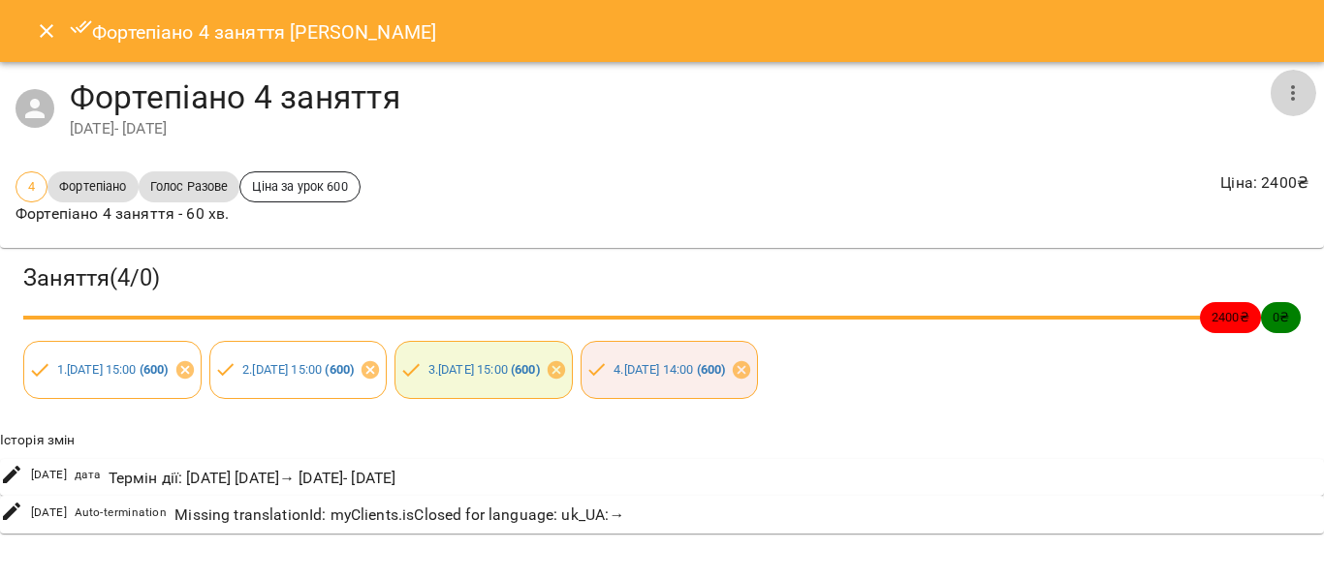
click at [1295, 88] on icon "button" at bounding box center [1292, 92] width 23 height 23
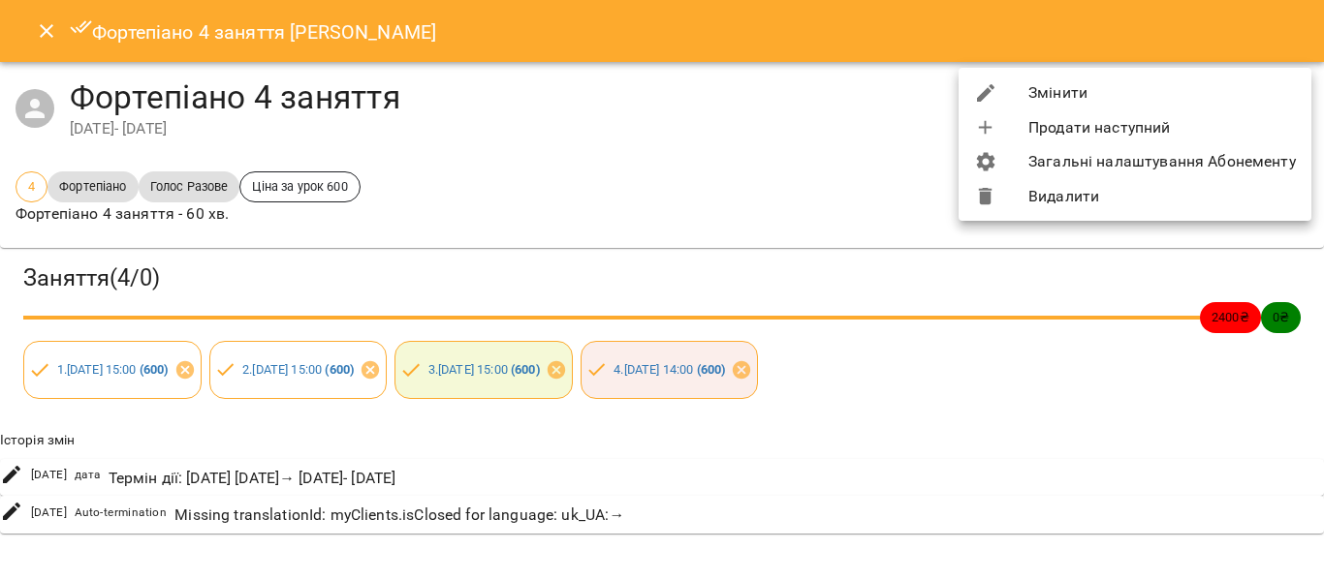
click at [1162, 95] on li "Змінити" at bounding box center [1134, 93] width 353 height 35
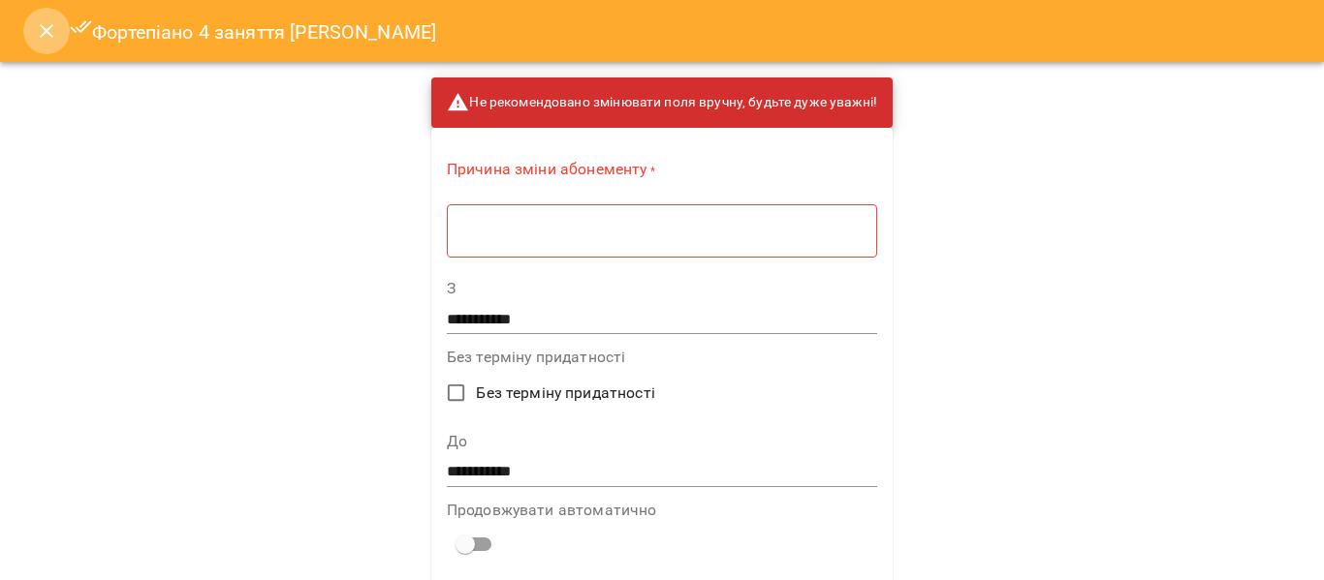
click at [28, 31] on button "Close" at bounding box center [46, 31] width 47 height 47
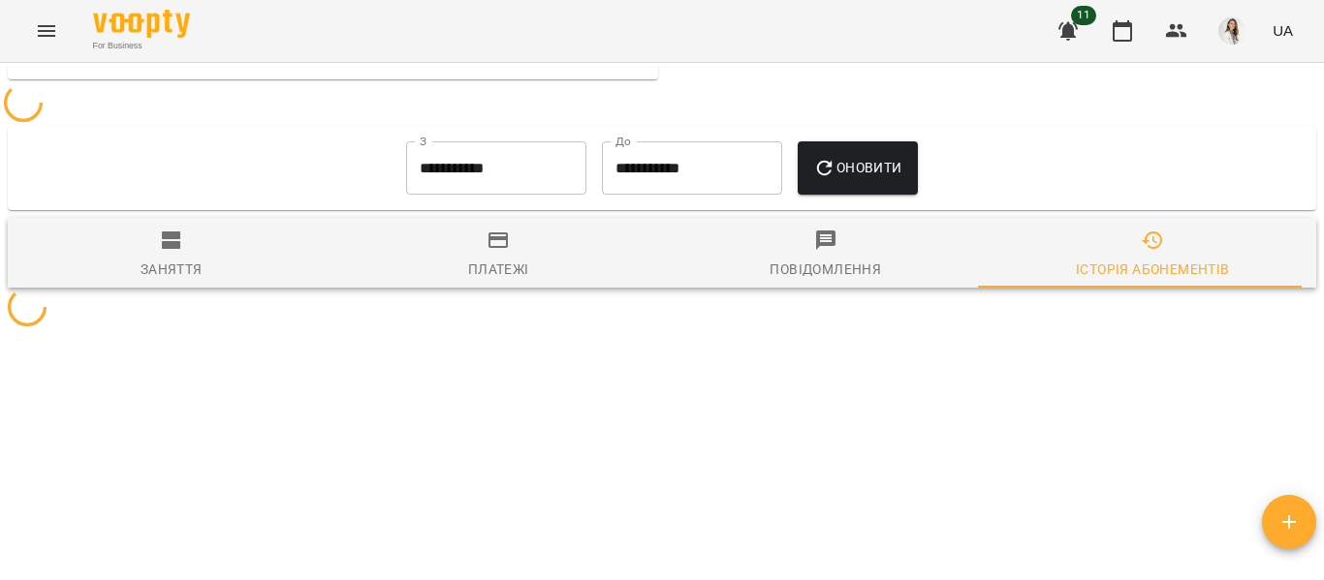
scroll to position [1403, 0]
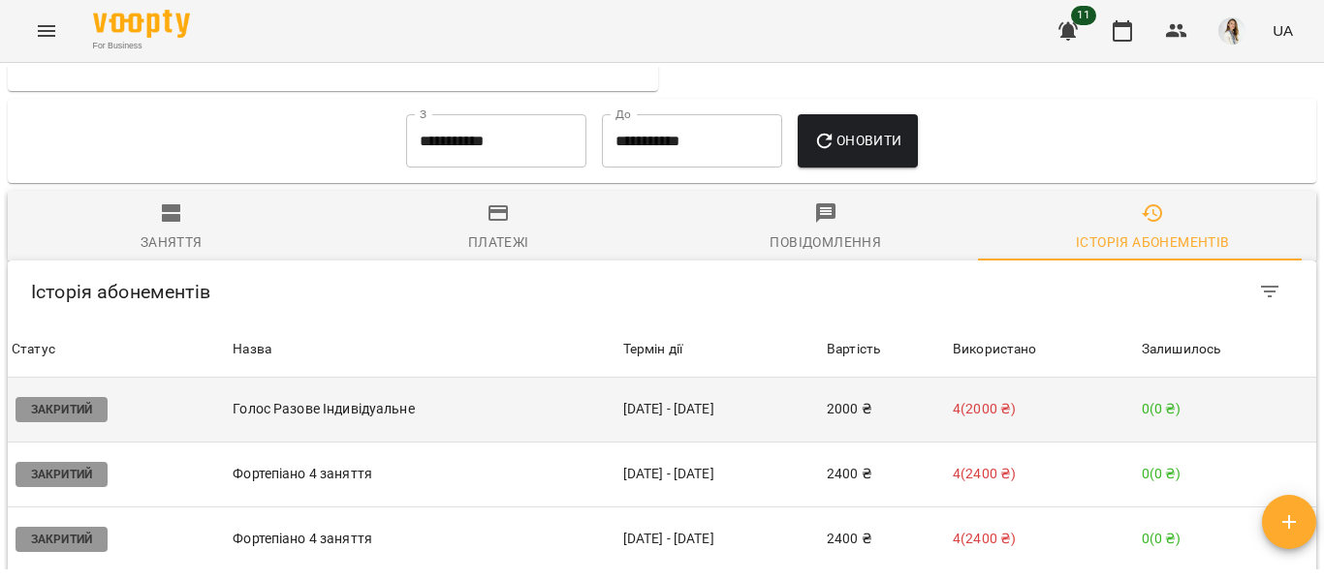
click at [548, 420] on p "Голос Разове Індивідуальне" at bounding box center [424, 409] width 382 height 20
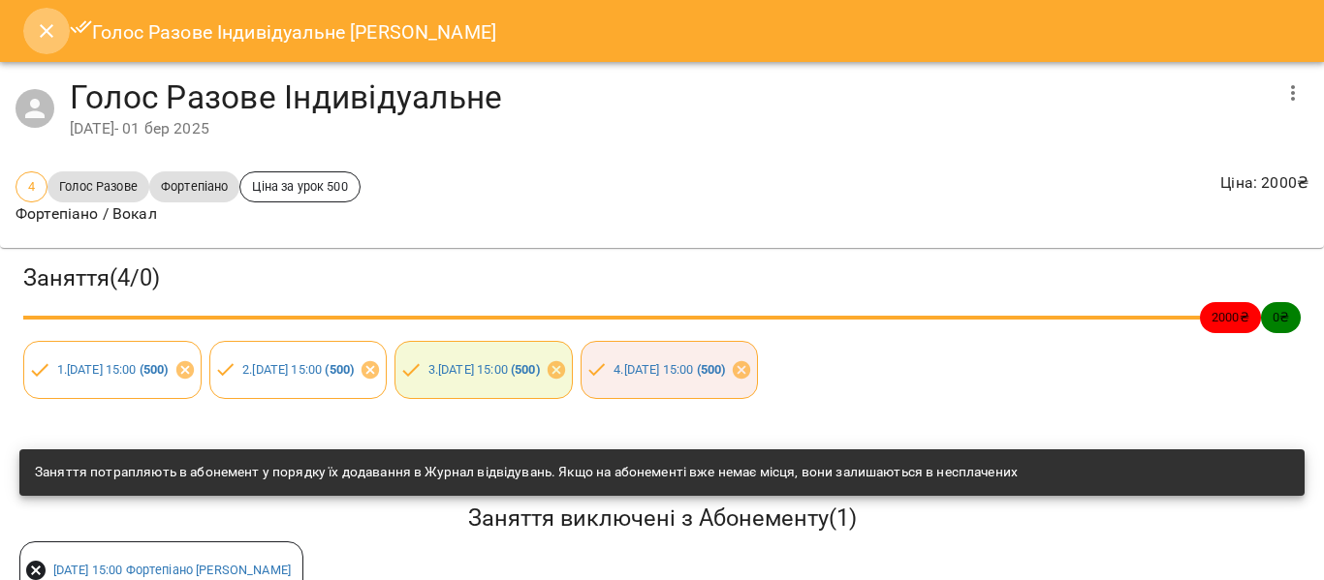
click at [47, 28] on icon "Close" at bounding box center [46, 30] width 23 height 23
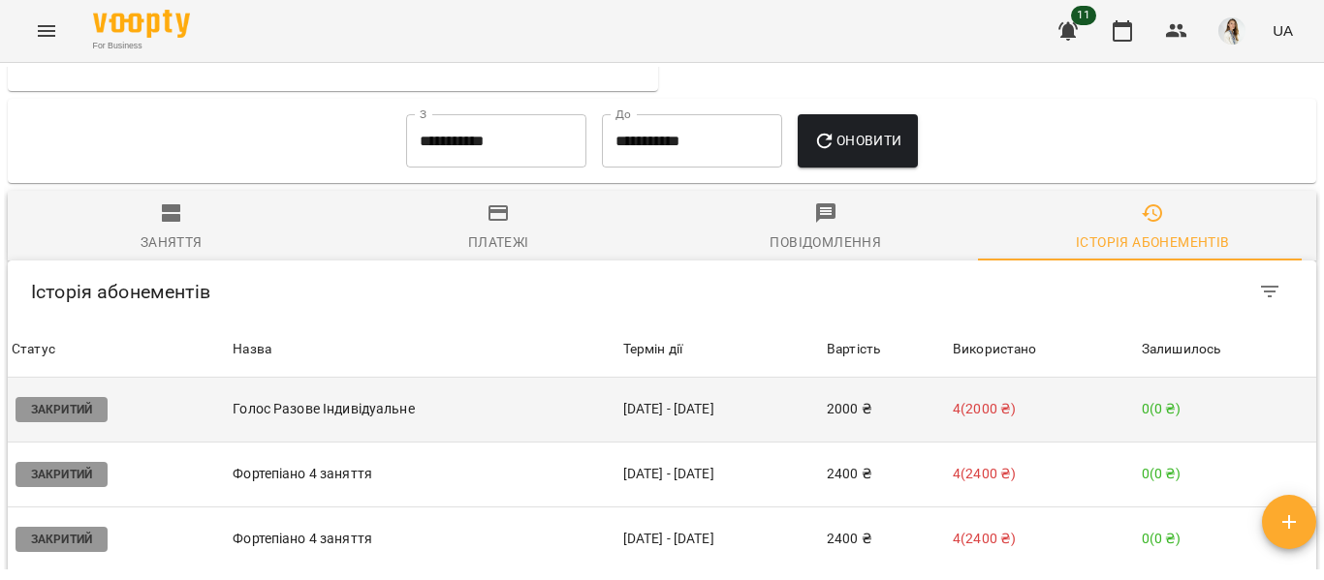
click at [511, 420] on p "Голос Разове Індивідуальне" at bounding box center [424, 409] width 382 height 20
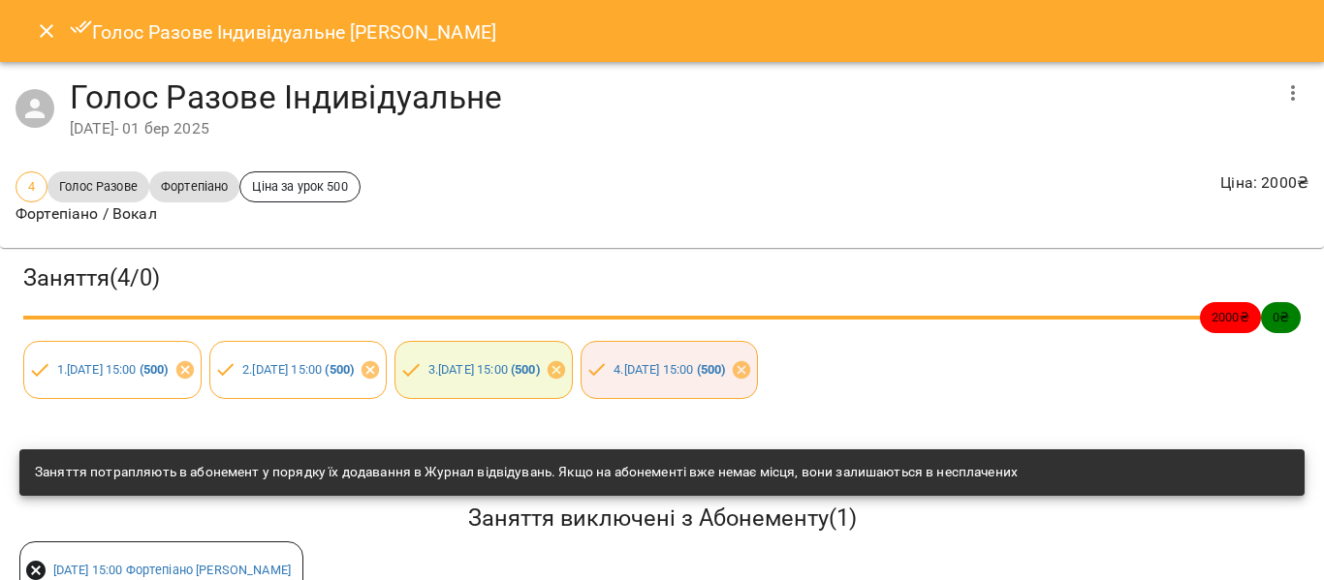
click at [1291, 98] on icon "button" at bounding box center [1293, 93] width 4 height 16
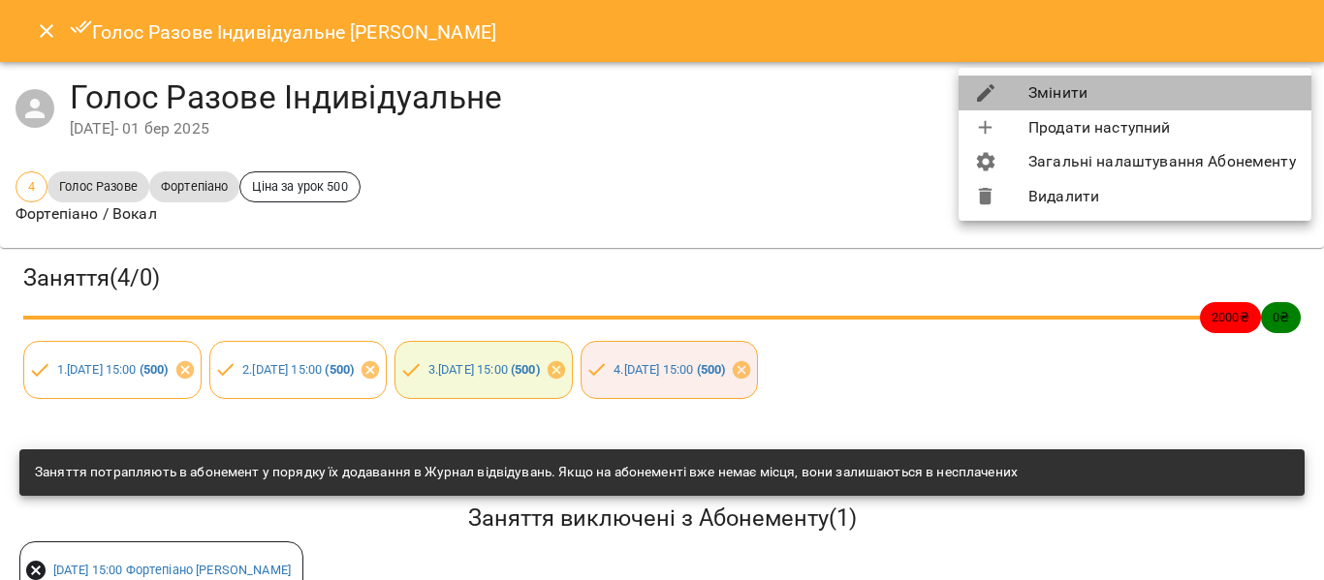
click at [1279, 98] on li "Змінити" at bounding box center [1134, 93] width 353 height 35
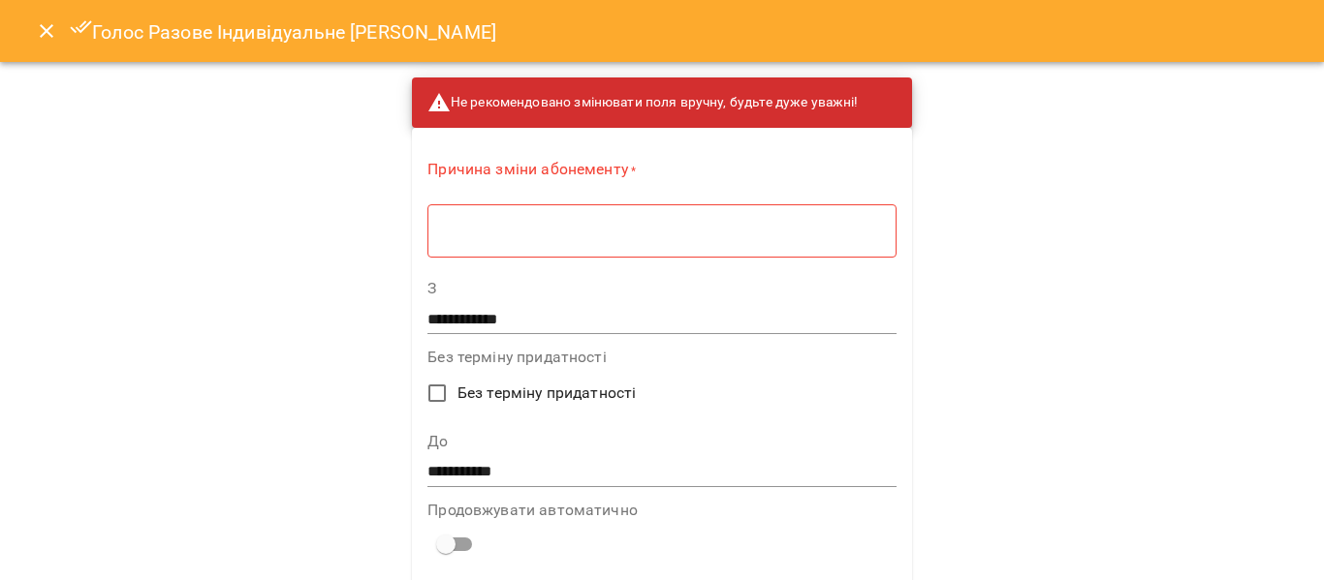
click at [427, 246] on div "* ​" at bounding box center [661, 230] width 468 height 54
click at [427, 321] on input "**********" at bounding box center [661, 319] width 468 height 31
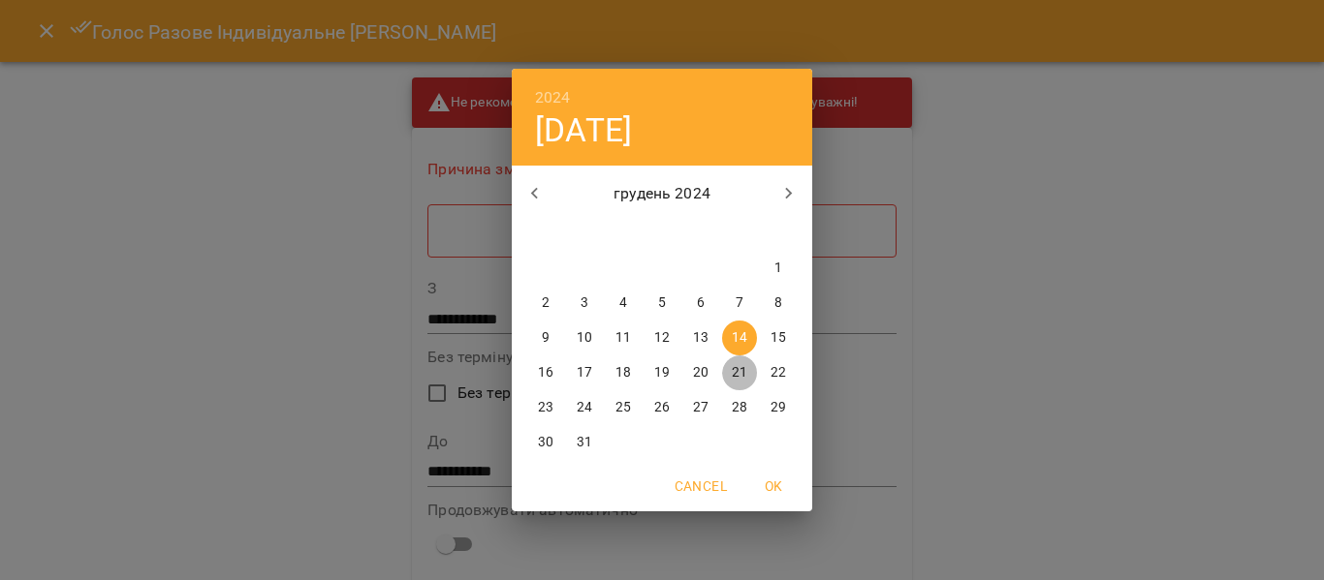
click at [735, 374] on p "21" at bounding box center [740, 372] width 16 height 19
type input "**********"
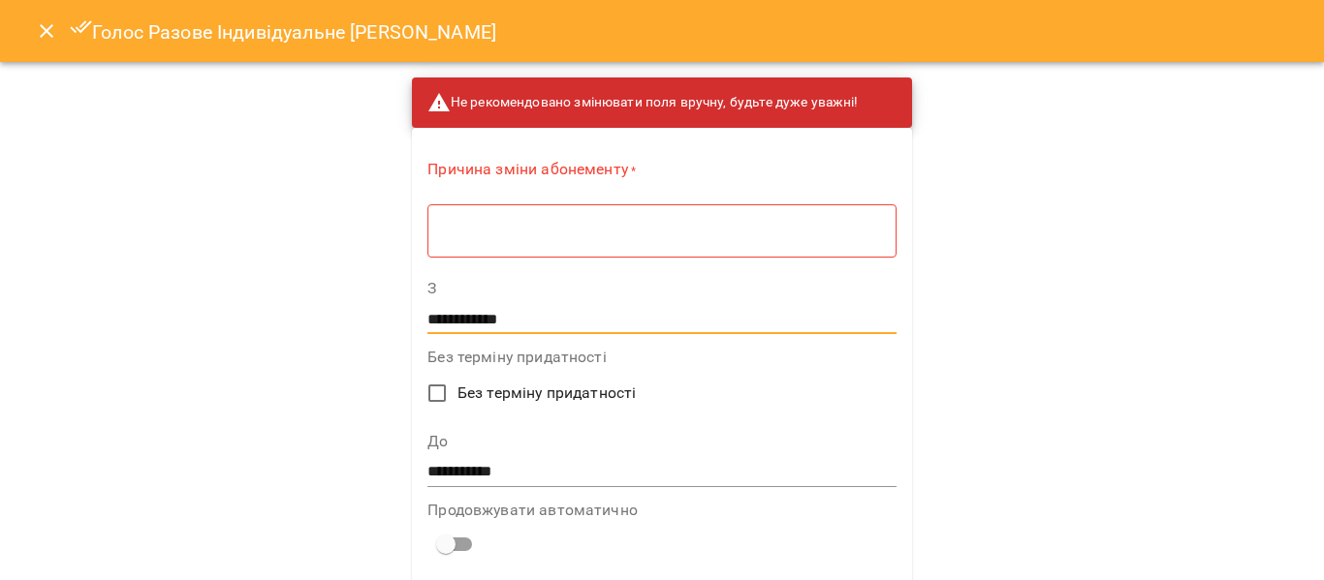
click at [427, 236] on div "* ​" at bounding box center [661, 230] width 468 height 54
click at [1181, 316] on div "**********" at bounding box center [662, 290] width 1324 height 580
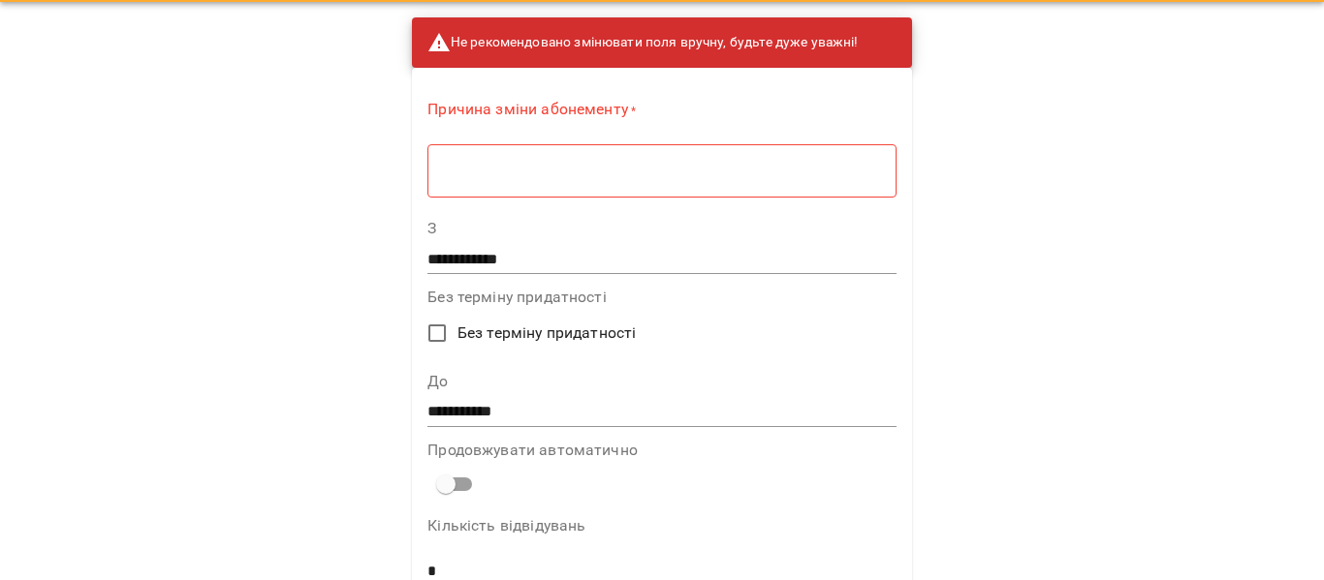
scroll to position [39, 0]
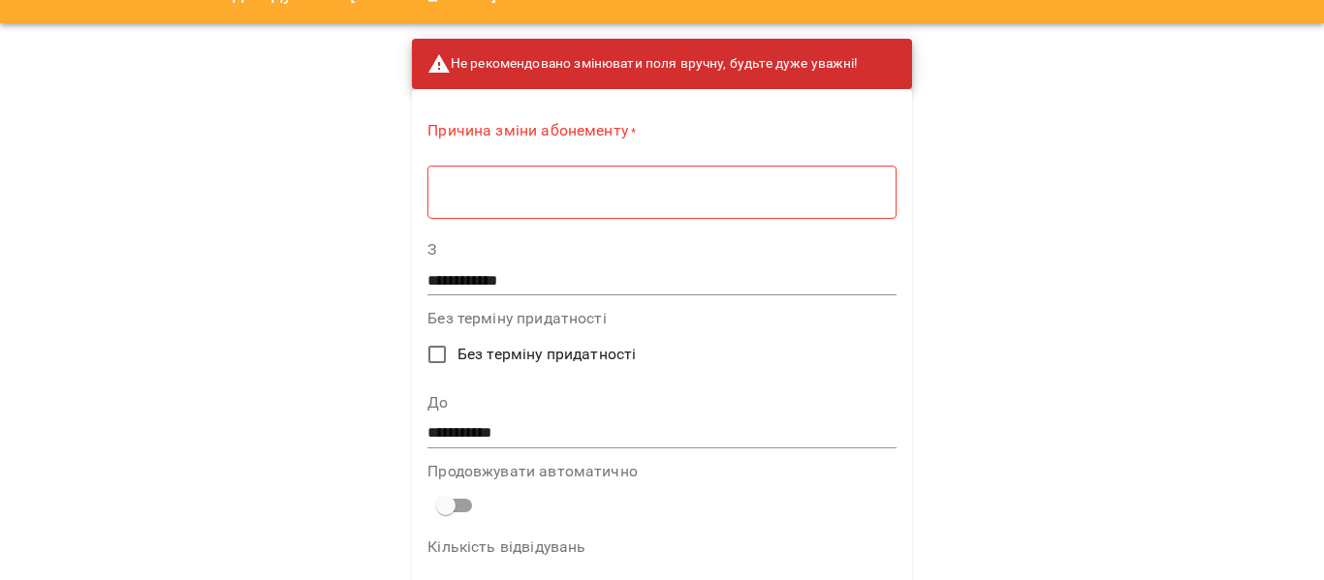
click at [427, 203] on div "* ​" at bounding box center [661, 192] width 468 height 54
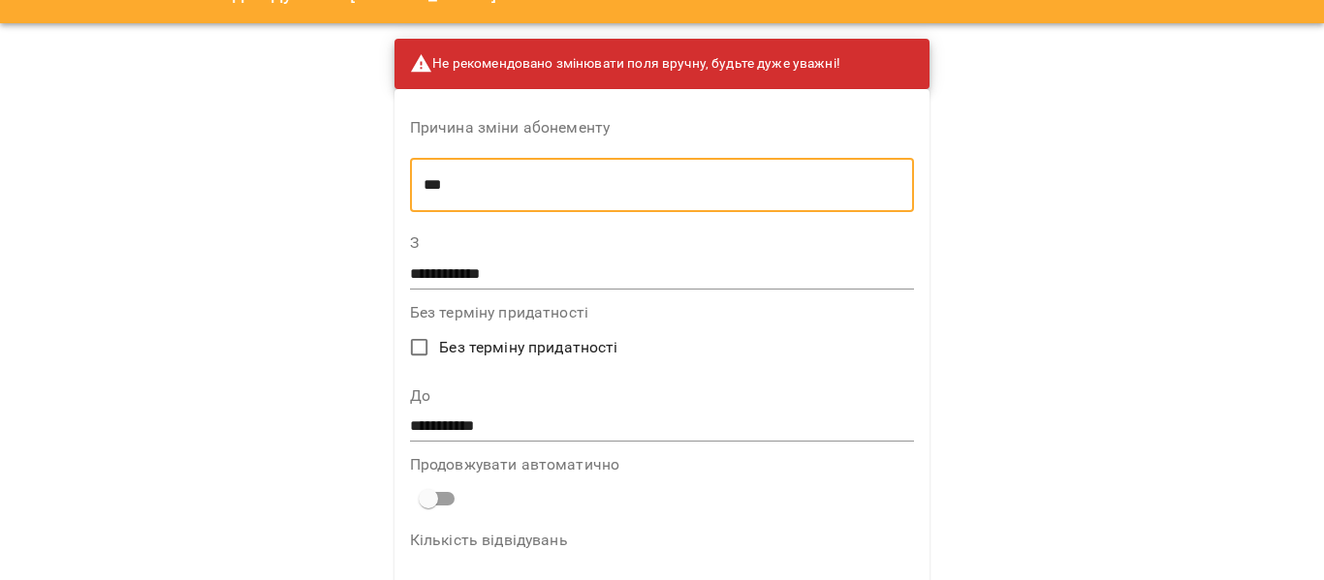
type textarea "***"
click at [761, 501] on div "Продовжувати автоматично" at bounding box center [662, 487] width 505 height 60
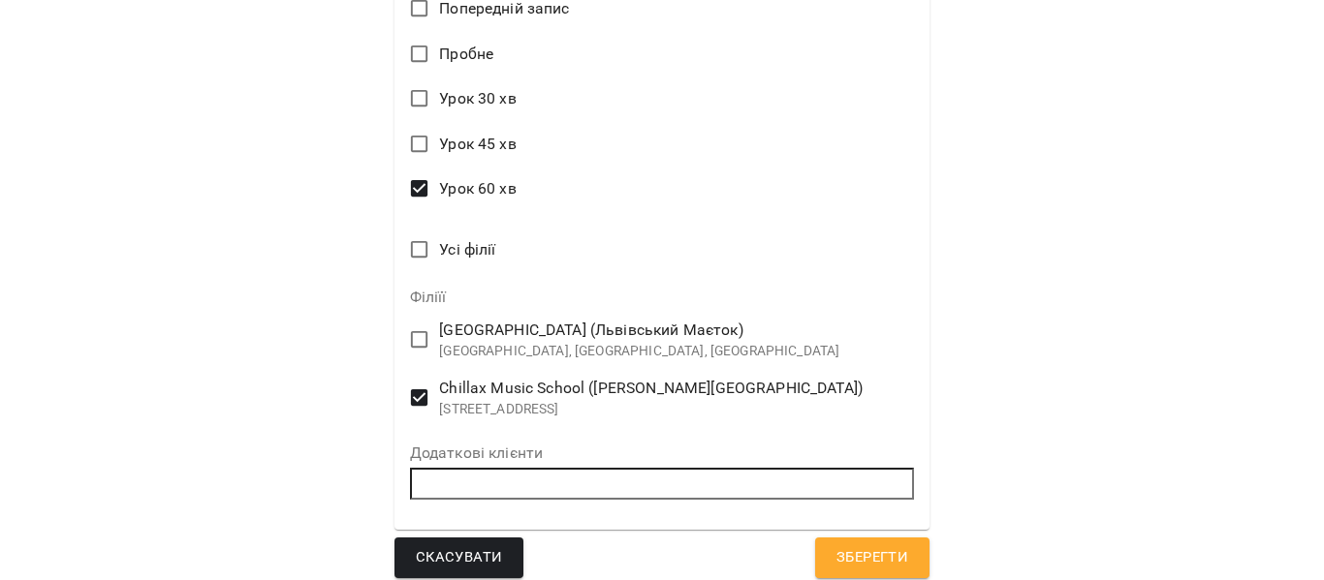
scroll to position [987, 0]
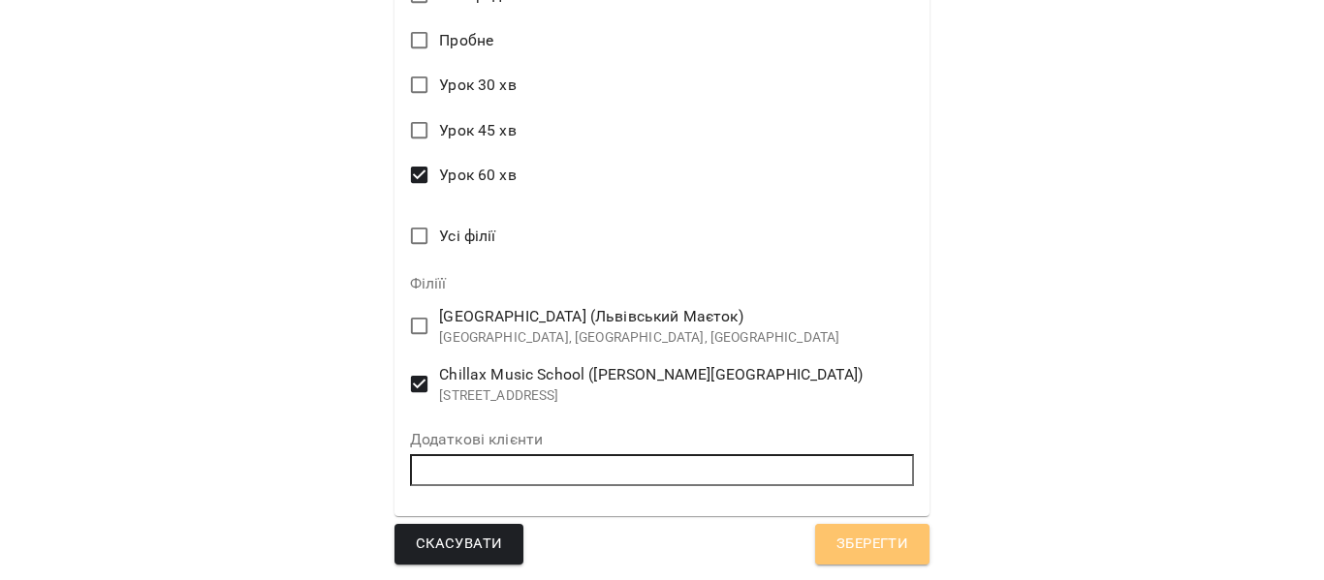
click at [870, 556] on span "Зберегти" at bounding box center [872, 544] width 72 height 25
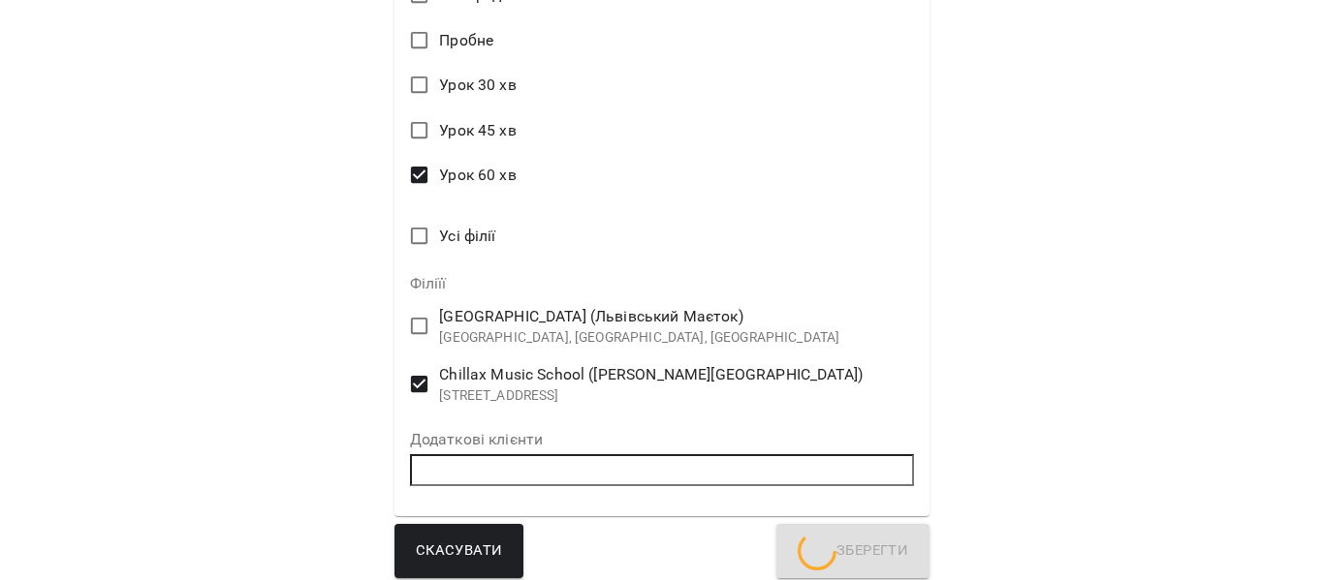
scroll to position [1563, 0]
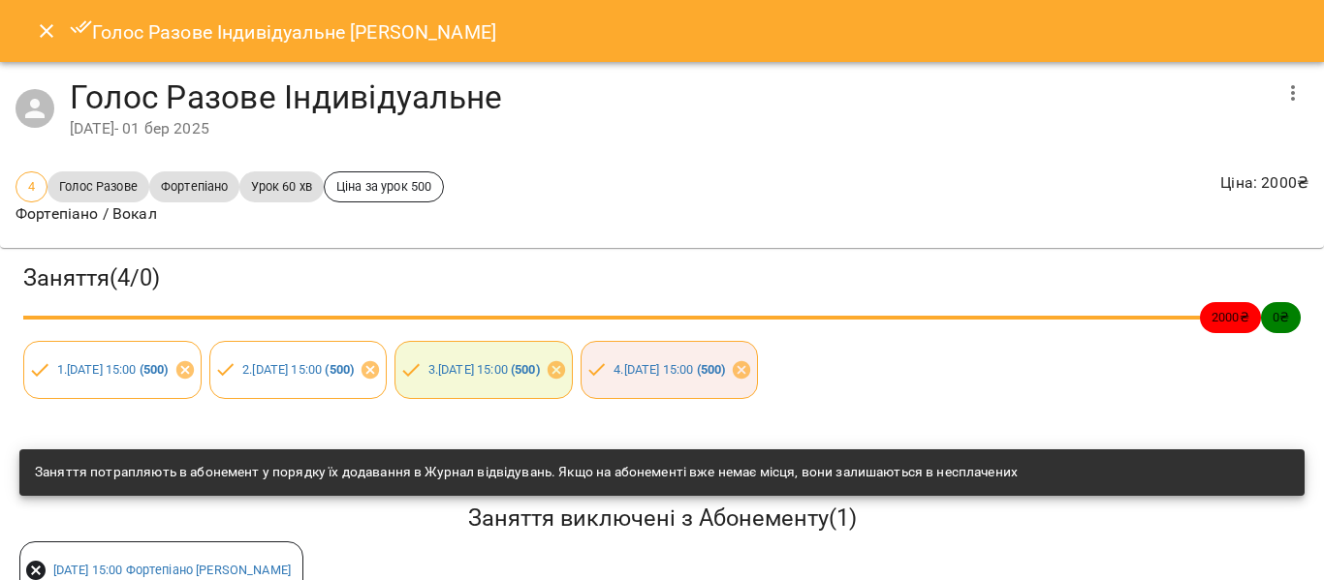
click at [56, 33] on icon "Close" at bounding box center [46, 30] width 23 height 23
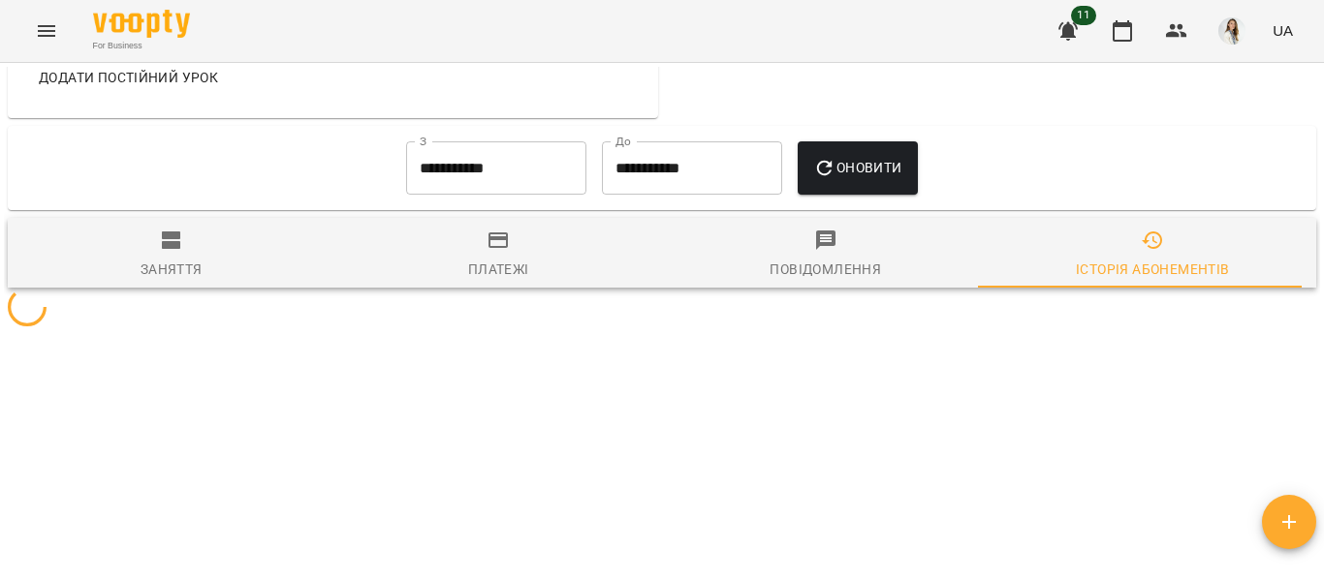
scroll to position [1403, 0]
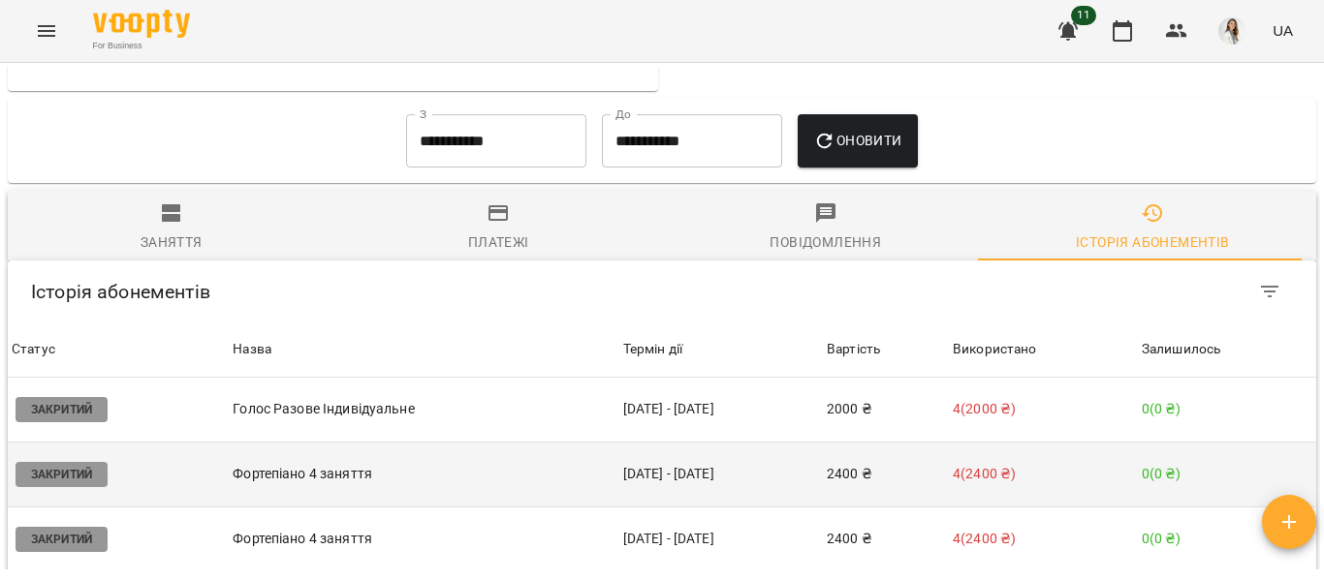
click at [681, 507] on td "[DATE] - [DATE]" at bounding box center [720, 474] width 203 height 65
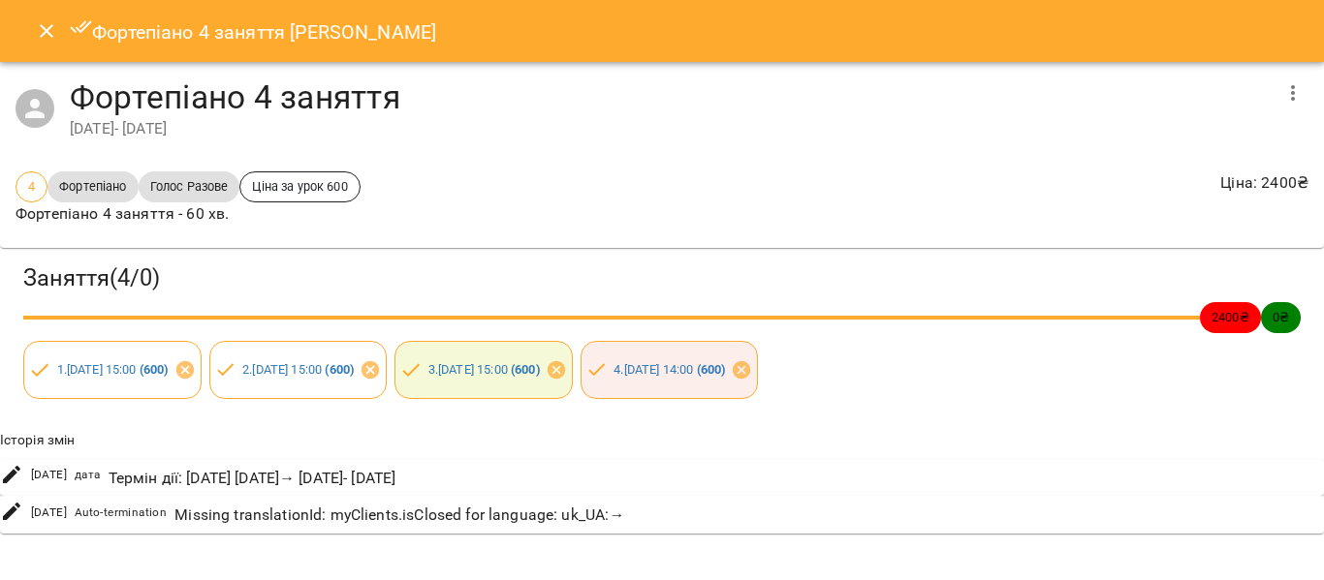
click at [1286, 103] on icon "button" at bounding box center [1292, 92] width 23 height 23
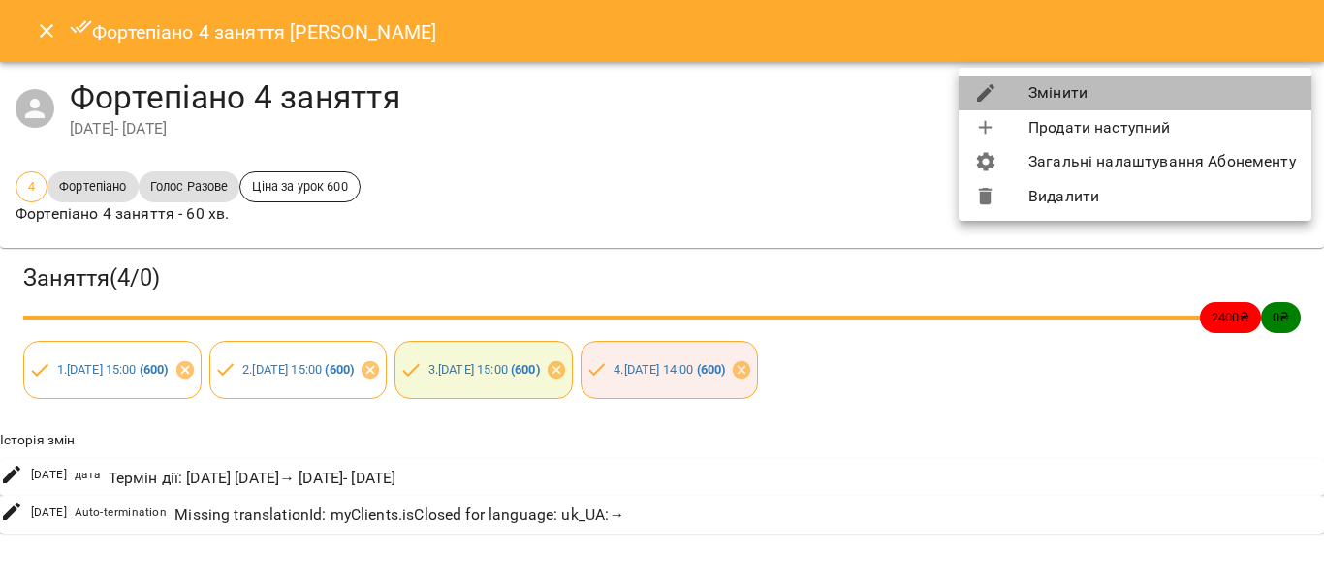
click at [1139, 92] on li "Змінити" at bounding box center [1134, 93] width 353 height 35
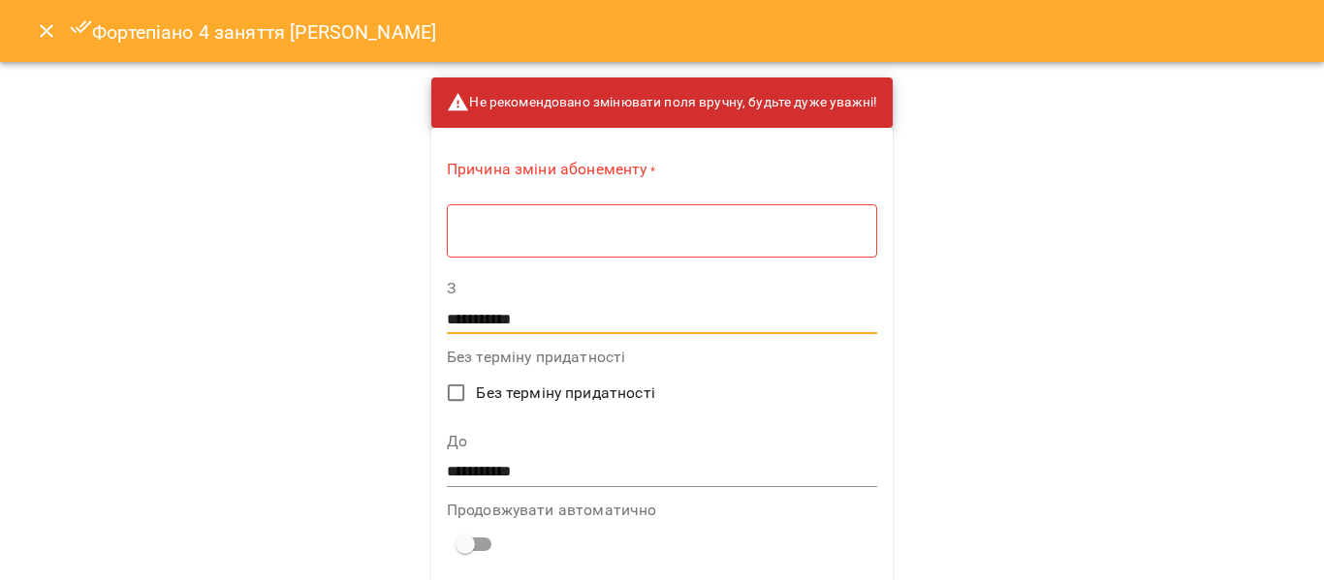
click at [467, 324] on input "**********" at bounding box center [662, 319] width 430 height 31
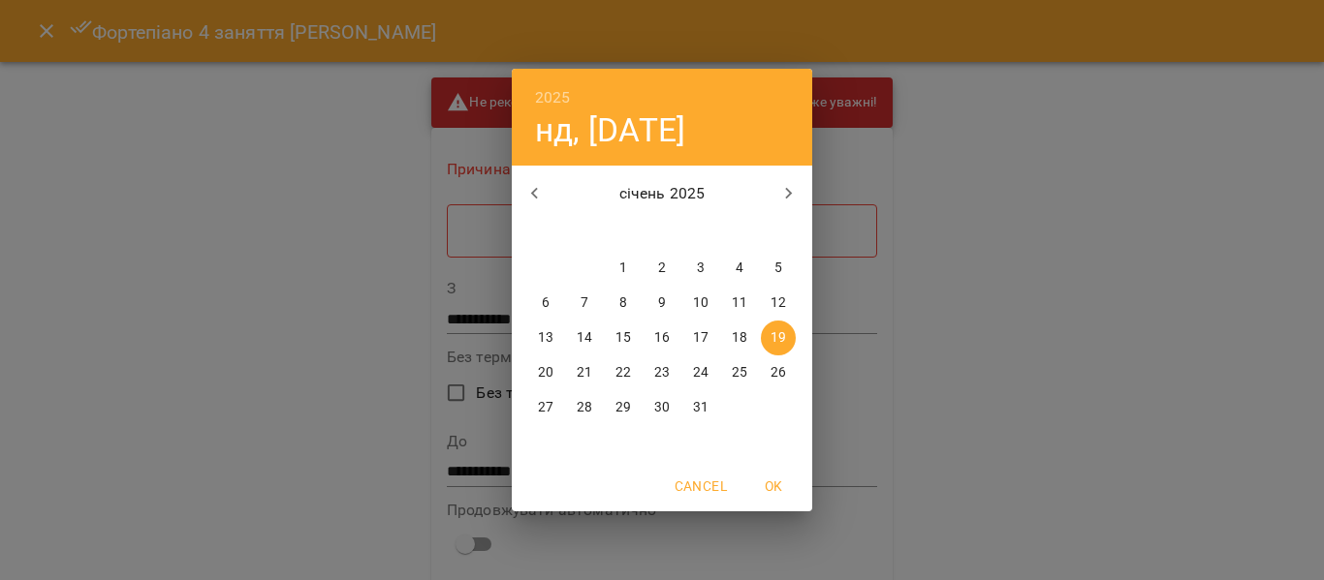
click at [745, 378] on p "25" at bounding box center [740, 372] width 16 height 19
type input "**********"
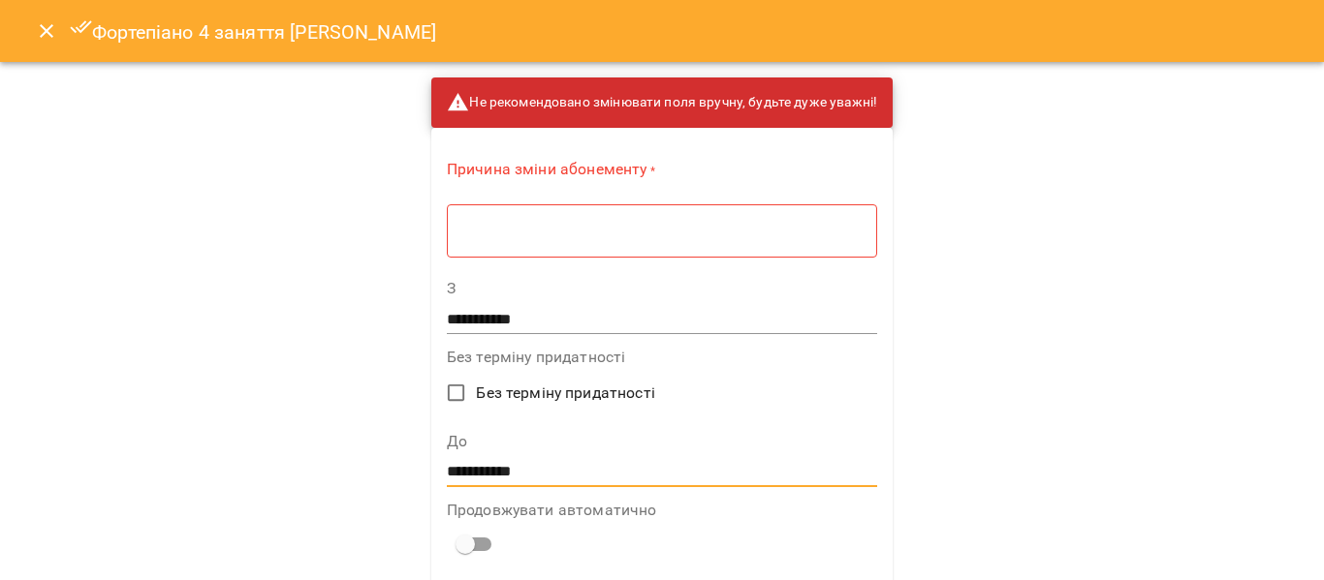
click at [475, 471] on input "**********" at bounding box center [662, 471] width 430 height 31
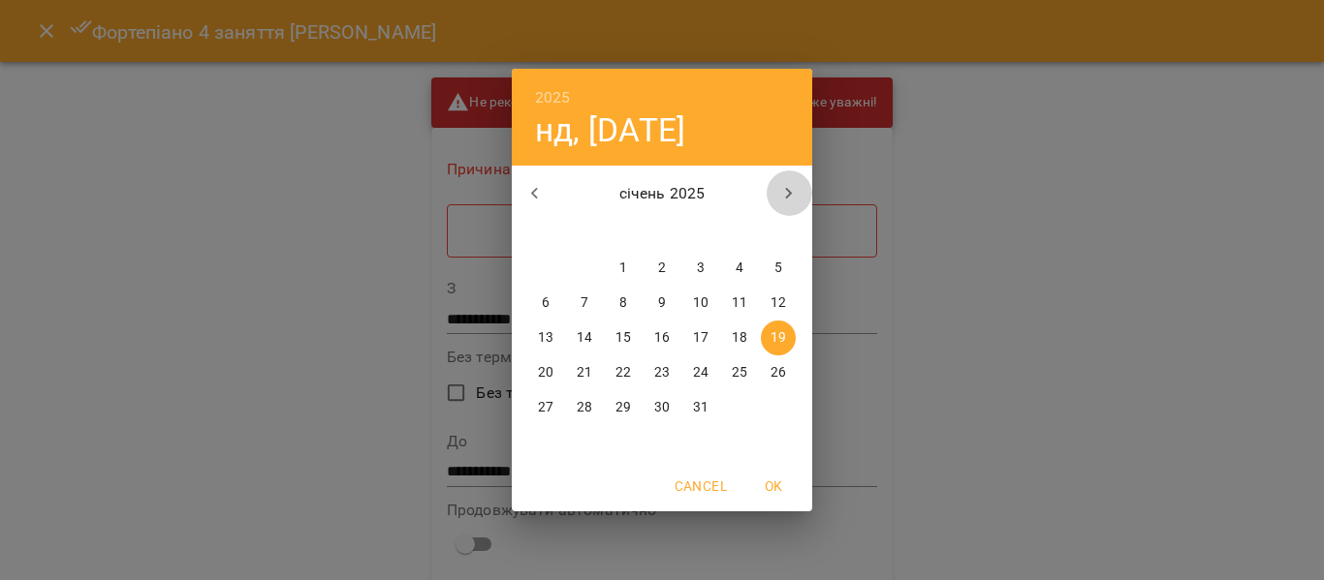
click at [788, 194] on icon "button" at bounding box center [788, 193] width 23 height 23
click at [624, 364] on p "19" at bounding box center [623, 372] width 16 height 19
type input "**********"
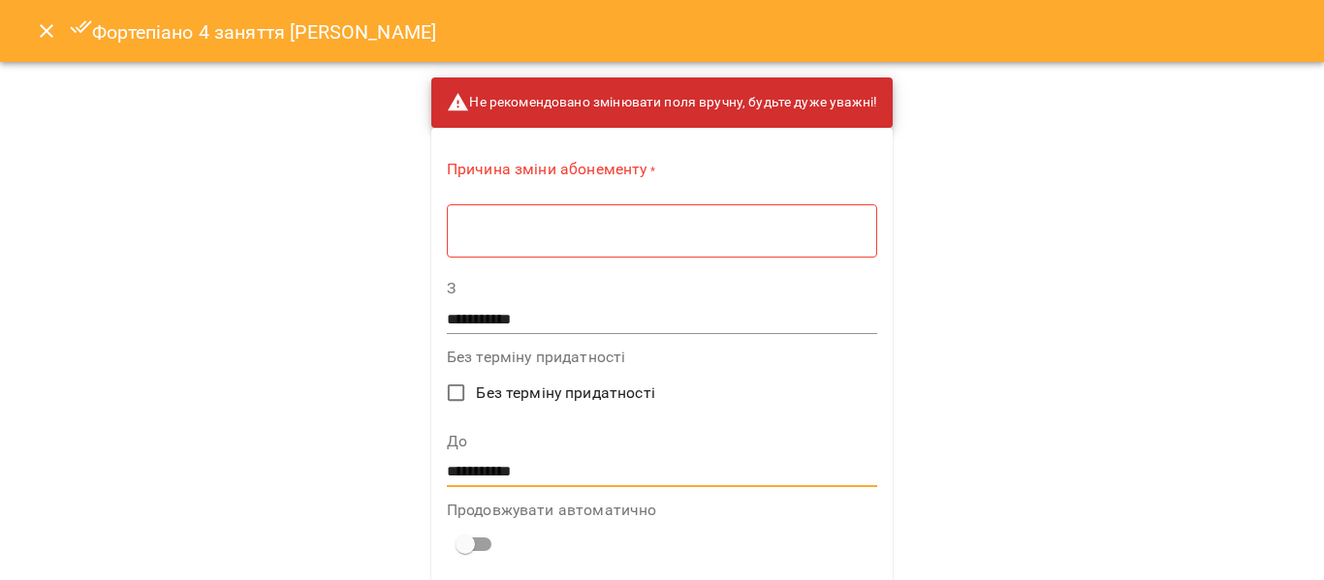
click at [457, 240] on div "* ​" at bounding box center [662, 230] width 430 height 54
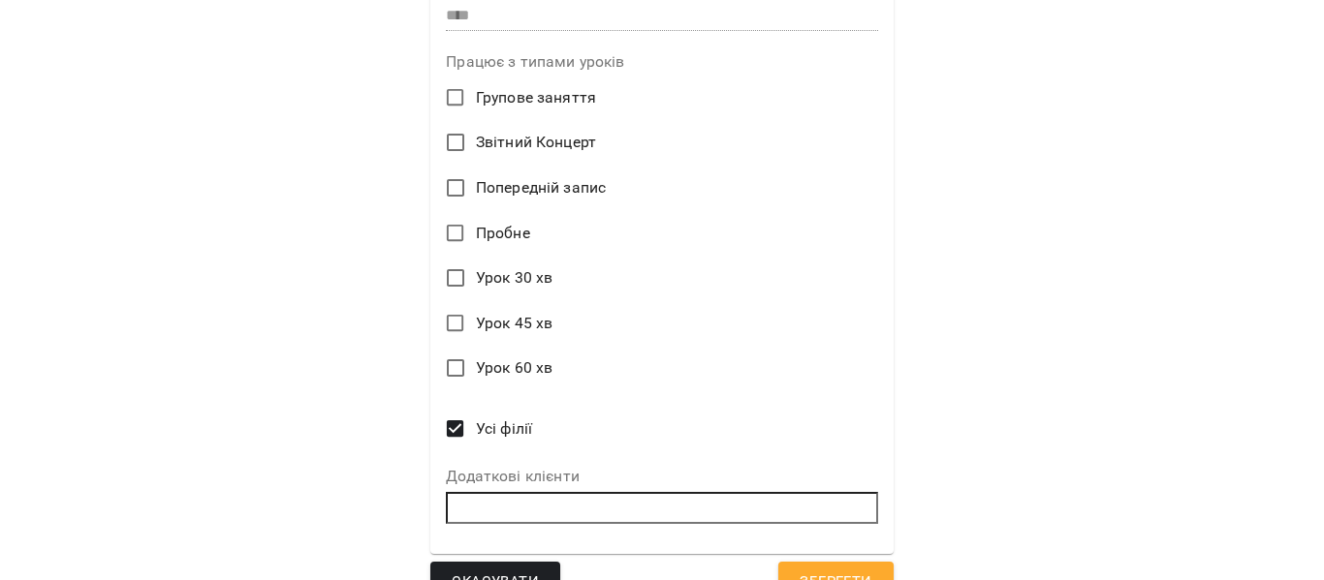
scroll to position [832, 0]
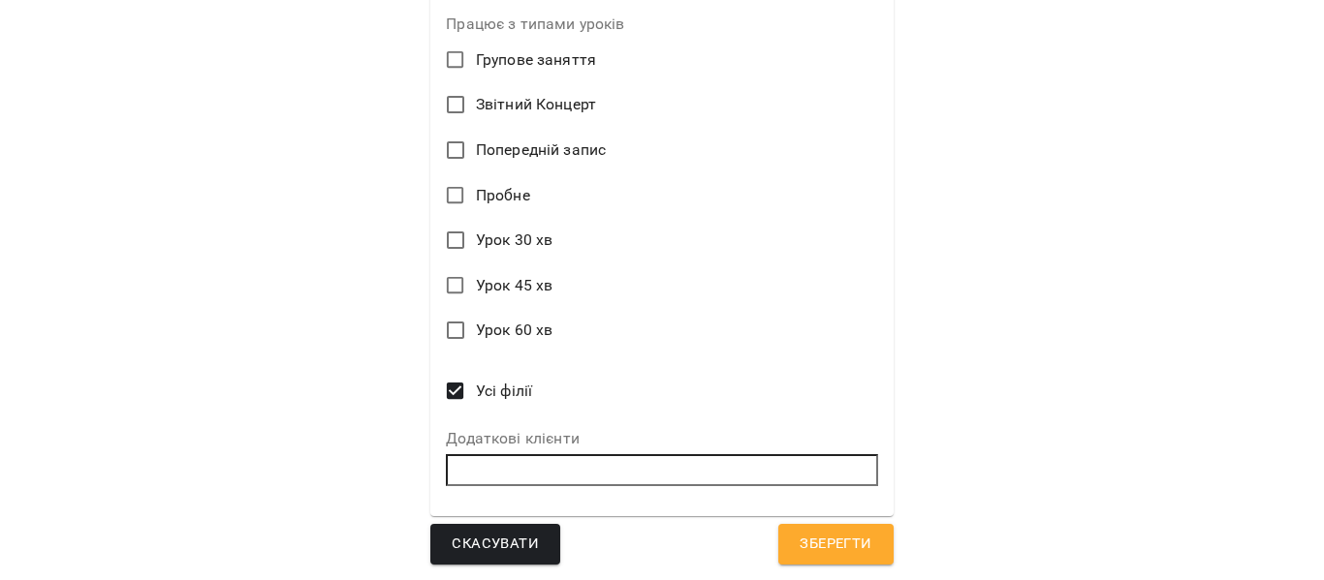
type textarea "*****"
click at [843, 546] on span "Зберегти" at bounding box center [835, 544] width 72 height 25
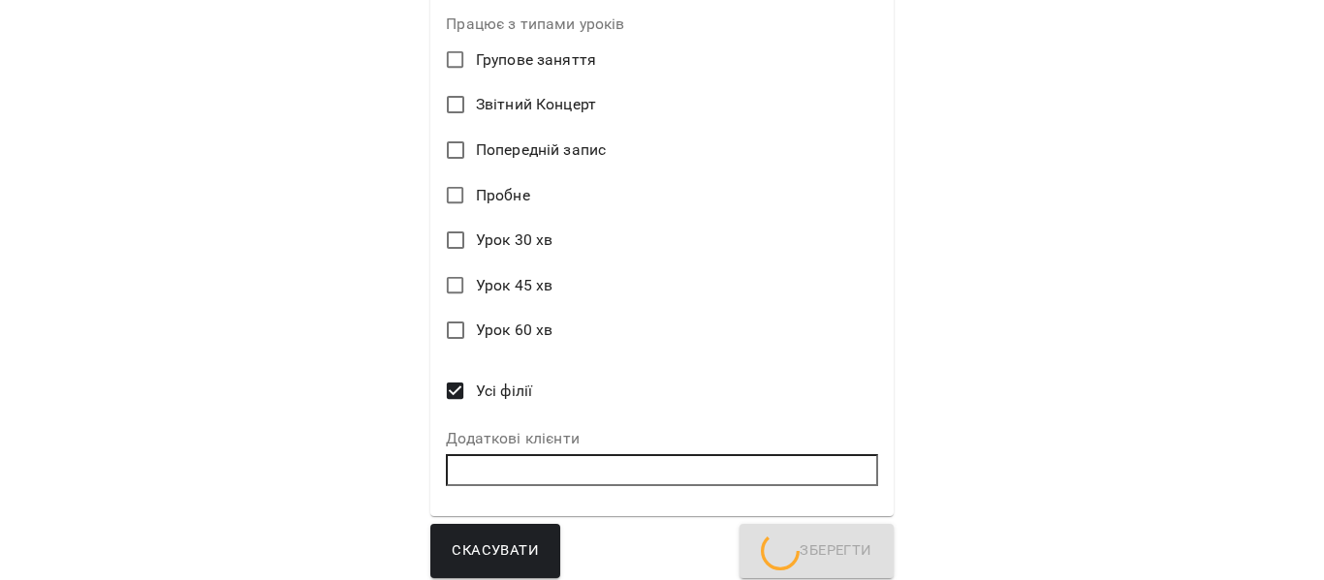
scroll to position [1563, 0]
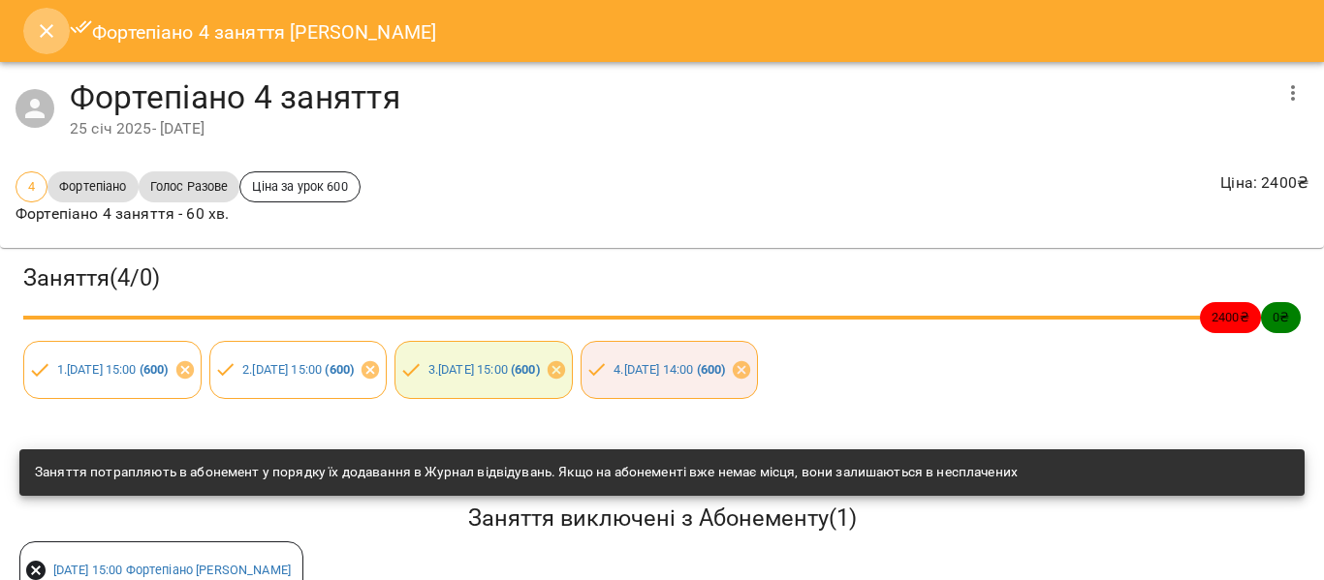
click at [45, 39] on icon "Close" at bounding box center [46, 30] width 23 height 23
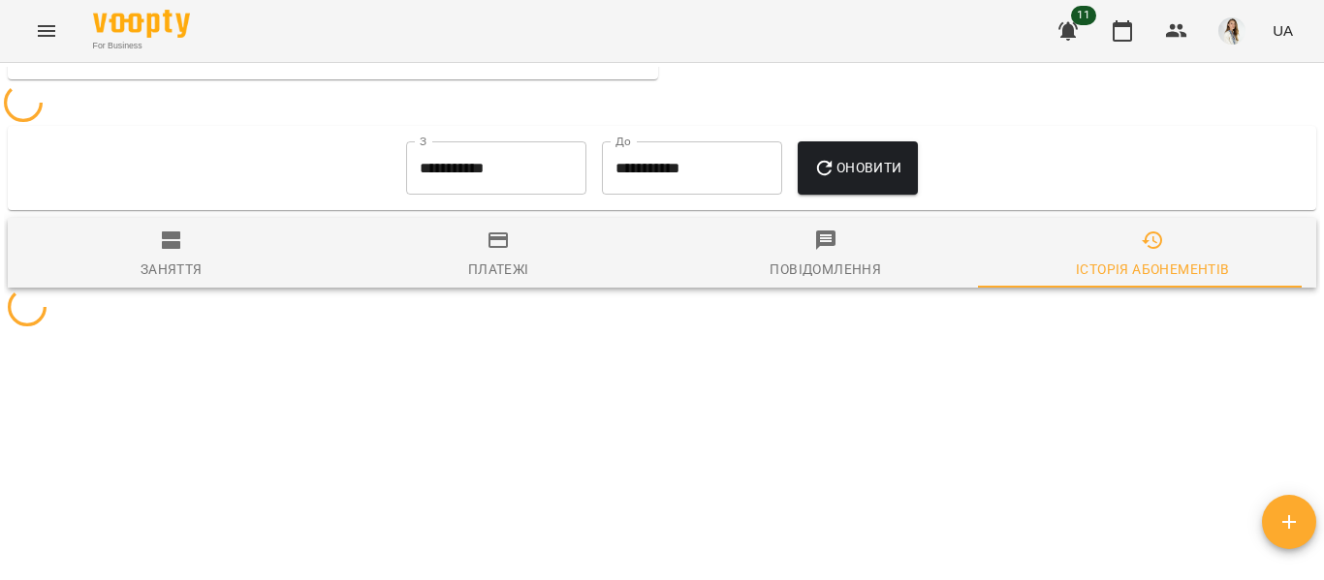
scroll to position [1403, 0]
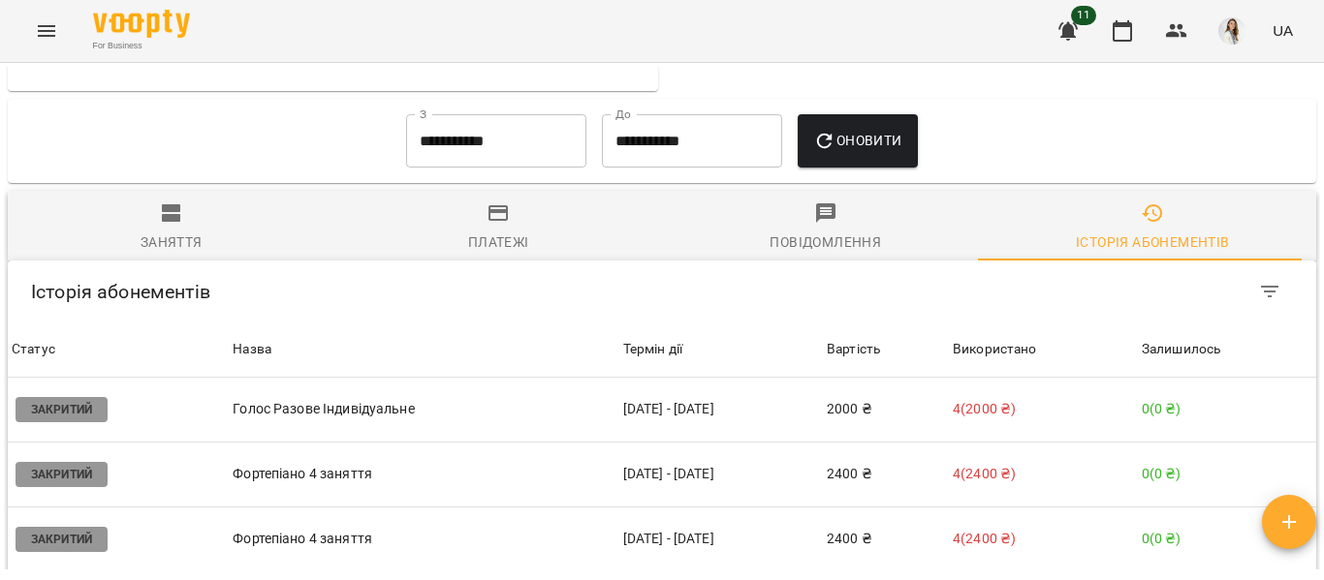
click at [381, 361] on span "Назва" at bounding box center [424, 349] width 382 height 23
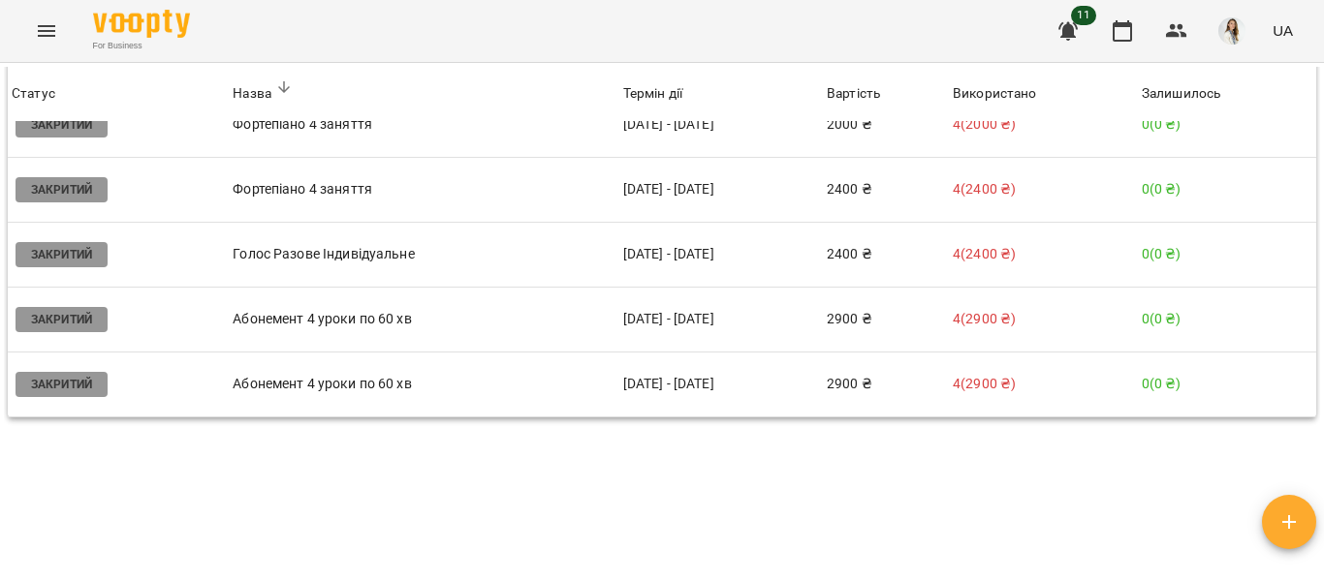
scroll to position [1696, 0]
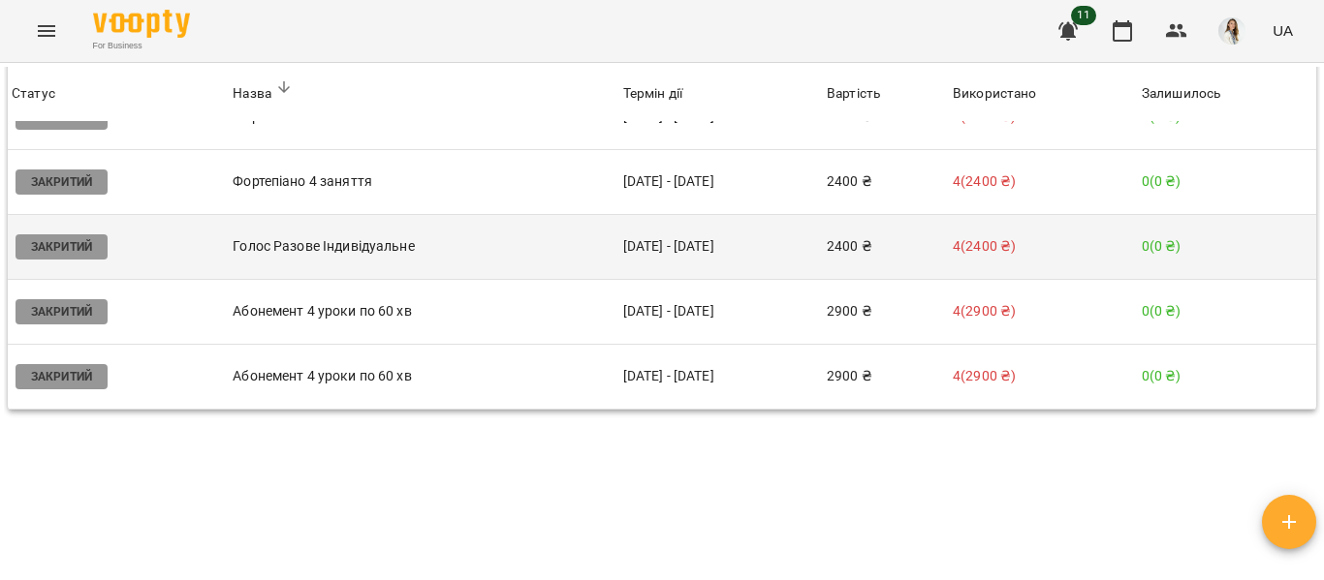
click at [666, 279] on td "[DATE] - [DATE]" at bounding box center [720, 246] width 203 height 65
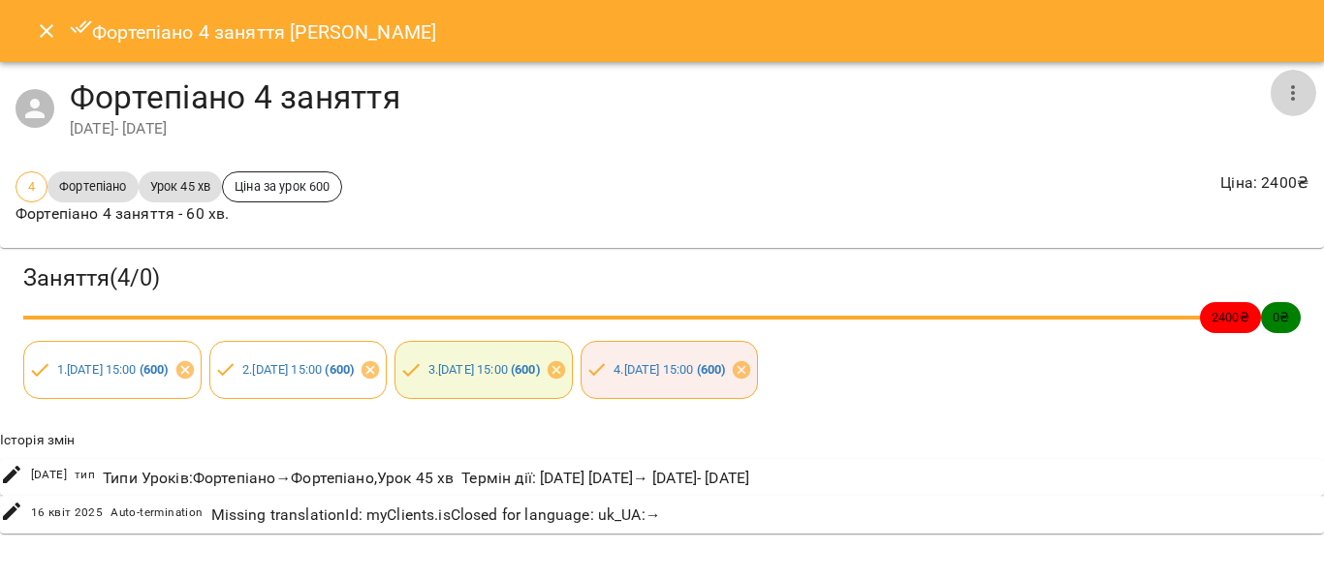
click at [1290, 96] on icon "button" at bounding box center [1292, 92] width 23 height 23
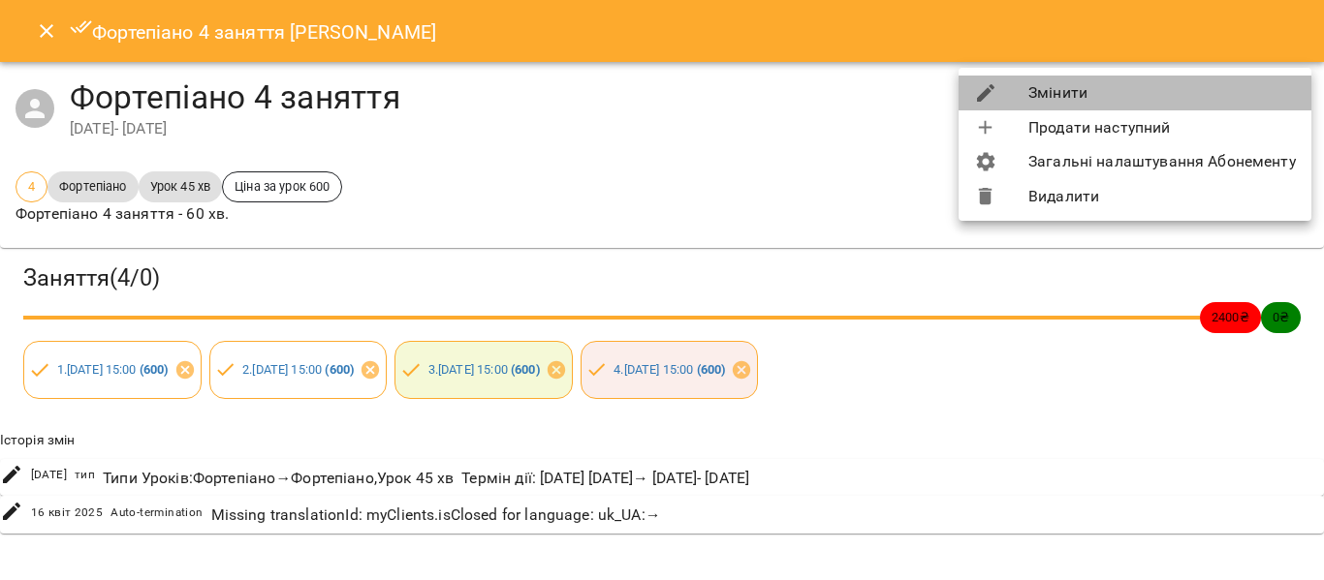
click at [1271, 90] on li "Змінити" at bounding box center [1134, 93] width 353 height 35
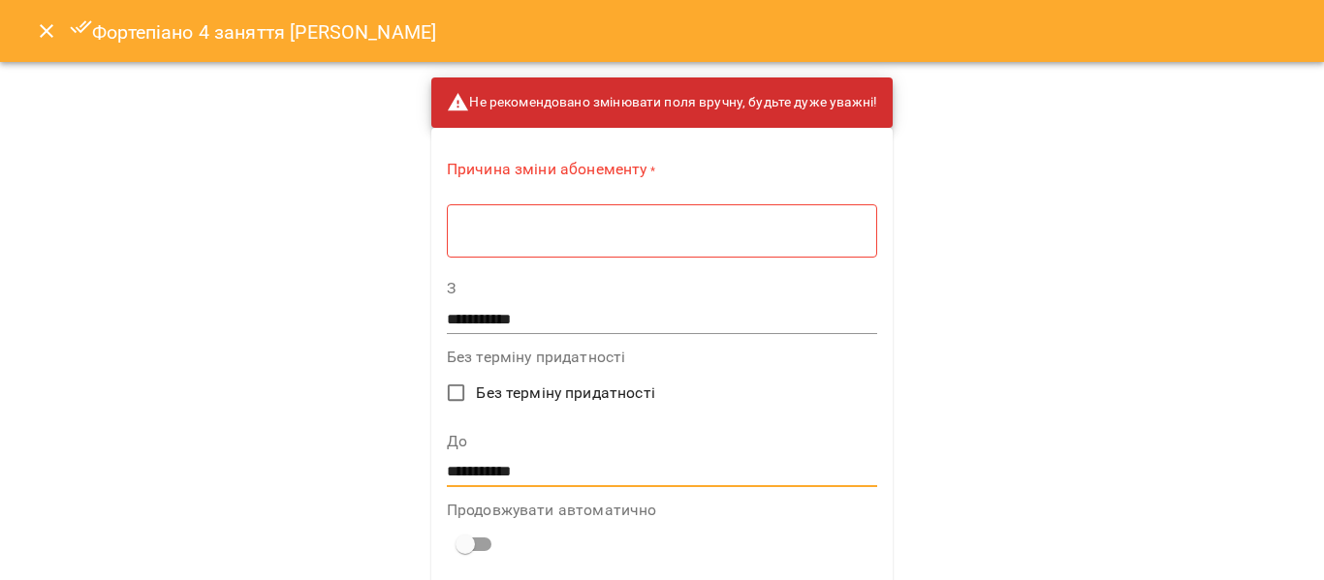
click at [537, 471] on input "**********" at bounding box center [662, 471] width 430 height 31
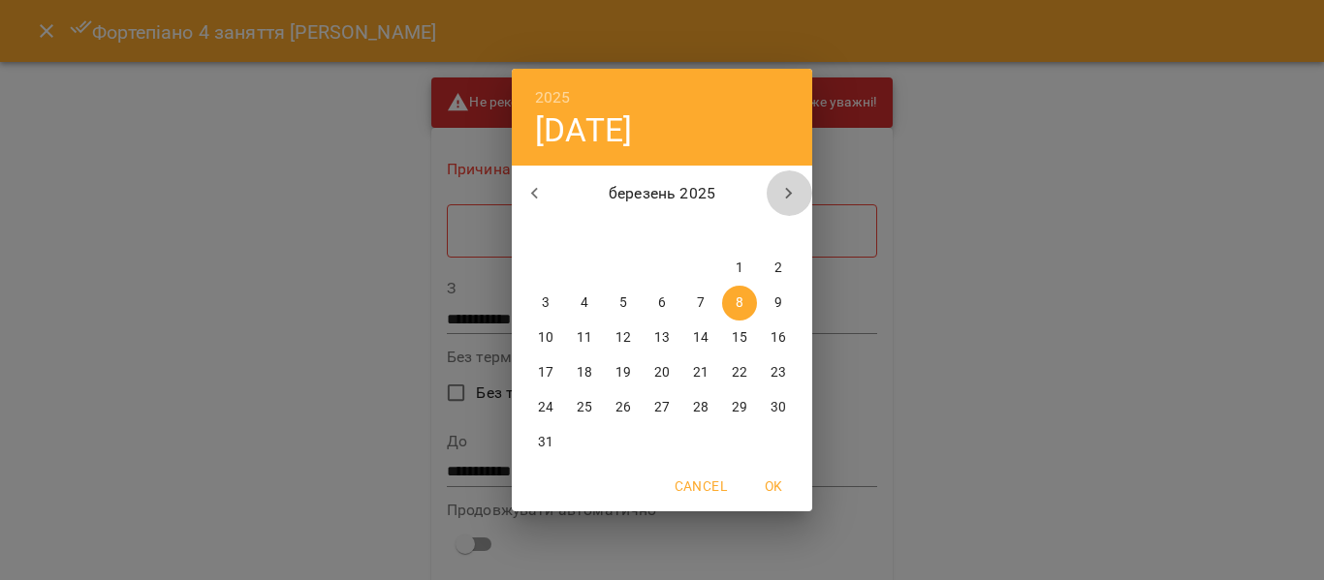
click at [790, 201] on icon "button" at bounding box center [788, 193] width 23 height 23
click at [741, 302] on p "12" at bounding box center [740, 303] width 16 height 19
type input "**********"
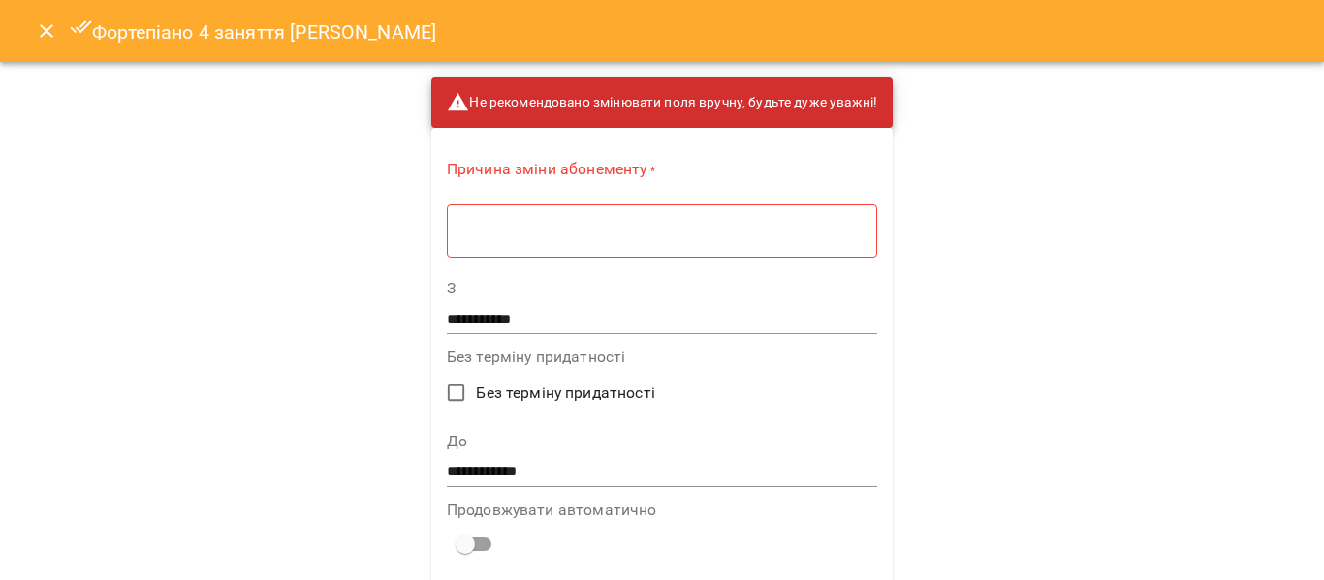
click at [448, 248] on div "* ​" at bounding box center [662, 230] width 430 height 54
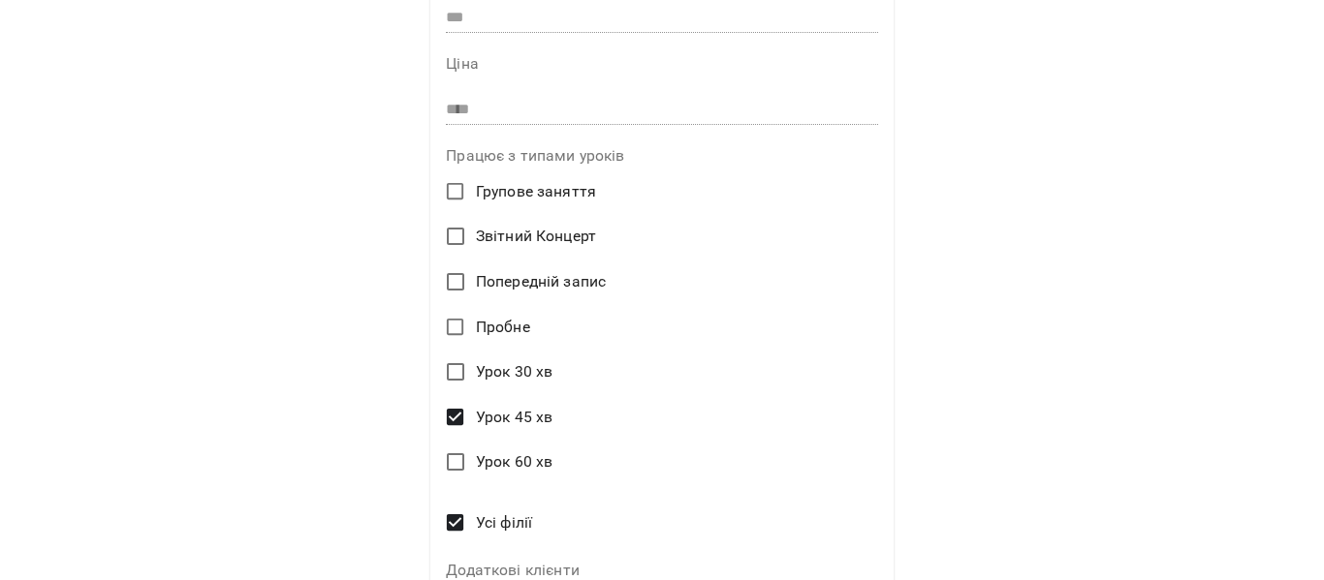
scroll to position [832, 0]
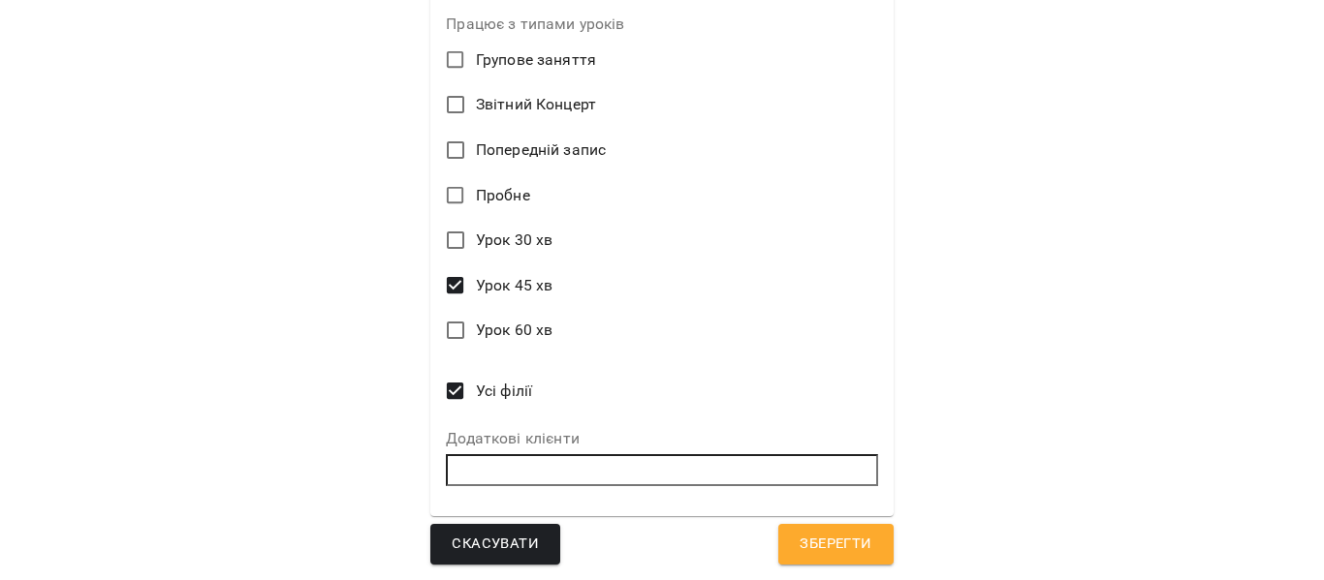
type textarea "****"
click at [838, 548] on span "Зберегти" at bounding box center [835, 544] width 72 height 25
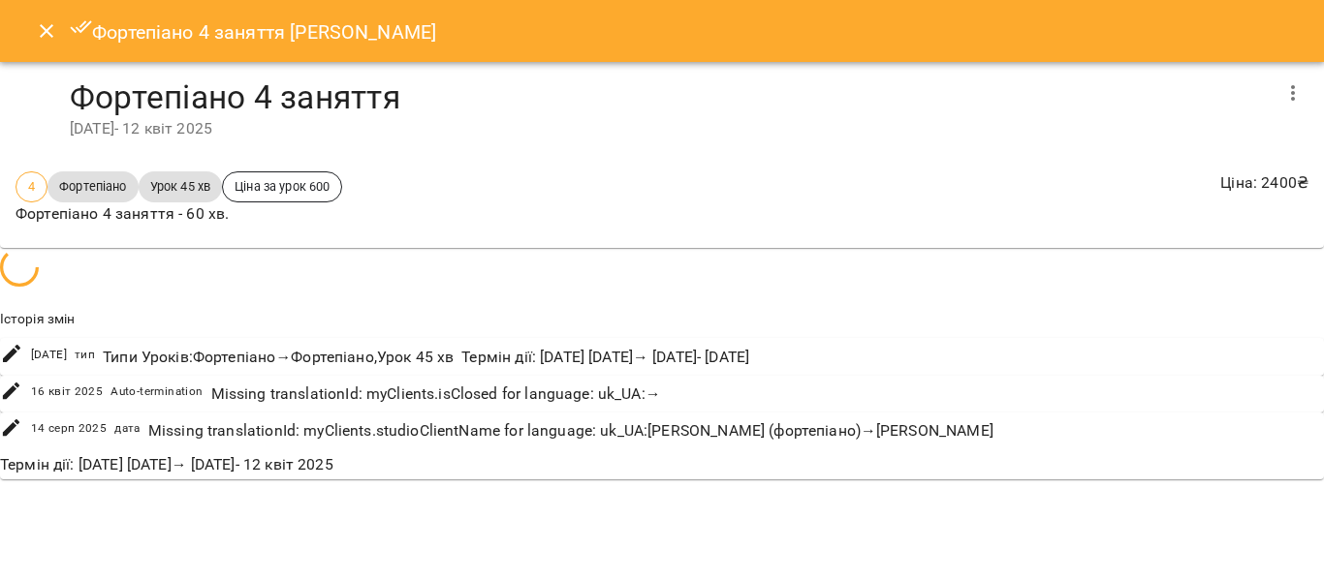
scroll to position [1687, 0]
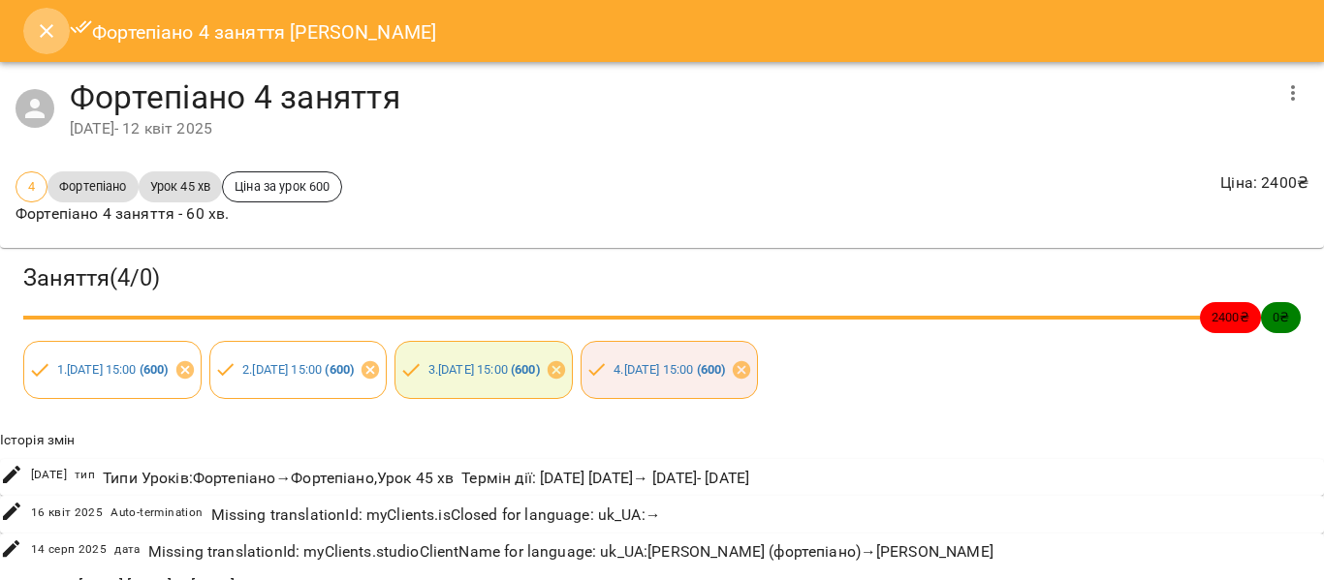
click at [40, 34] on icon "Close" at bounding box center [46, 30] width 23 height 23
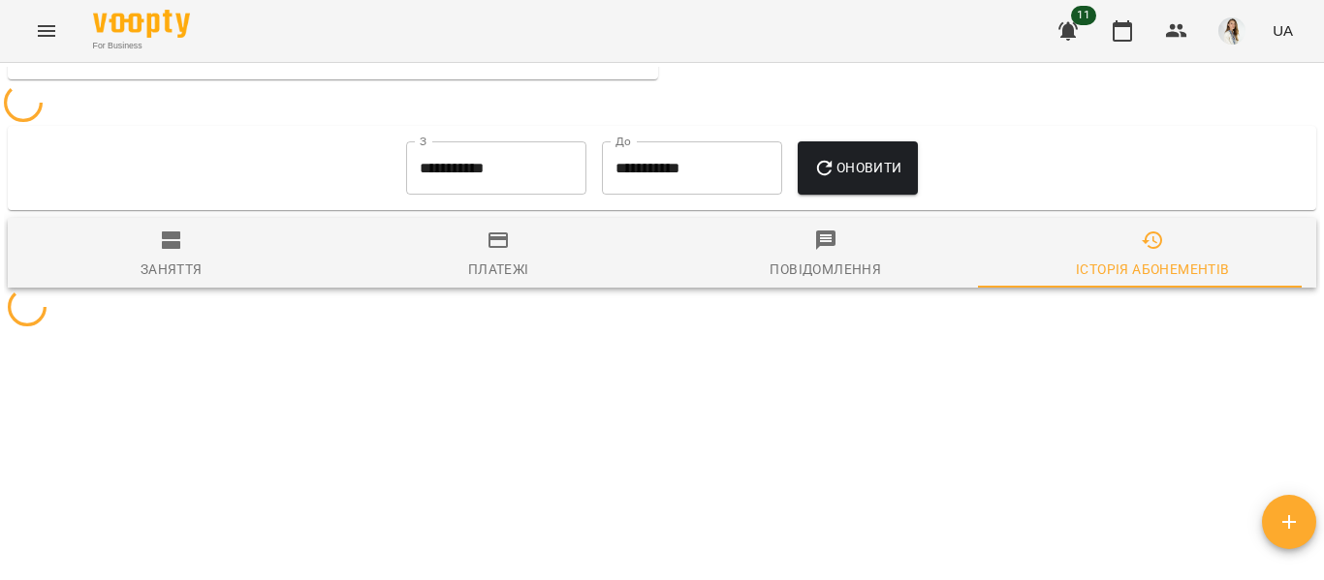
scroll to position [1403, 0]
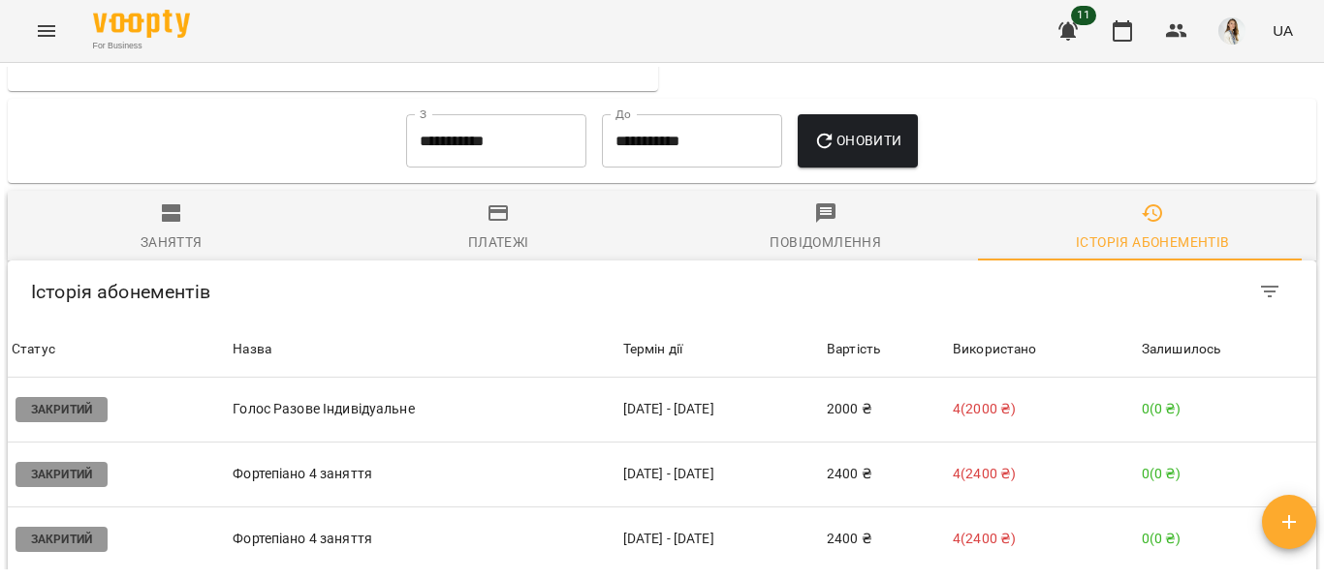
click at [474, 323] on div "Історія абонементів" at bounding box center [662, 292] width 1308 height 62
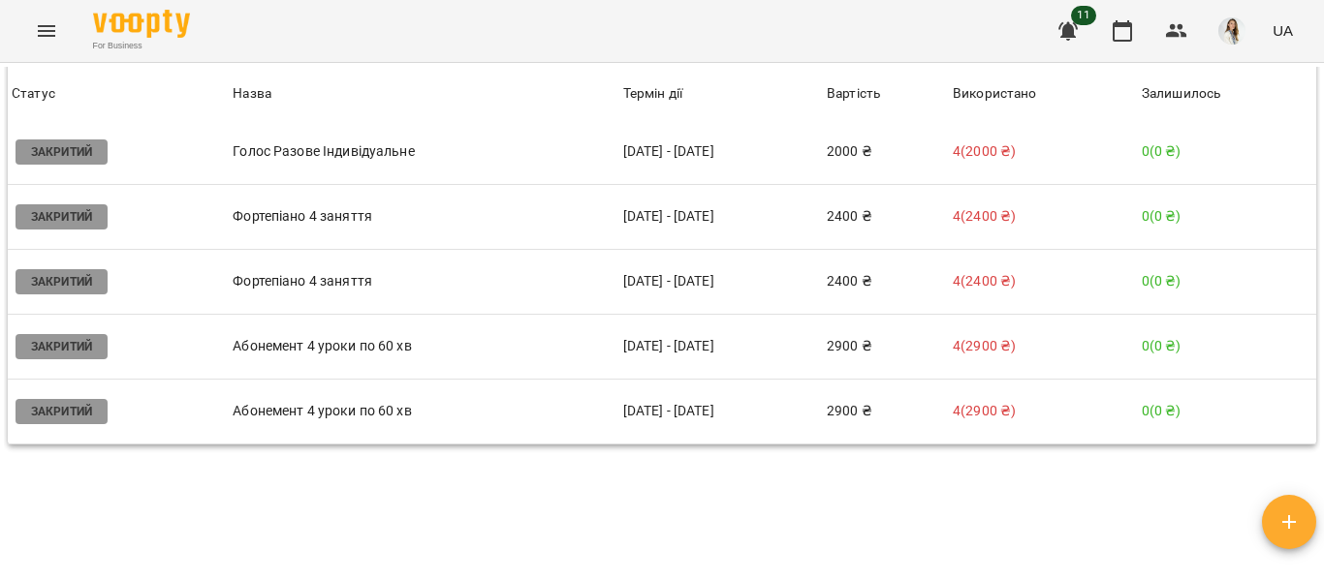
scroll to position [1713, 0]
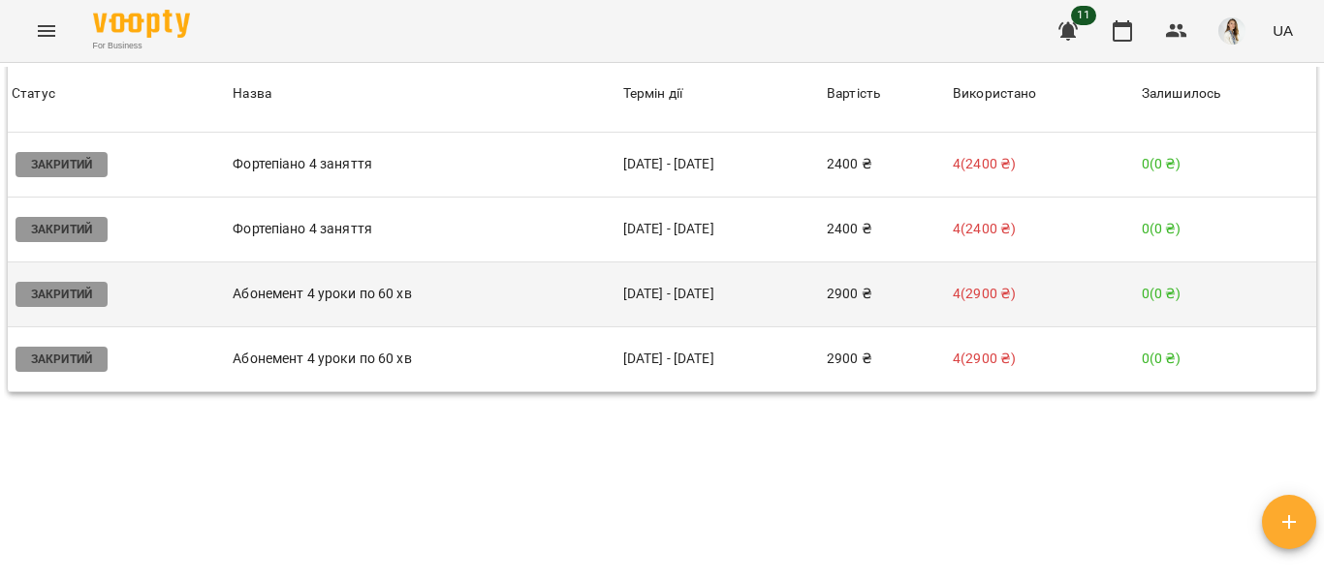
click at [642, 327] on td "[DATE] - [DATE]" at bounding box center [720, 294] width 203 height 65
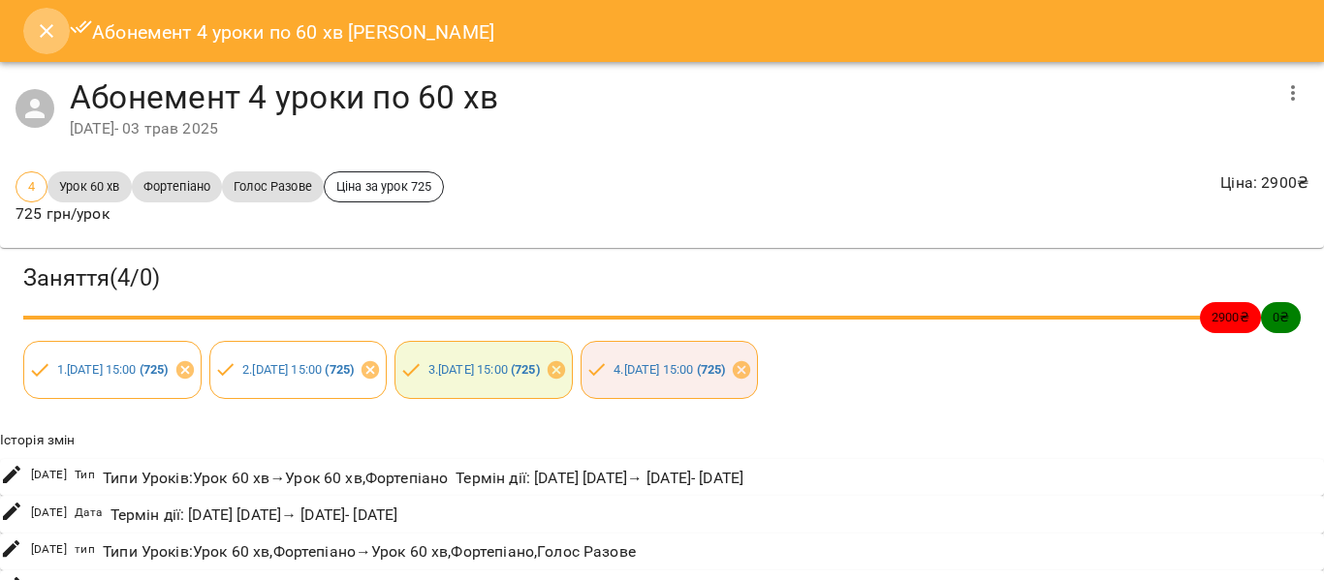
click at [48, 32] on icon "Close" at bounding box center [47, 31] width 14 height 14
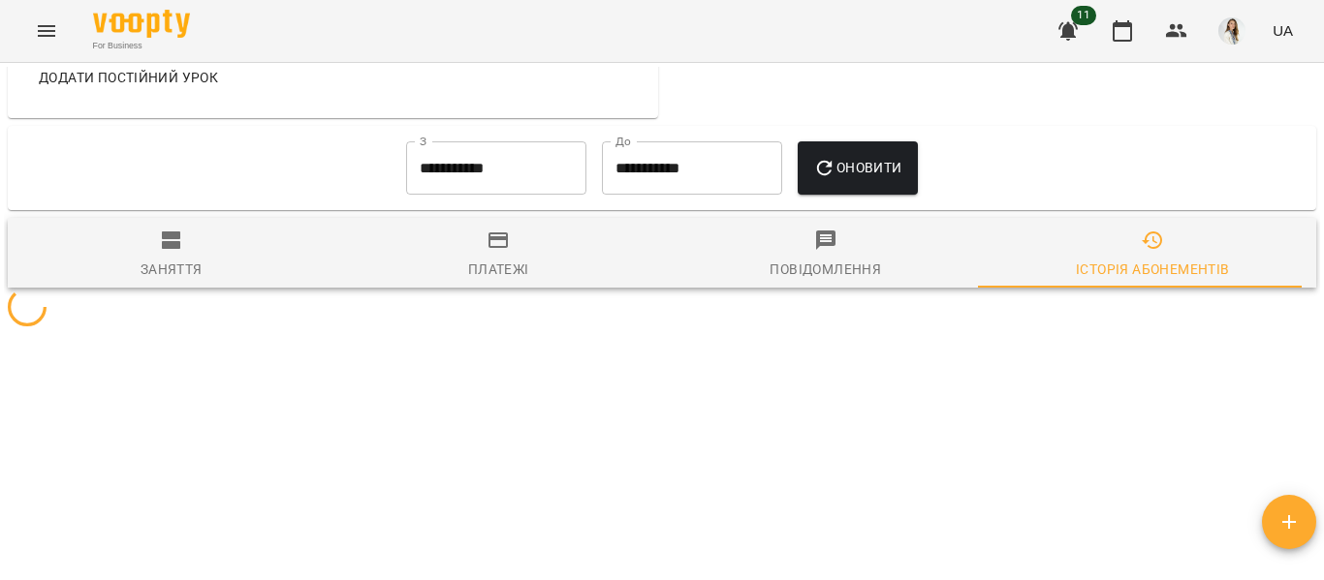
scroll to position [1403, 0]
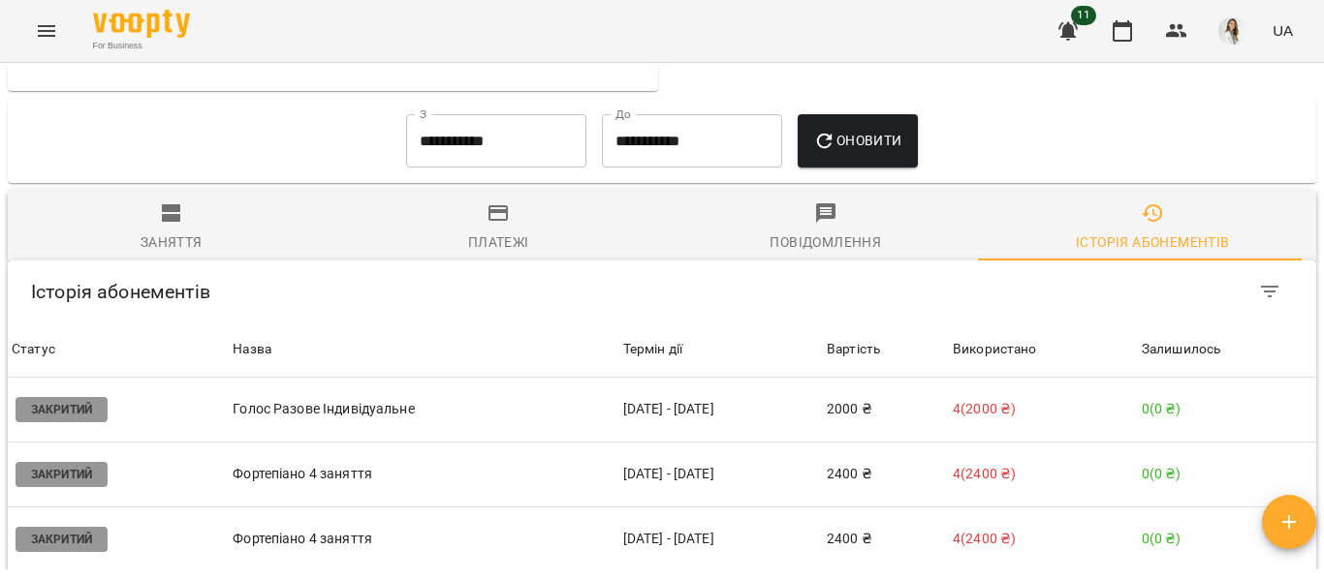
click at [420, 353] on th "Назва" at bounding box center [424, 350] width 390 height 54
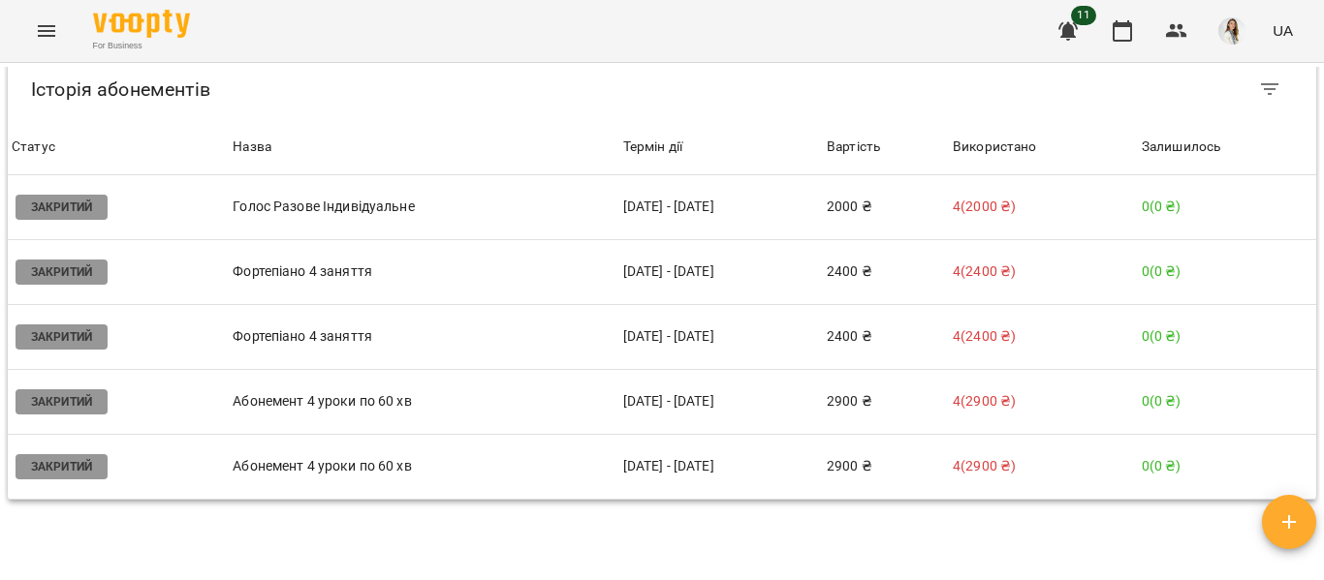
scroll to position [1667, 0]
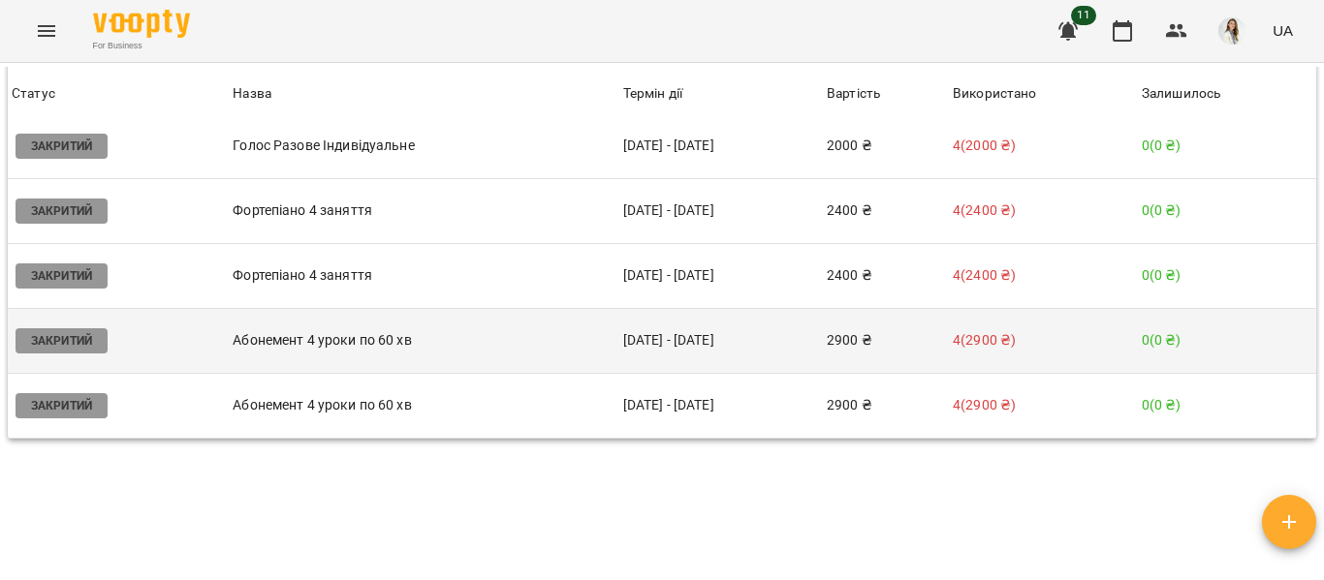
click at [685, 367] on td "[DATE] - [DATE]" at bounding box center [720, 340] width 203 height 65
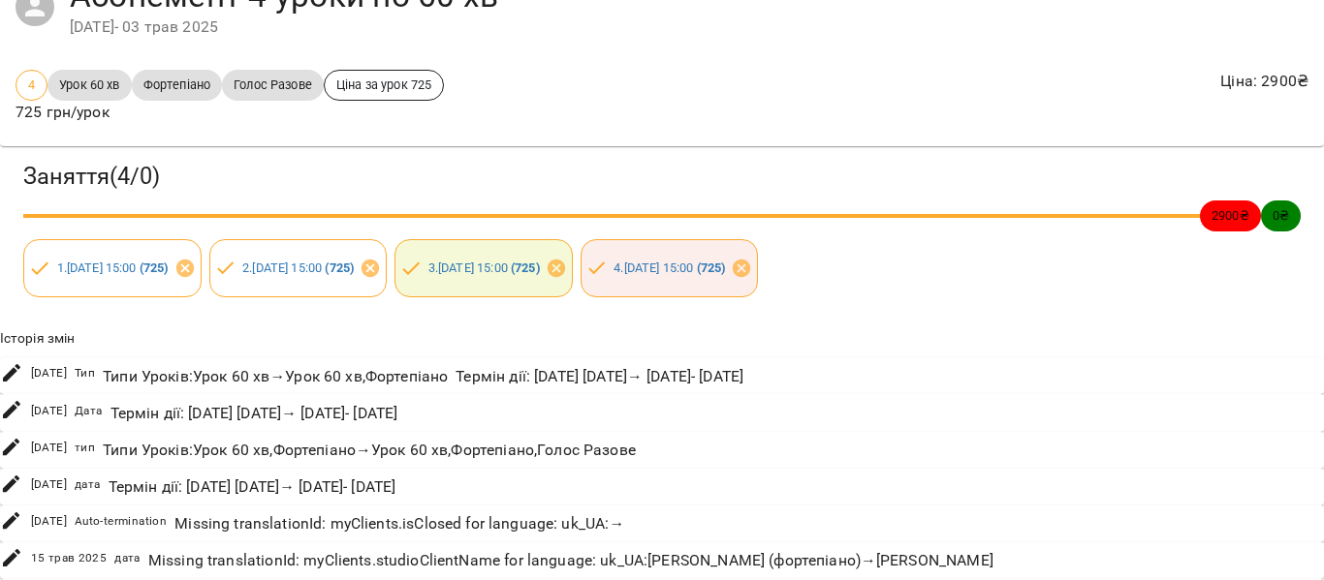
scroll to position [0, 0]
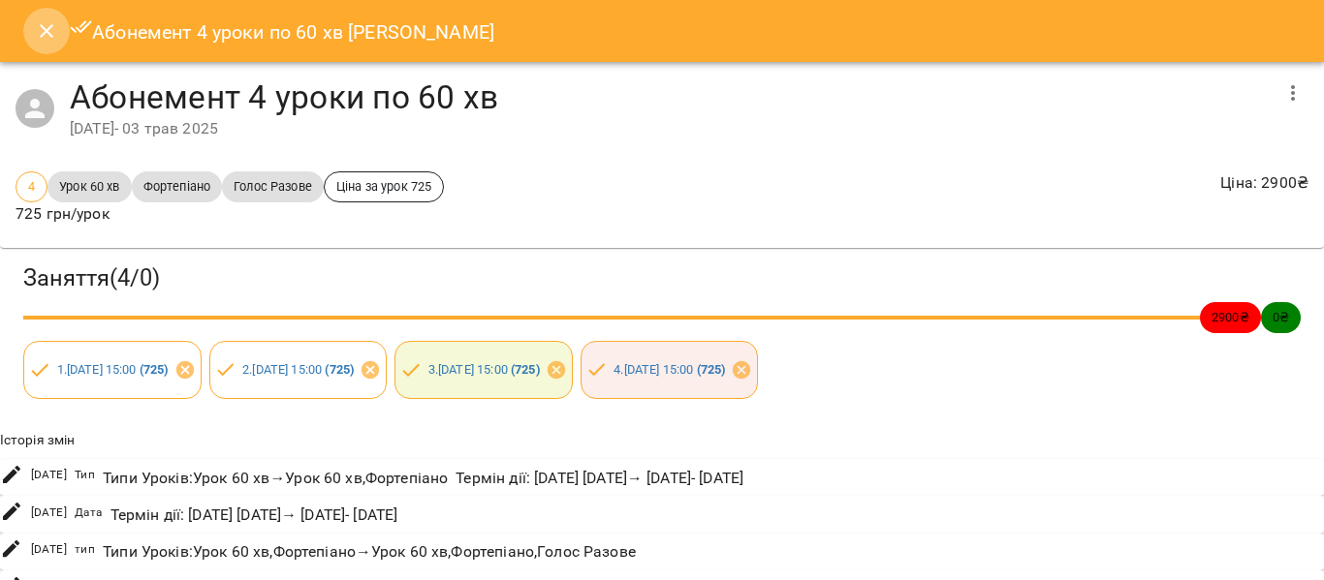
click at [47, 40] on icon "Close" at bounding box center [46, 30] width 23 height 23
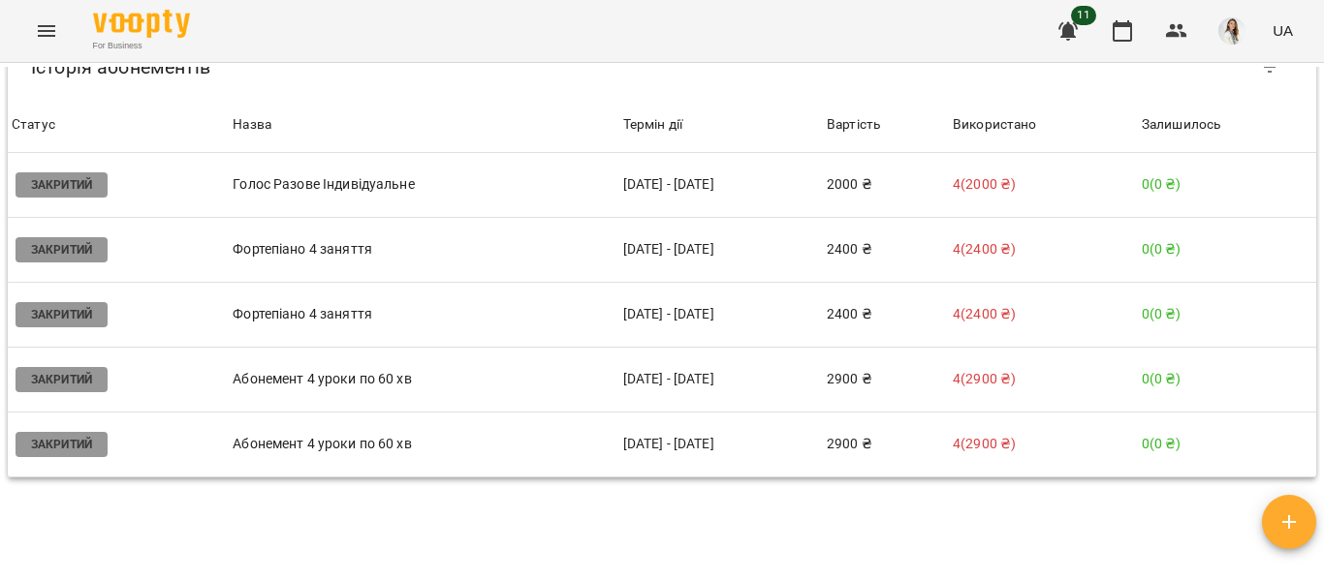
scroll to position [1403, 0]
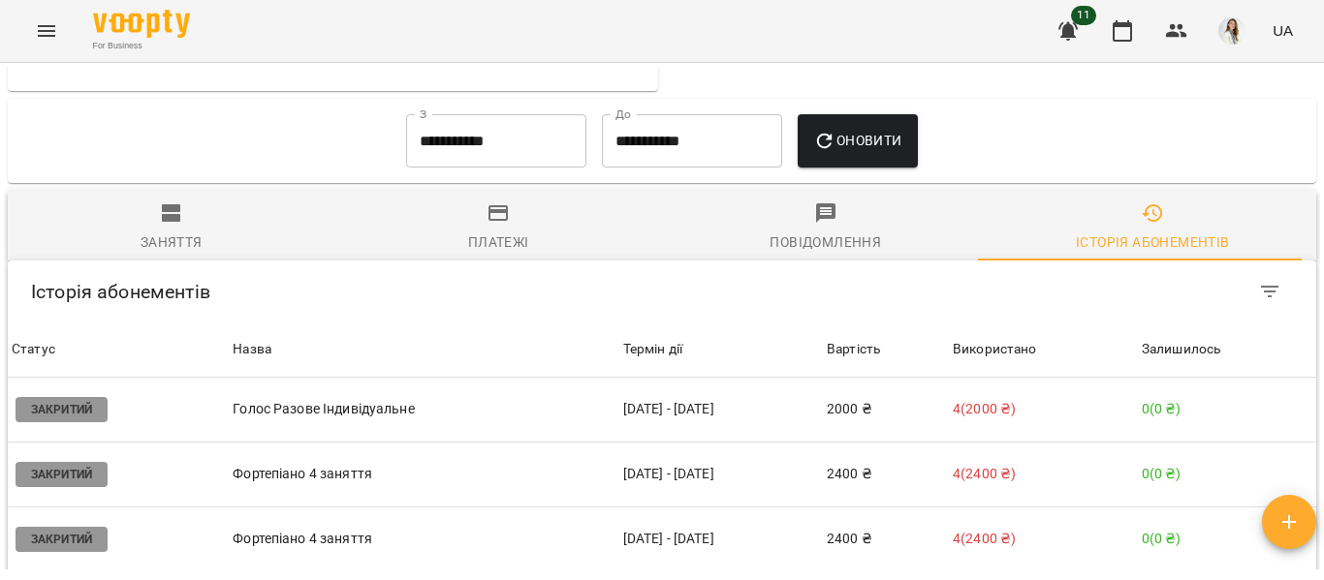
click at [469, 323] on div "Історія абонементів" at bounding box center [662, 292] width 1308 height 62
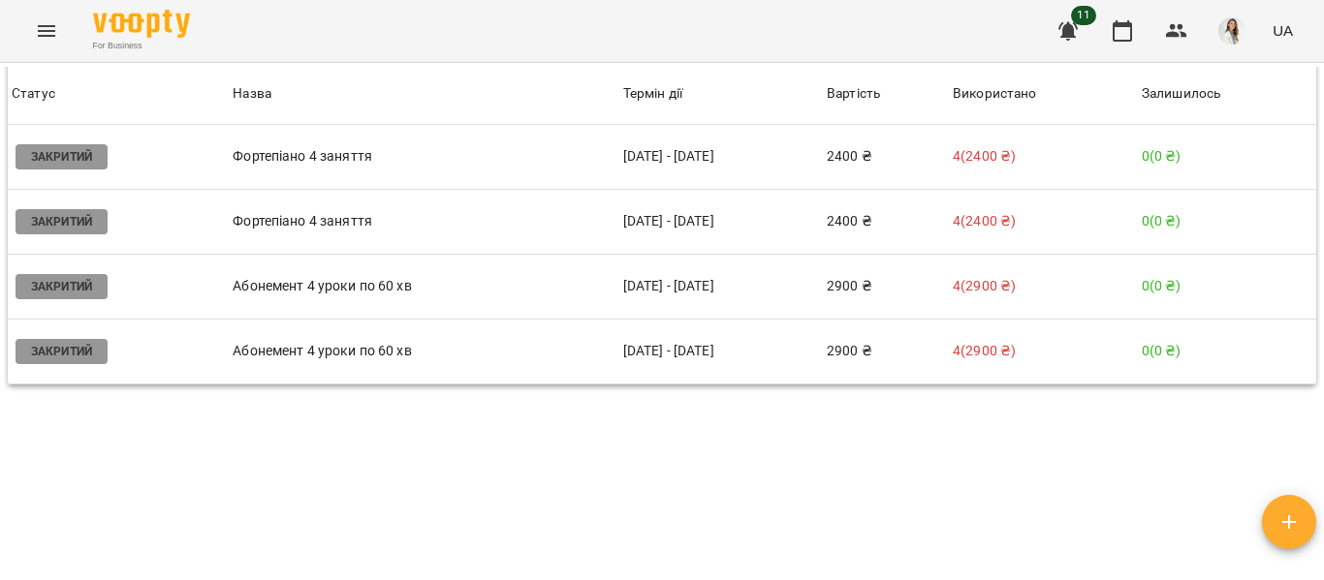
scroll to position [1732, 0]
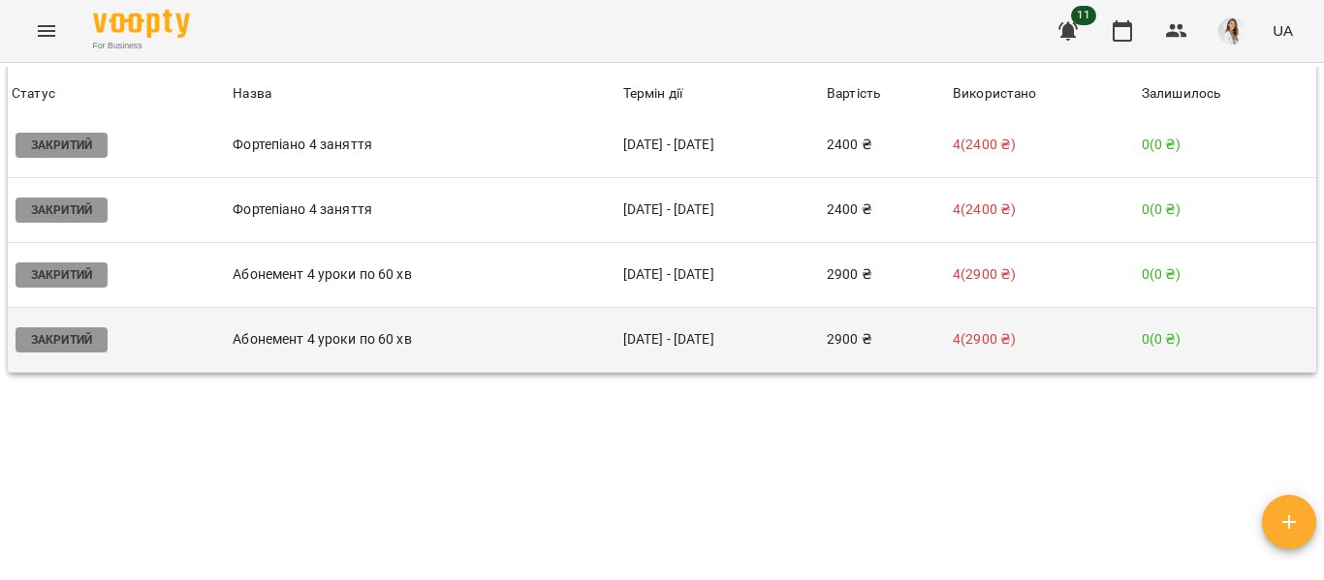
click at [647, 372] on td "[DATE] - [DATE]" at bounding box center [720, 339] width 203 height 65
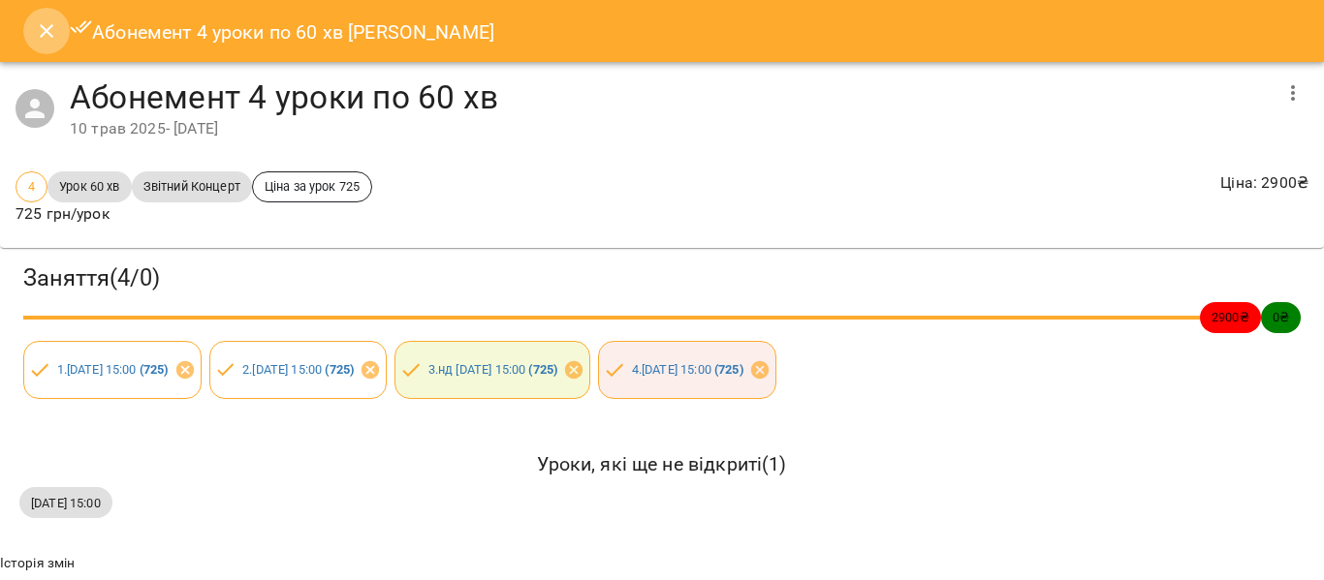
click at [53, 25] on icon "Close" at bounding box center [46, 30] width 23 height 23
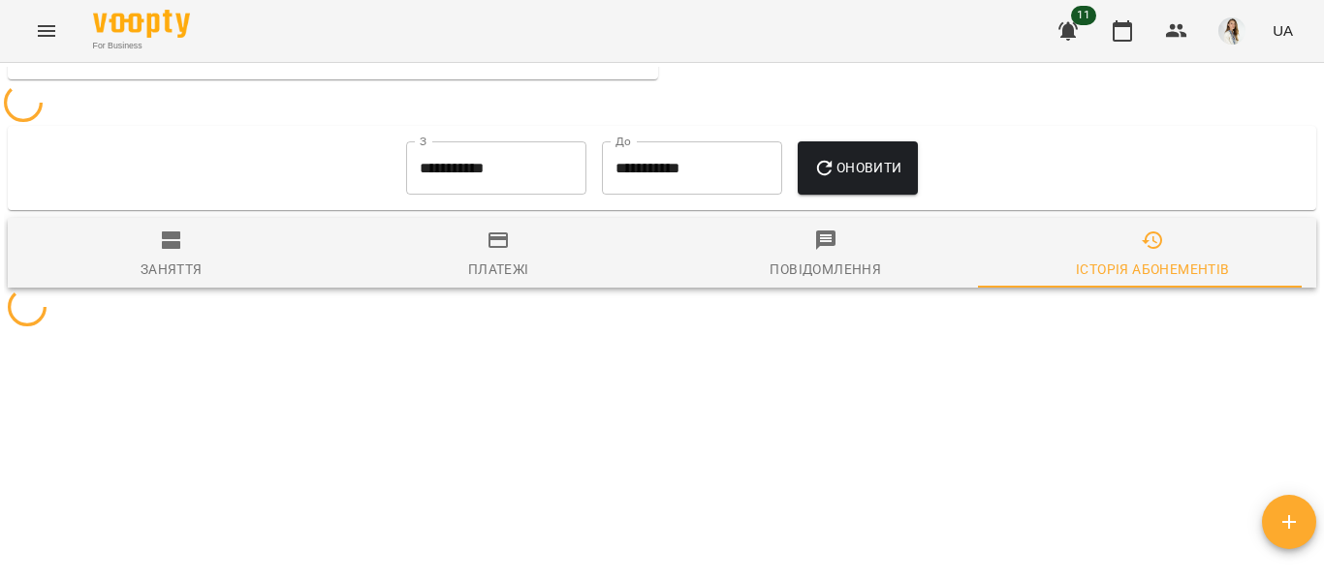
scroll to position [1403, 0]
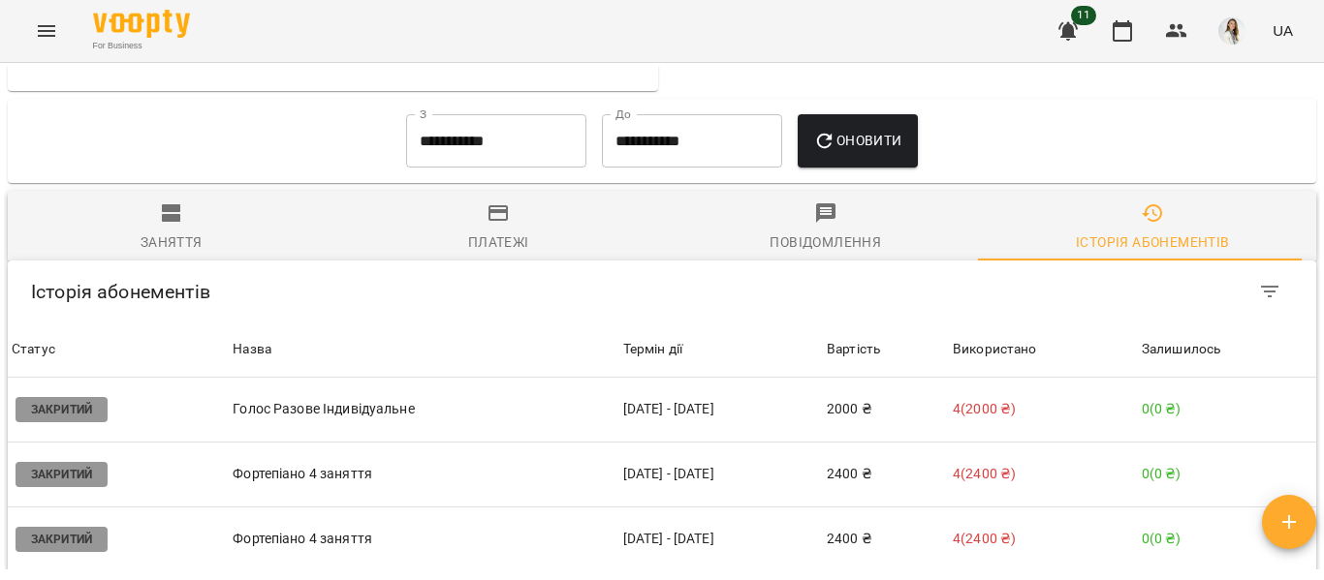
click at [412, 361] on span "Назва" at bounding box center [424, 349] width 382 height 23
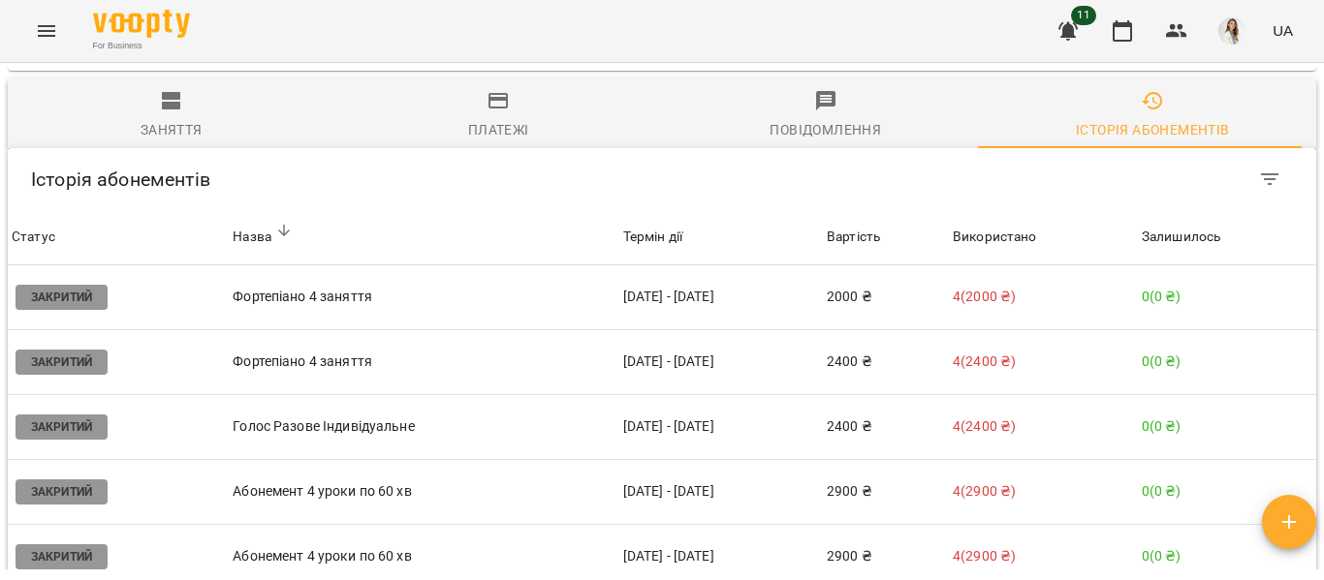
scroll to position [1569, 0]
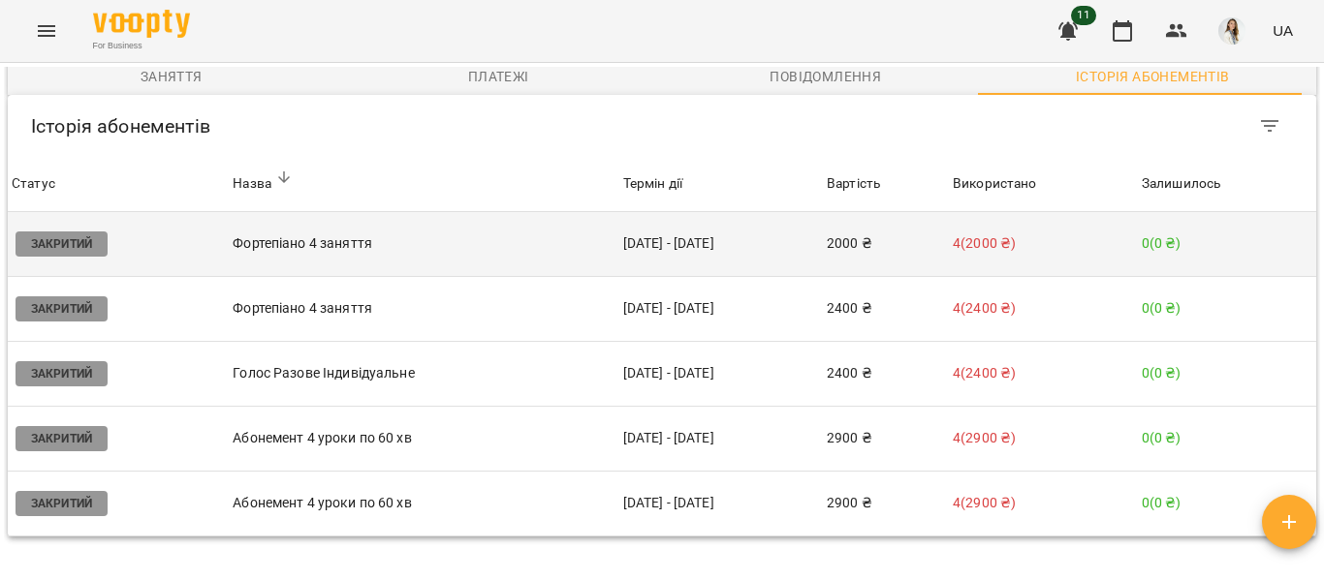
click at [630, 277] on td "[DATE] - [DATE]" at bounding box center [720, 244] width 203 height 65
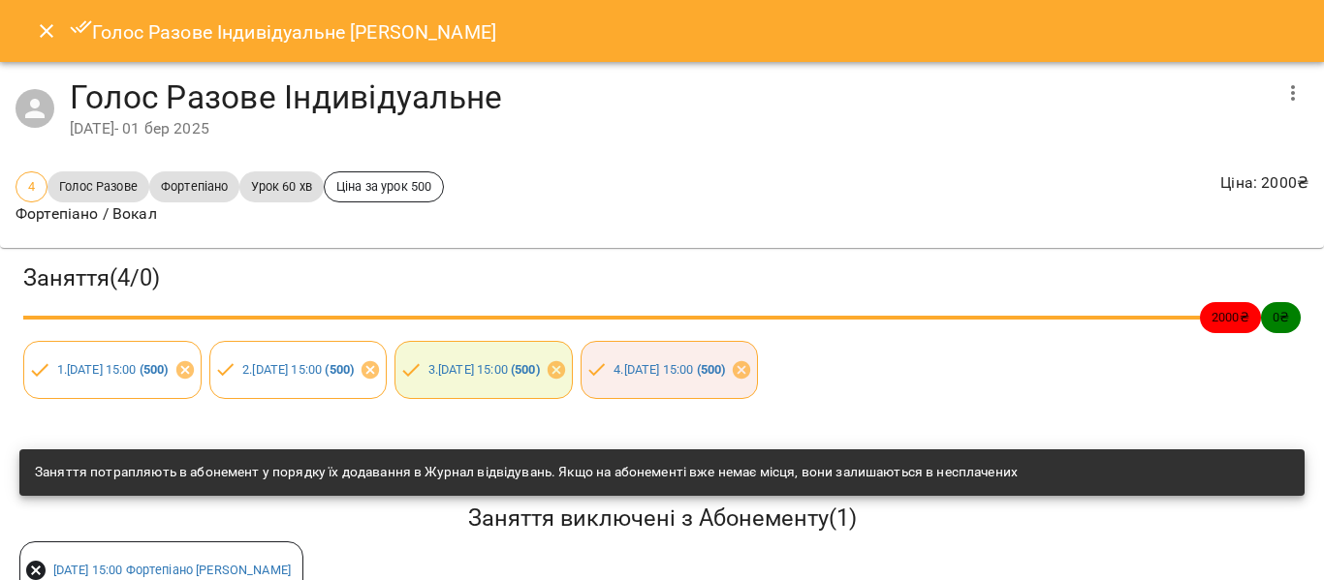
click at [32, 29] on button "Close" at bounding box center [46, 31] width 47 height 47
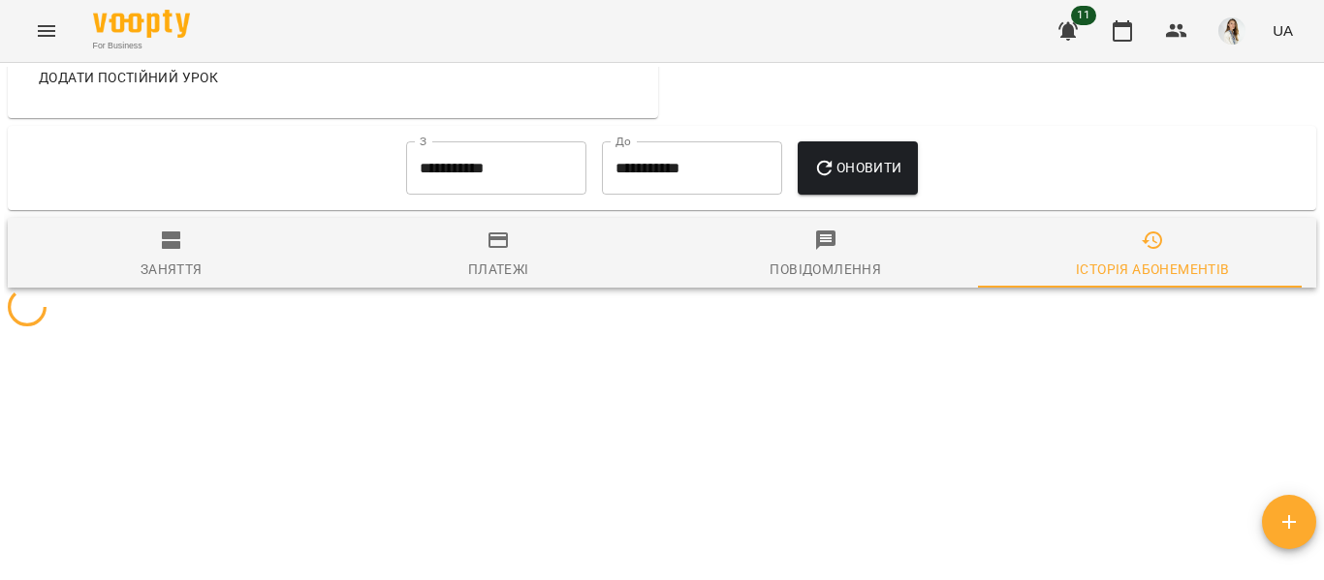
scroll to position [1403, 0]
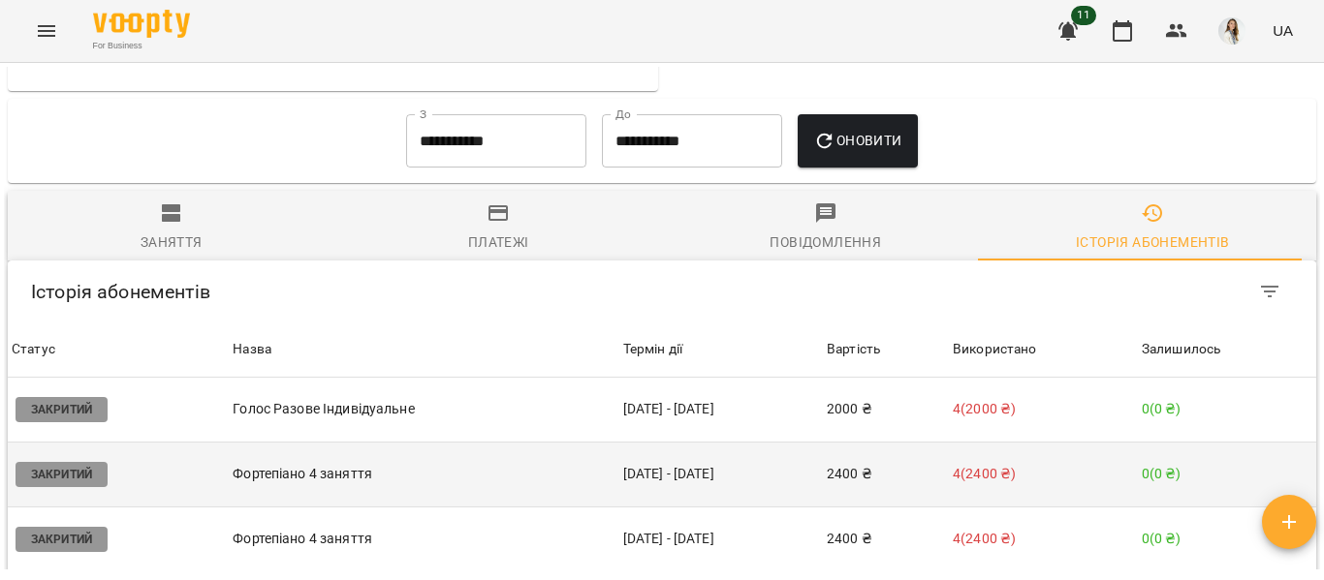
click at [684, 507] on td "[DATE] - [DATE]" at bounding box center [720, 474] width 203 height 65
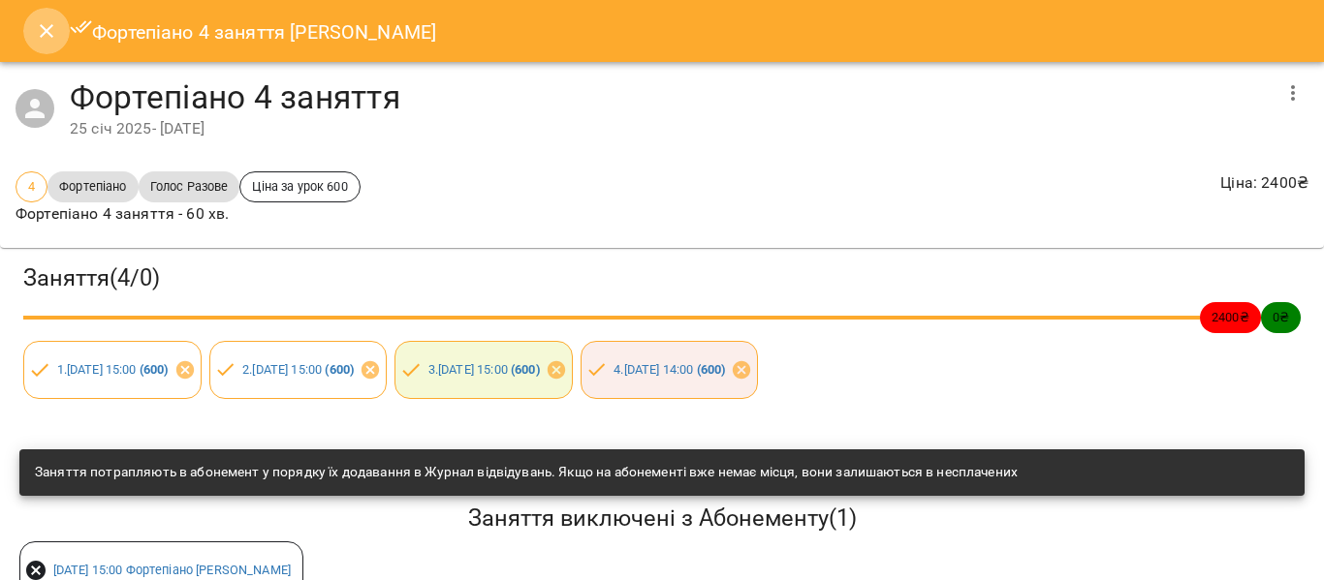
click at [47, 23] on icon "Close" at bounding box center [46, 30] width 23 height 23
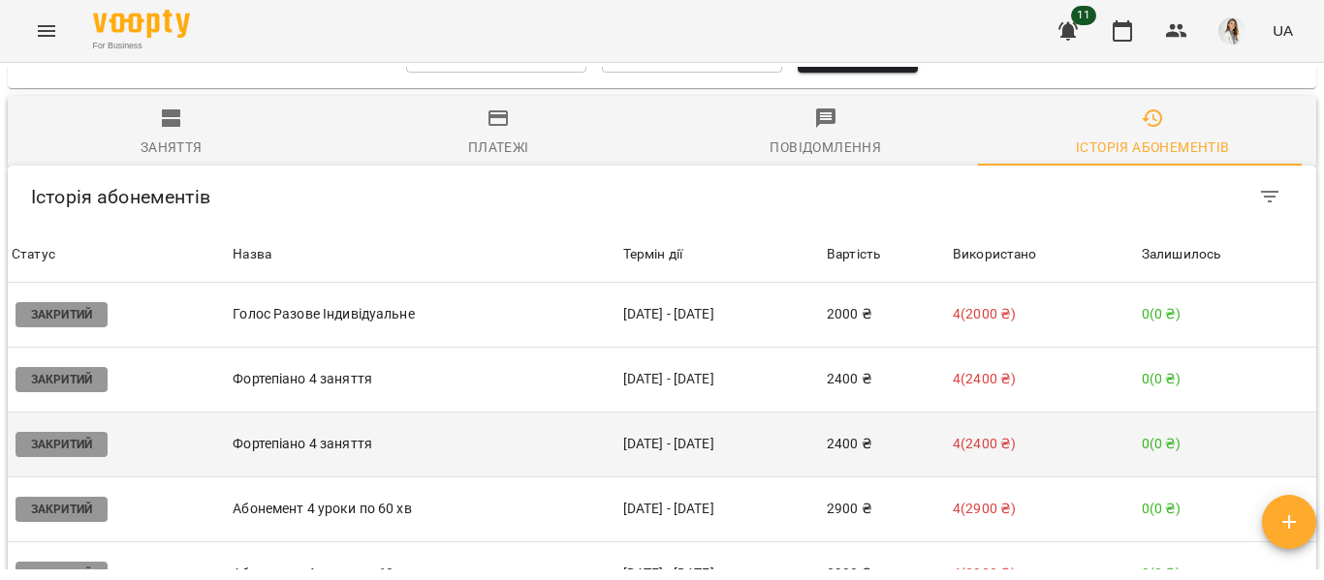
scroll to position [1544, 0]
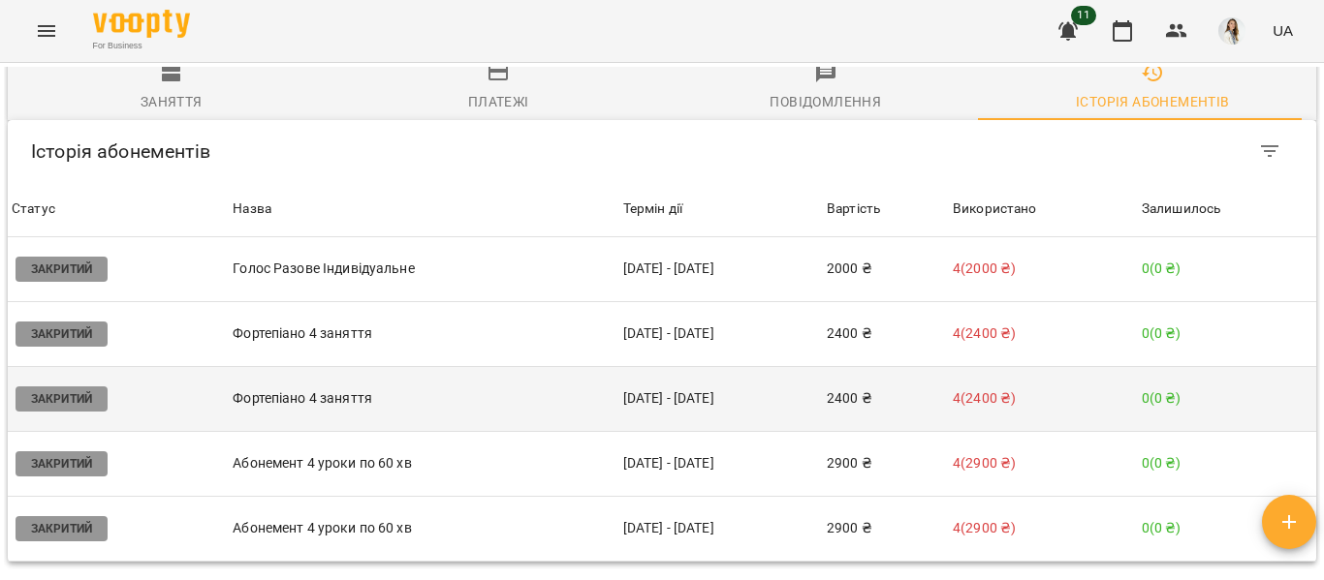
click at [646, 431] on td "[DATE] - [DATE]" at bounding box center [720, 398] width 203 height 65
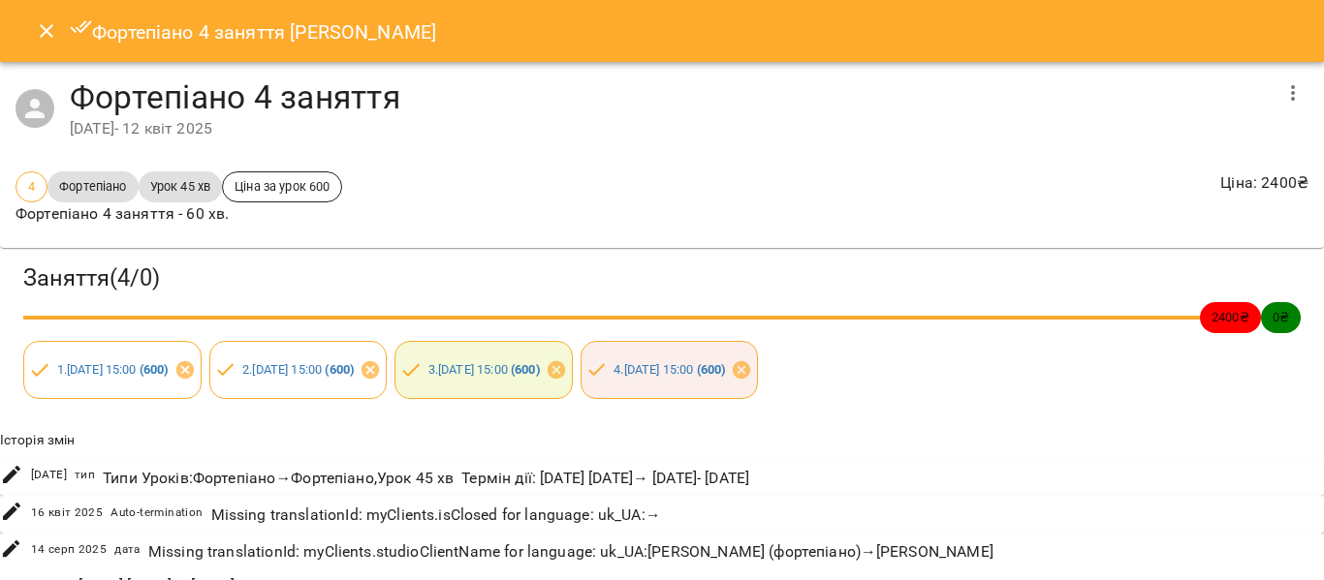
click at [50, 25] on icon "Close" at bounding box center [46, 30] width 23 height 23
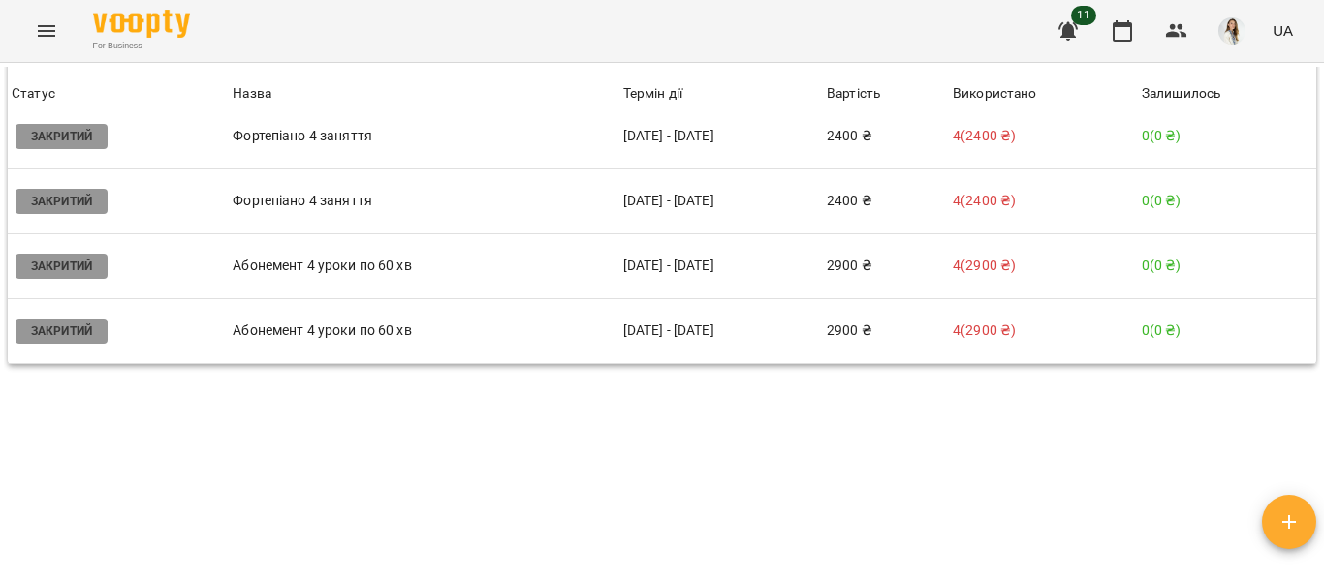
scroll to position [1799, 0]
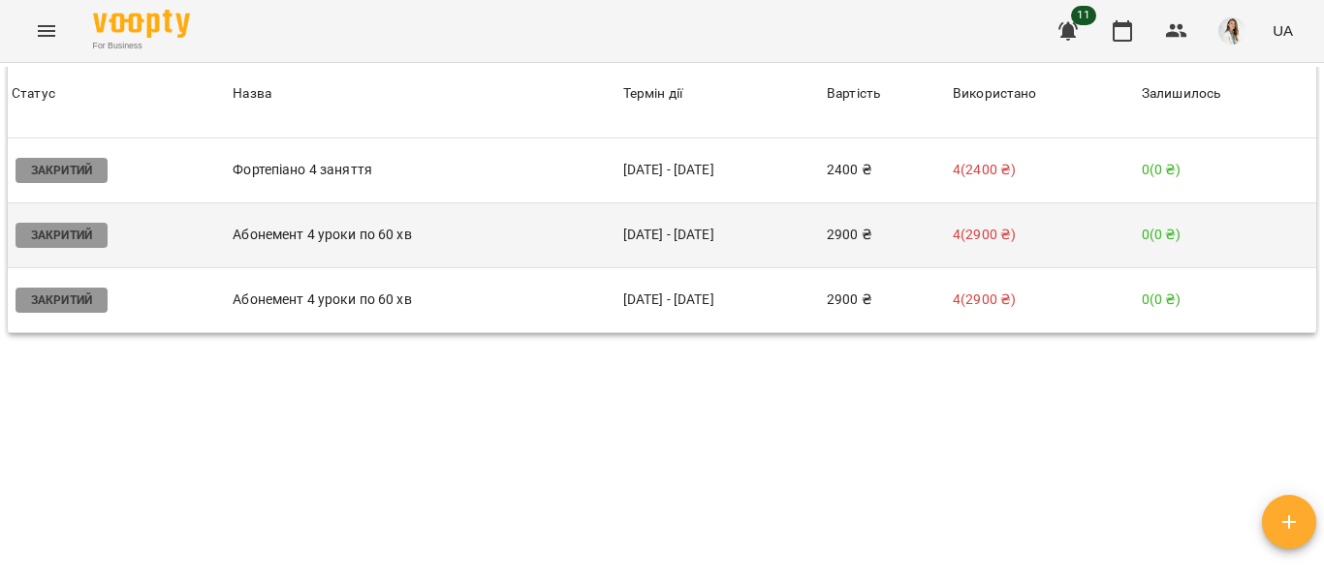
click at [671, 237] on td "[DATE] - [DATE]" at bounding box center [720, 235] width 203 height 65
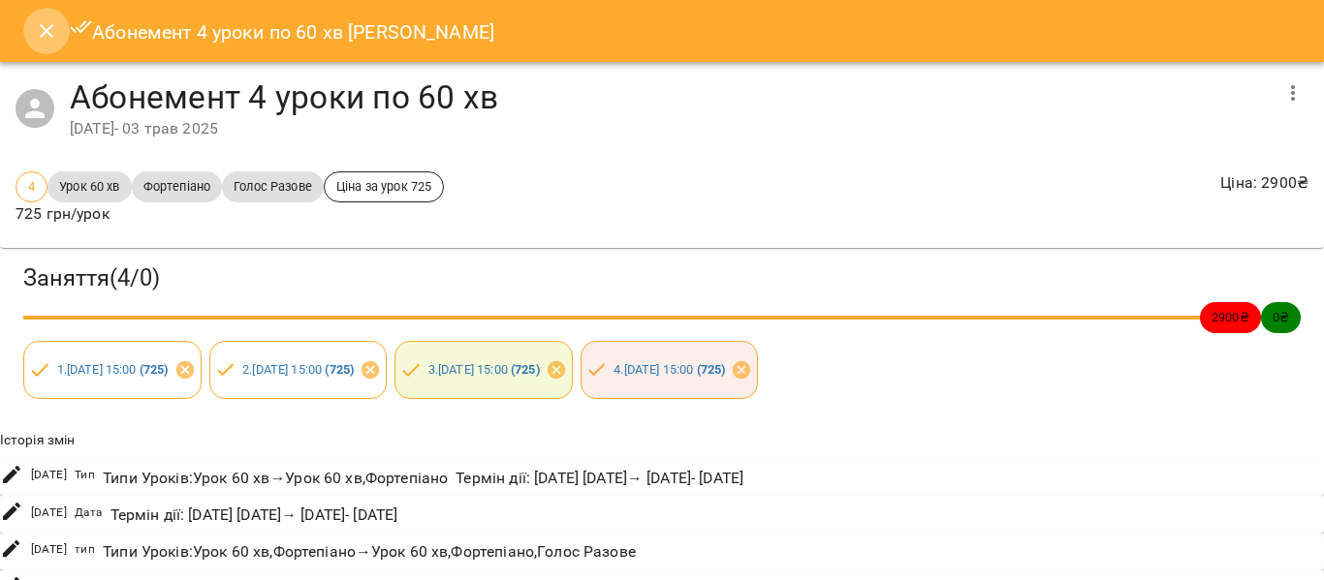
click at [45, 31] on icon "Close" at bounding box center [46, 30] width 23 height 23
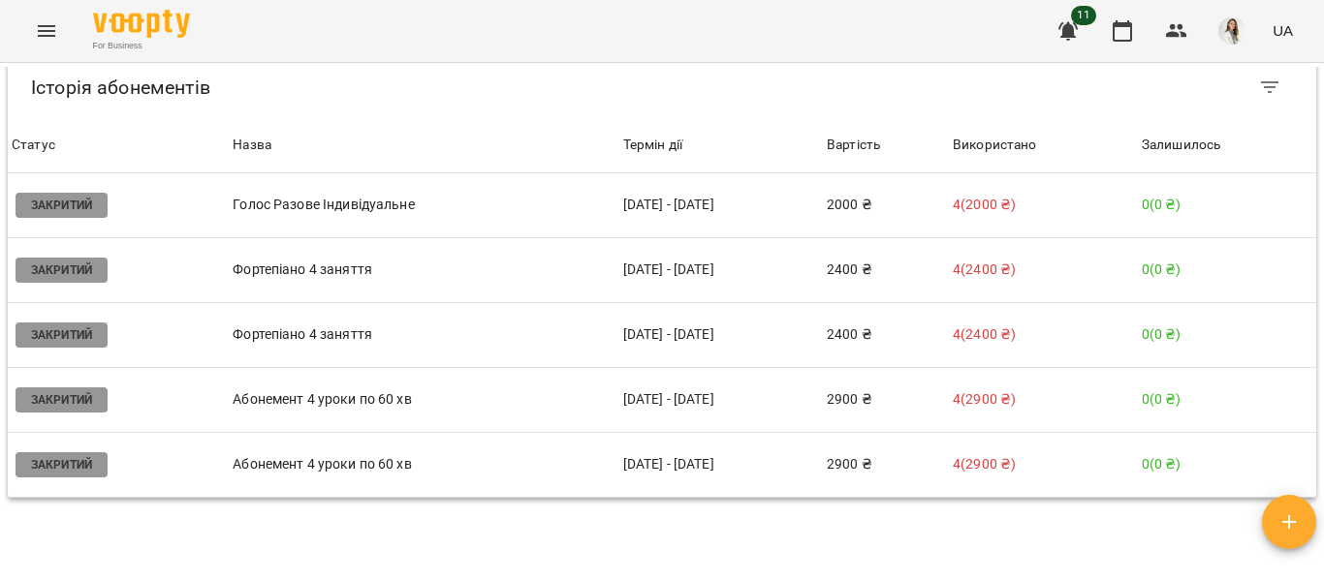
scroll to position [1669, 0]
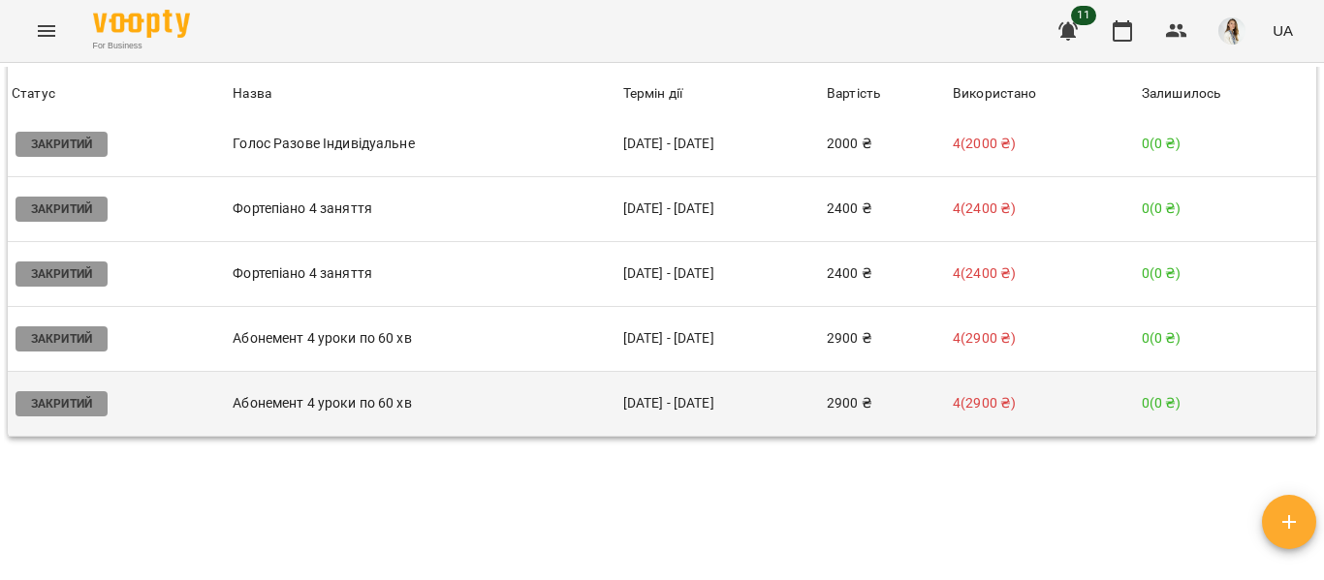
click at [653, 436] on td "[DATE] - [DATE]" at bounding box center [720, 403] width 203 height 65
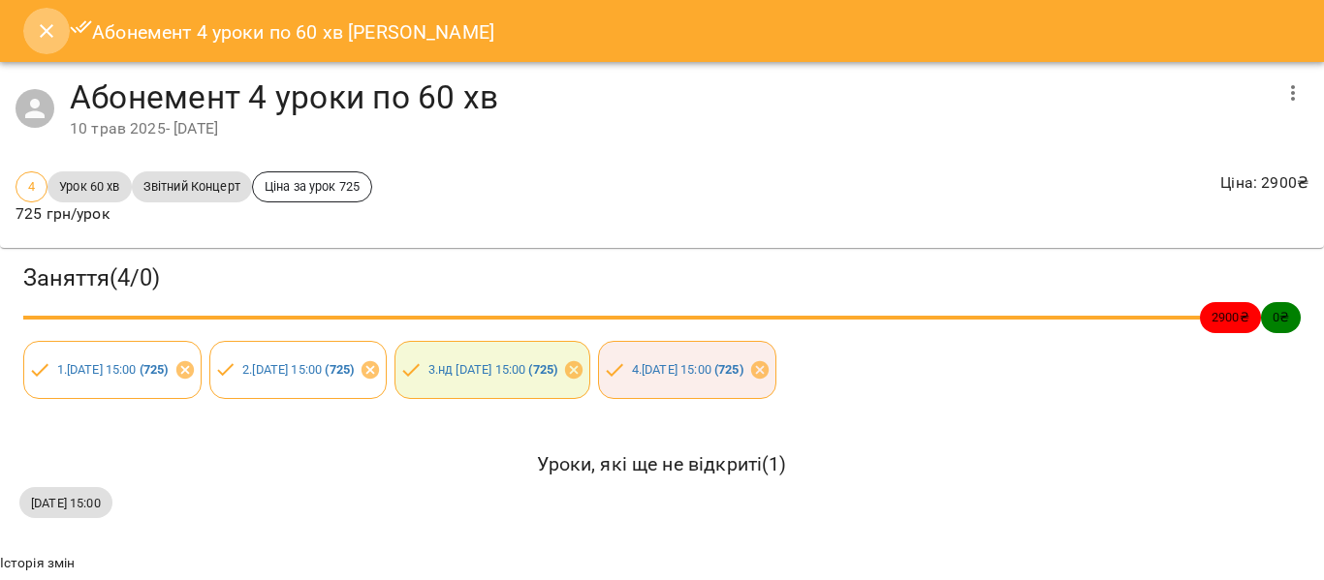
click at [36, 32] on icon "Close" at bounding box center [46, 30] width 23 height 23
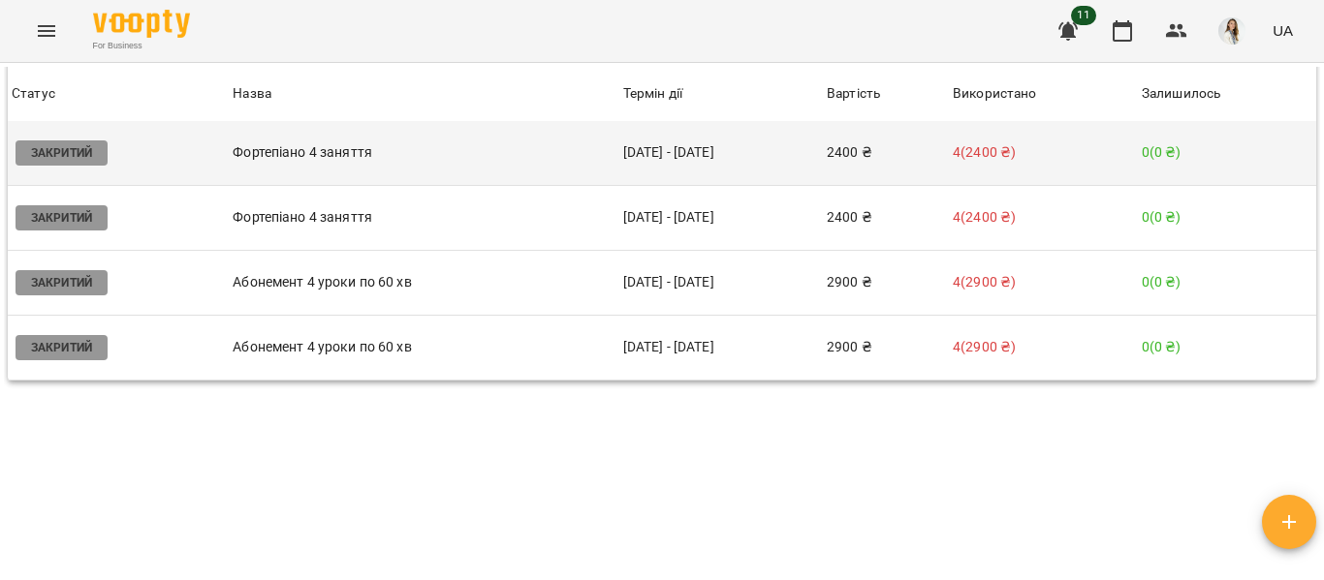
scroll to position [1778, 0]
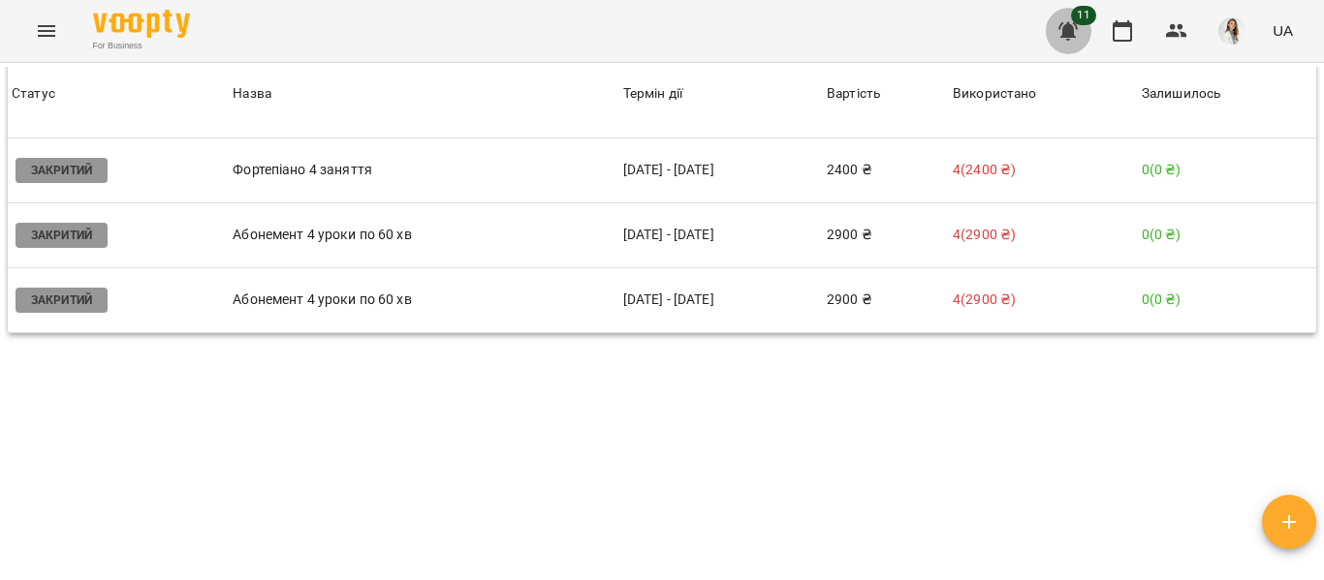
click at [1073, 26] on icon "button" at bounding box center [1067, 31] width 19 height 18
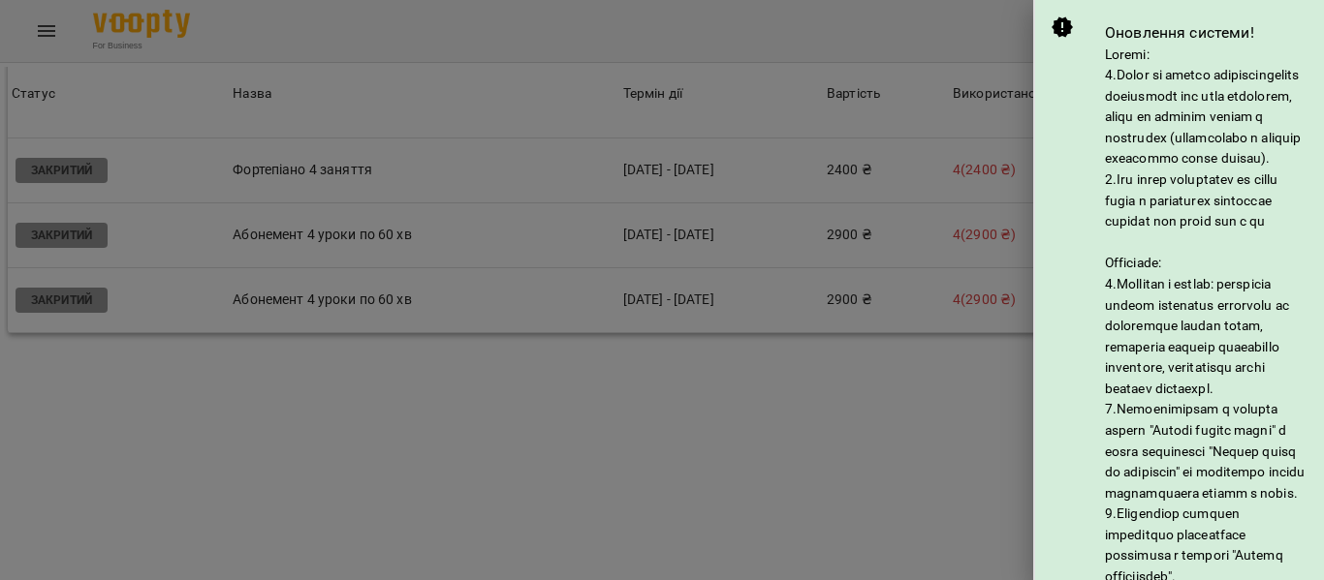
click at [879, 437] on div at bounding box center [662, 290] width 1324 height 580
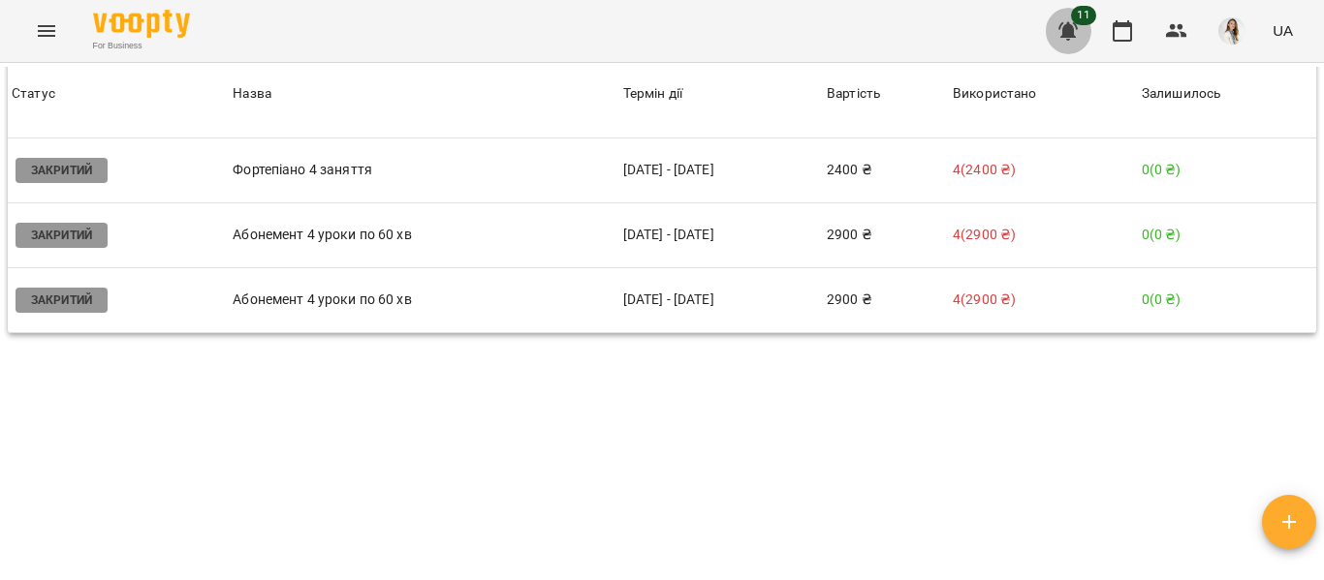
click at [1072, 37] on icon "button" at bounding box center [1067, 31] width 19 height 18
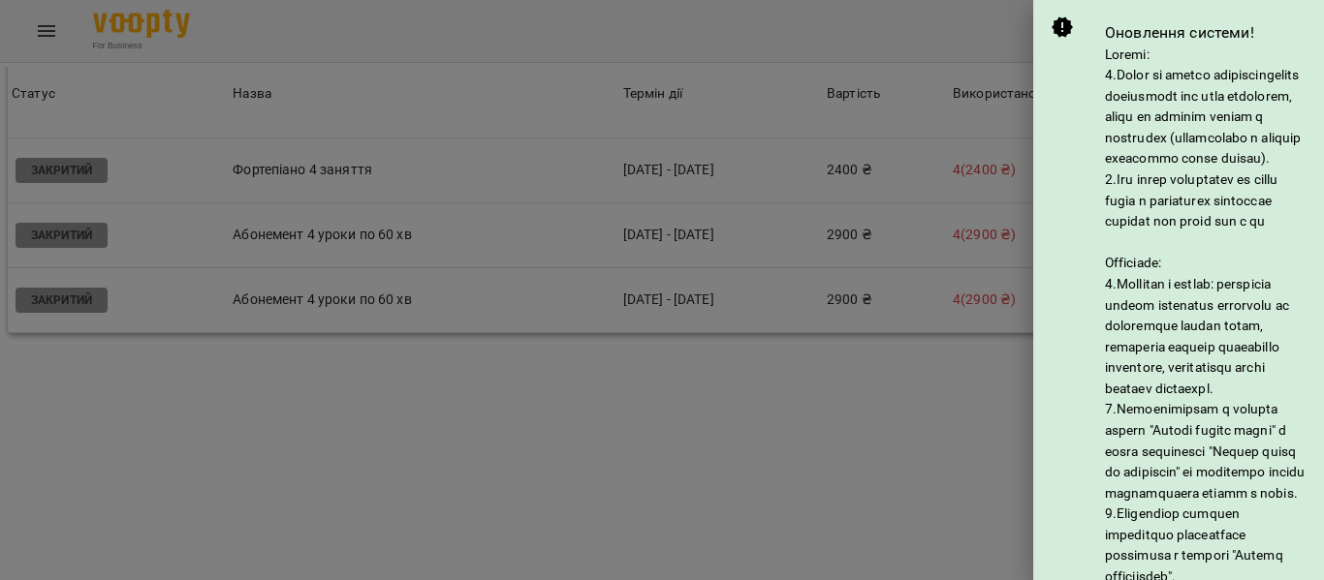
click at [975, 42] on div at bounding box center [662, 290] width 1324 height 580
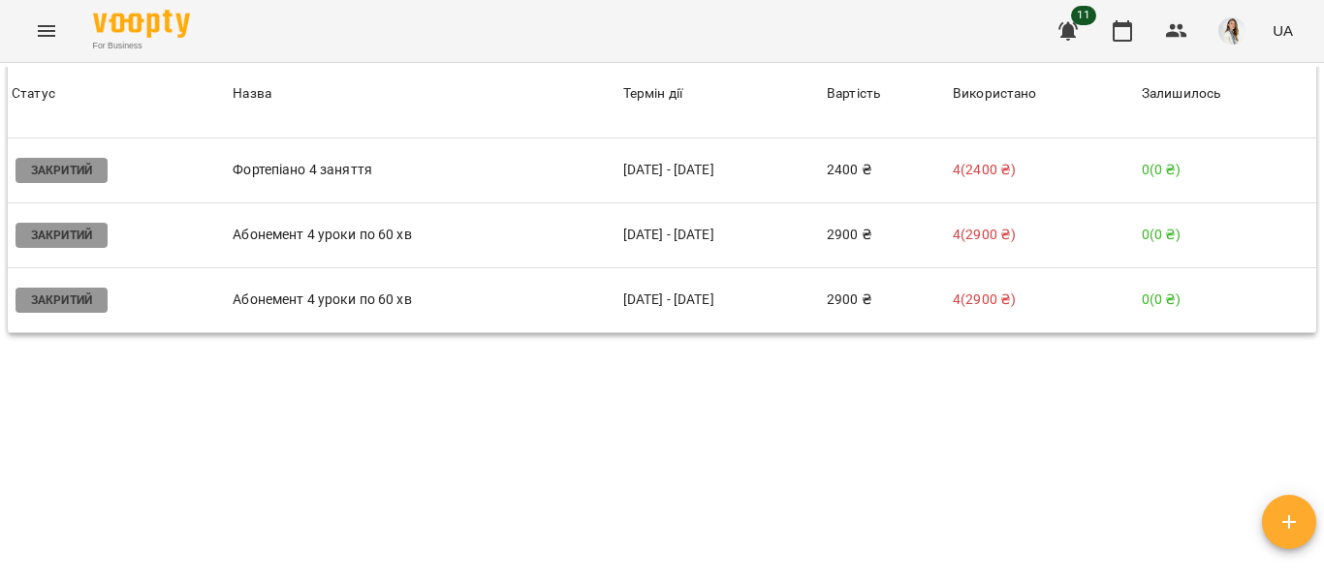
drag, startPoint x: 1069, startPoint y: 34, endPoint x: 661, endPoint y: 8, distance: 408.8
click at [661, 8] on div "For Business 11 UA" at bounding box center [662, 31] width 1324 height 62
click at [1066, 29] on icon "button" at bounding box center [1067, 31] width 19 height 18
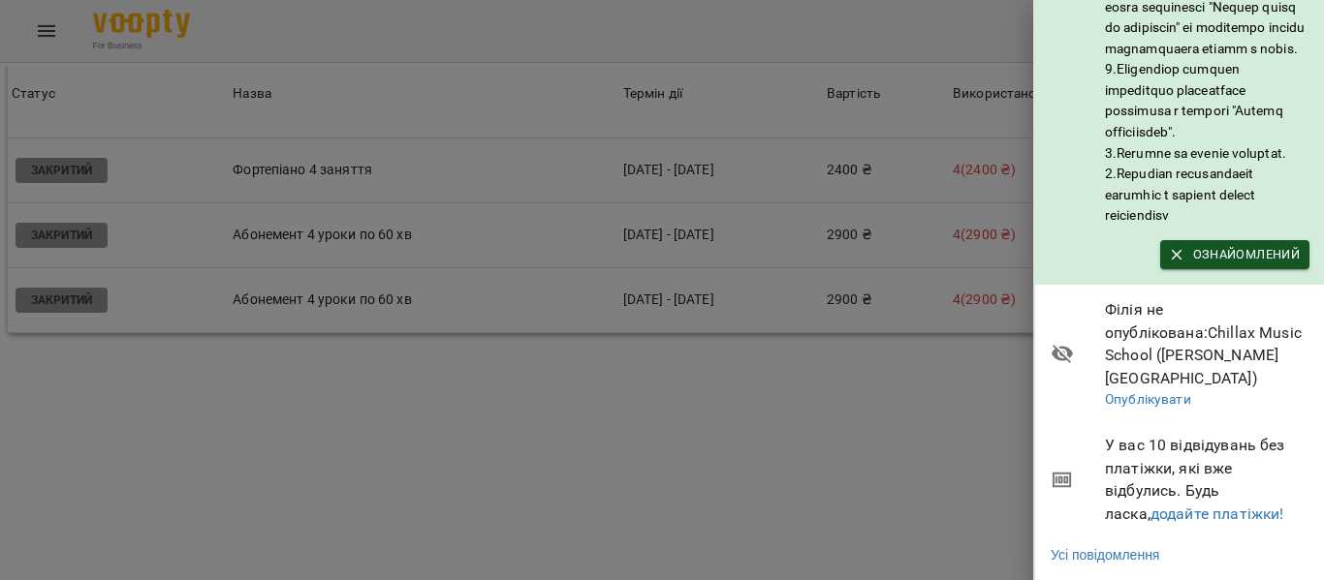
scroll to position [502, 0]
click at [1235, 263] on span "Ознайомлений" at bounding box center [1235, 254] width 130 height 21
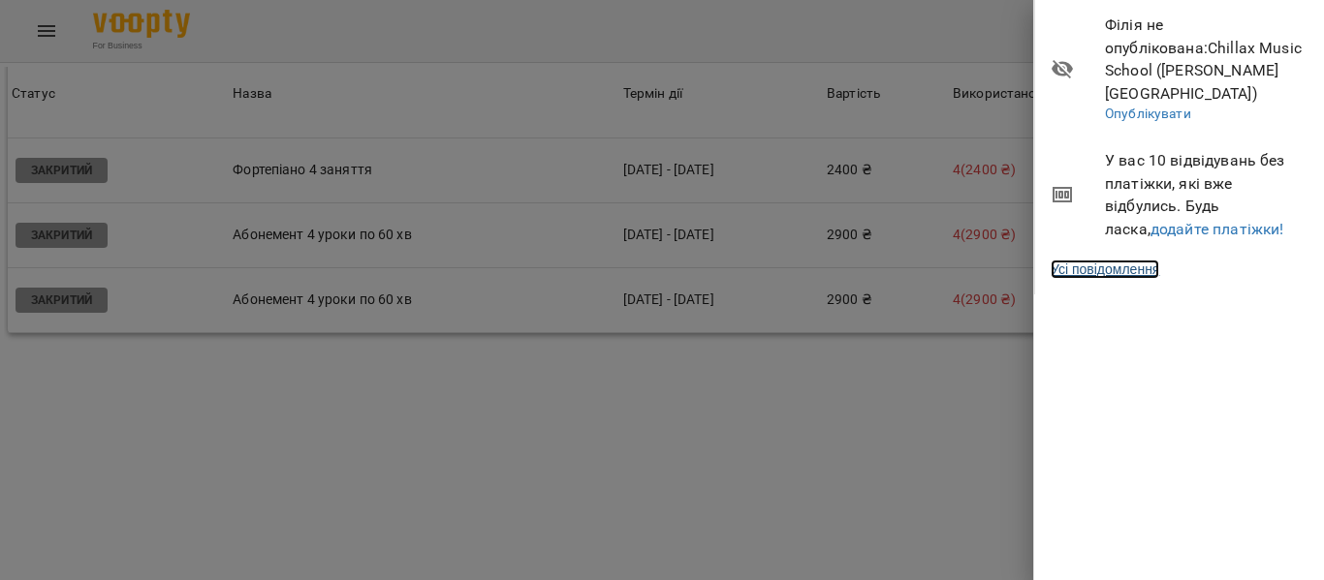
click at [1133, 260] on link "Усі повідомлення" at bounding box center [1104, 269] width 109 height 19
